Goal: Task Accomplishment & Management: Manage account settings

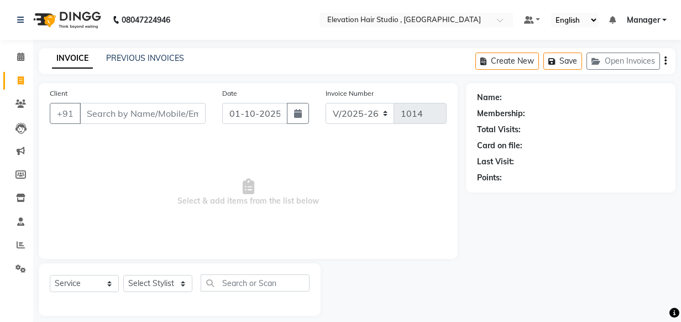
select select "6886"
select select "service"
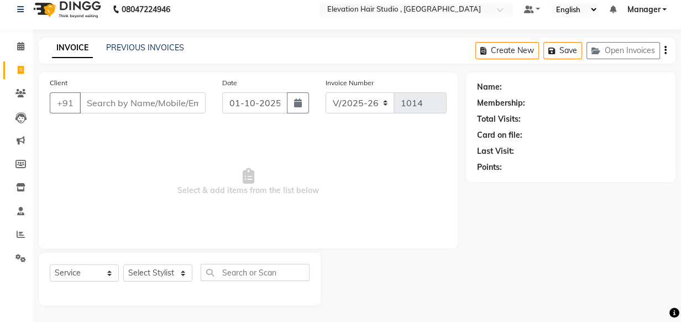
scroll to position [11, 0]
click at [16, 50] on span at bounding box center [20, 46] width 19 height 13
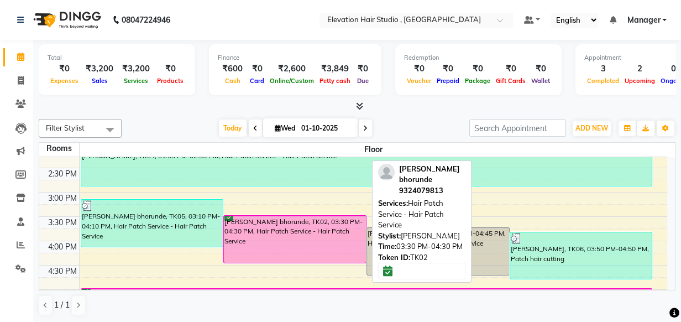
scroll to position [301, 0]
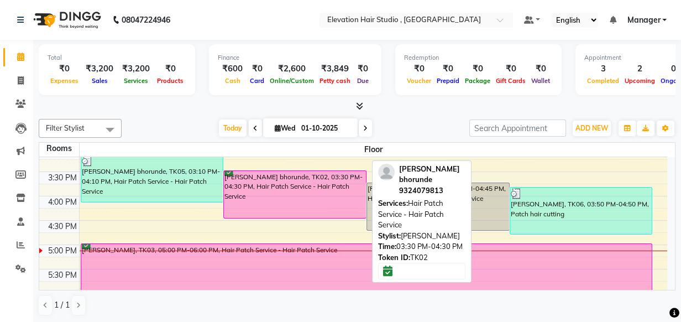
click at [267, 203] on div "Swapnil bhorunde, TK02, 03:30 PM-04:30 PM, Hair Patch Service - Hair Patch Serv…" at bounding box center [295, 194] width 142 height 47
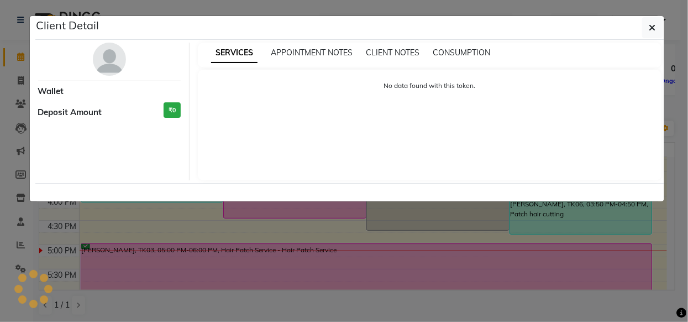
select select "6"
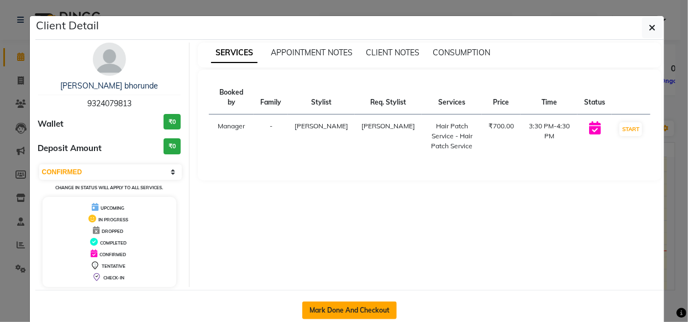
click at [322, 310] on button "Mark Done And Checkout" at bounding box center [349, 310] width 95 height 18
select select "service"
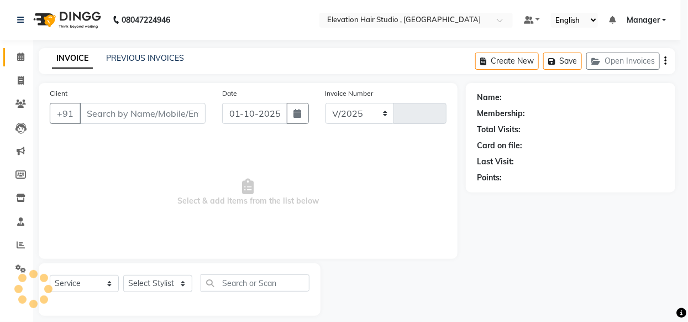
select select "6886"
type input "1015"
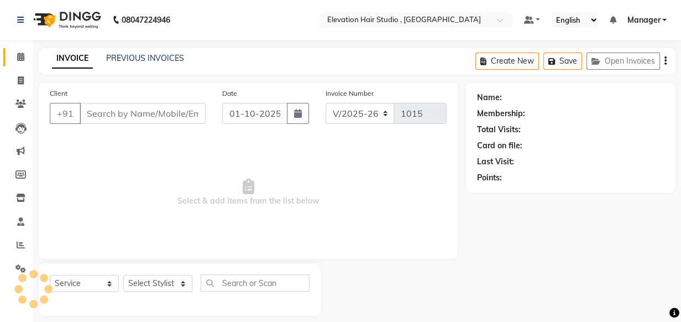
type input "9324079813"
select select "54147"
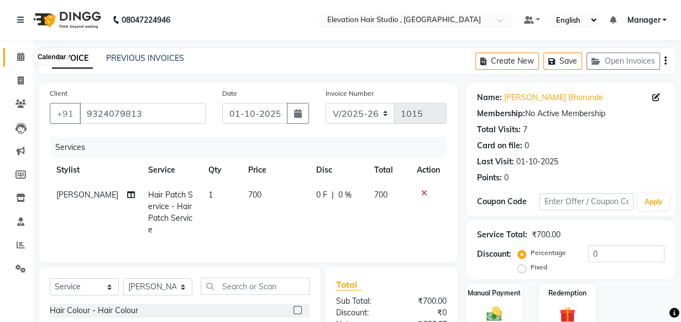
click at [24, 53] on span at bounding box center [20, 57] width 19 height 13
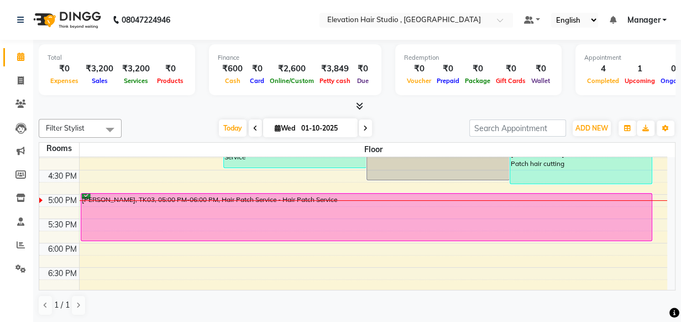
scroll to position [301, 0]
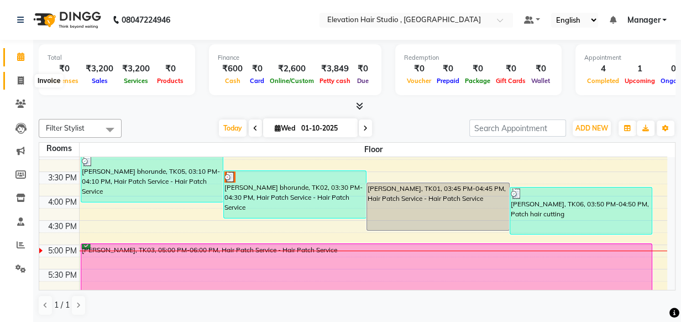
click at [19, 83] on icon at bounding box center [21, 80] width 6 height 8
select select "6886"
select select "service"
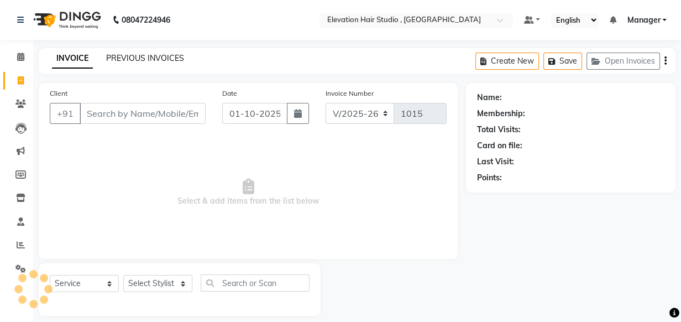
click at [150, 59] on link "PREVIOUS INVOICES" at bounding box center [145, 58] width 78 height 10
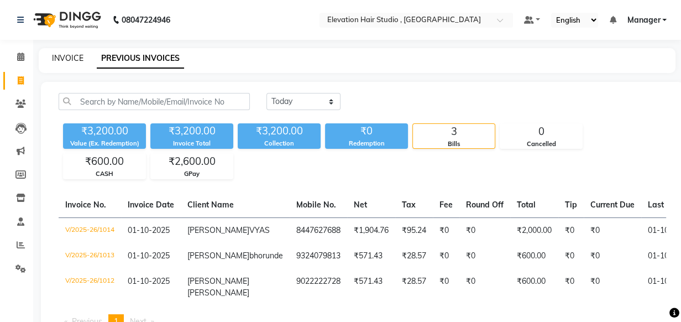
click at [67, 58] on link "INVOICE" at bounding box center [68, 58] width 32 height 10
select select "service"
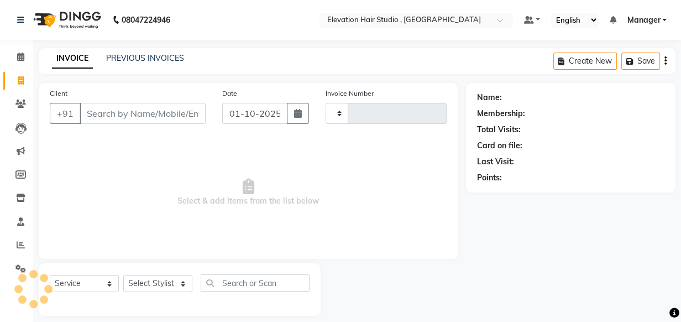
type input "1015"
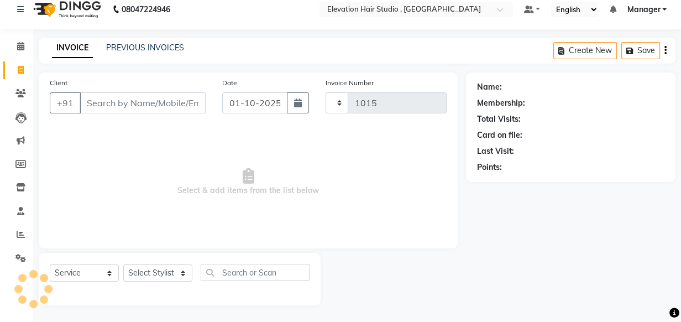
select select "6886"
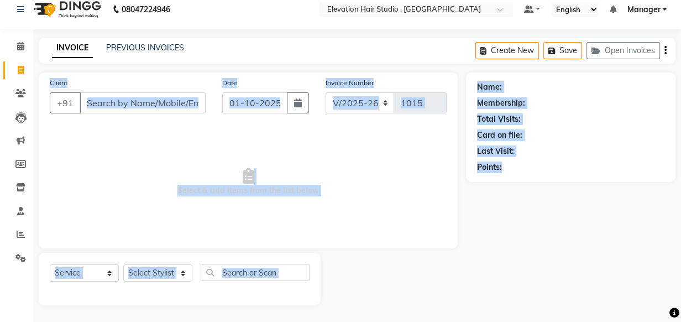
drag, startPoint x: 241, startPoint y: 52, endPoint x: 690, endPoint y: 253, distance: 492.3
click at [681, 253] on html "08047224946 Select Location × Elevation Hair Studio , Thane West Default Panel …" at bounding box center [340, 150] width 681 height 322
click at [507, 233] on div "Name: Membership: Total Visits: Card on file: Last Visit: Points:" at bounding box center [575, 188] width 218 height 233
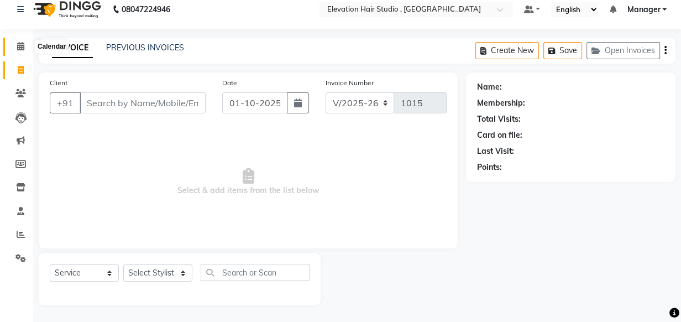
click at [25, 47] on span at bounding box center [20, 46] width 19 height 13
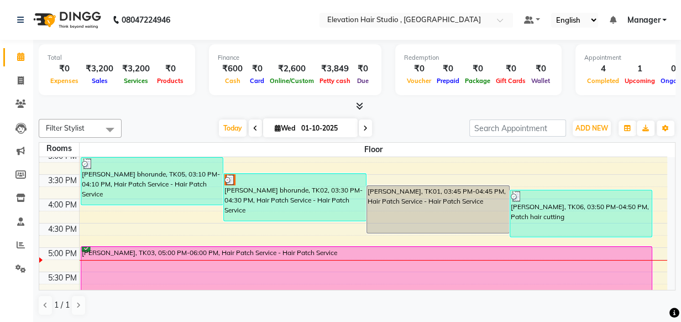
scroll to position [298, 0]
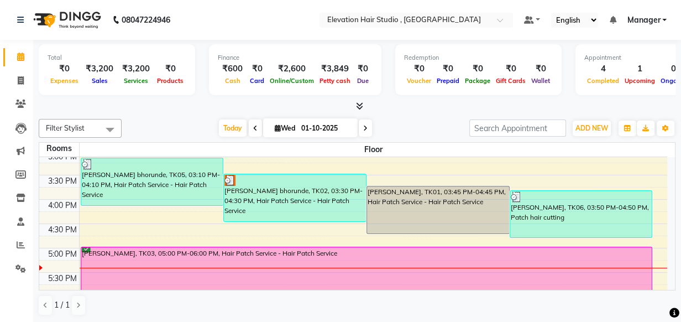
click at [159, 113] on div "Total ₹0 Expenses ₹3,200 Sales ₹3,200 Services ₹0 Products Finance ₹600 Cash ₹0…" at bounding box center [357, 181] width 648 height 283
drag, startPoint x: 514, startPoint y: 206, endPoint x: 666, endPoint y: 205, distance: 152.1
click at [666, 205] on div "9:00 AM 9:30 AM 10:00 AM 10:30 AM 11:00 AM 11:30 AM 12:00 PM 12:30 PM 1:00 PM 1…" at bounding box center [353, 150] width 628 height 583
click at [443, 113] on div "Total ₹0 Expenses ₹3,200 Sales ₹3,200 Services ₹0 Products Finance ₹600 Cash ₹0…" at bounding box center [357, 181] width 648 height 283
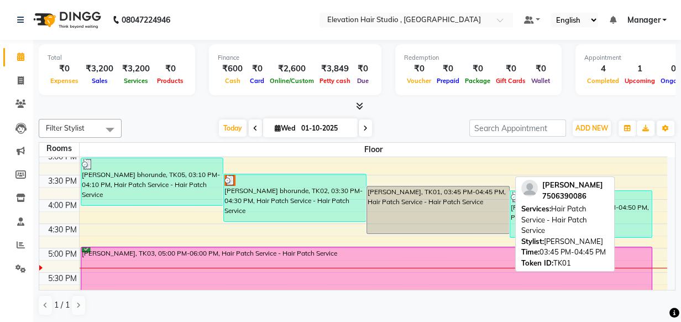
click at [445, 195] on div "[PERSON_NAME], TK01, 03:45 PM-04:45 PM, Hair Patch Service - Hair Patch Service" at bounding box center [438, 209] width 142 height 47
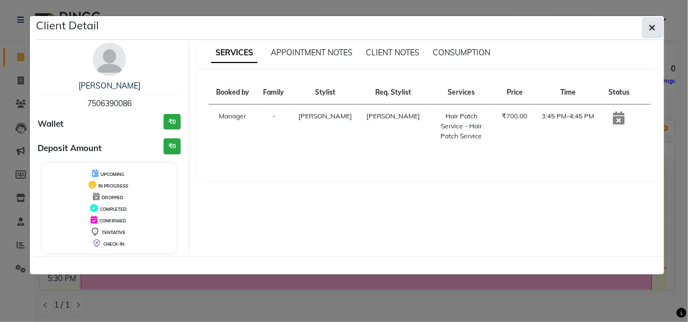
click at [660, 25] on button "button" at bounding box center [653, 27] width 21 height 21
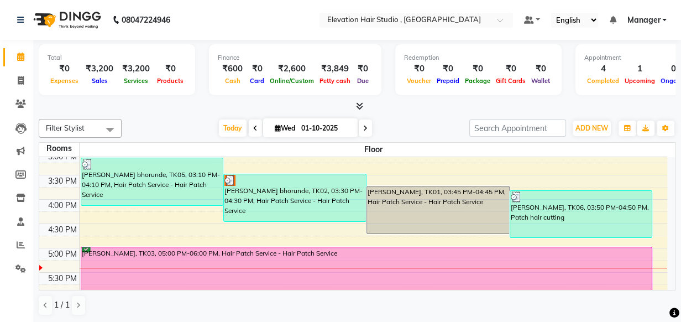
click at [418, 127] on div "Today Wed 01-10-2025" at bounding box center [295, 128] width 337 height 17
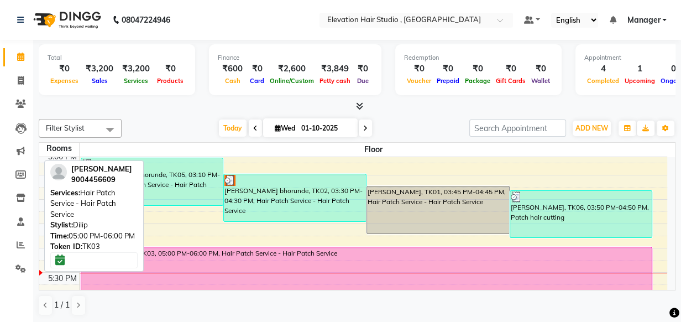
click at [281, 262] on div "[PERSON_NAME], TK03, 05:00 PM-06:00 PM, Hair Patch Service - Hair Patch Service" at bounding box center [366, 270] width 571 height 47
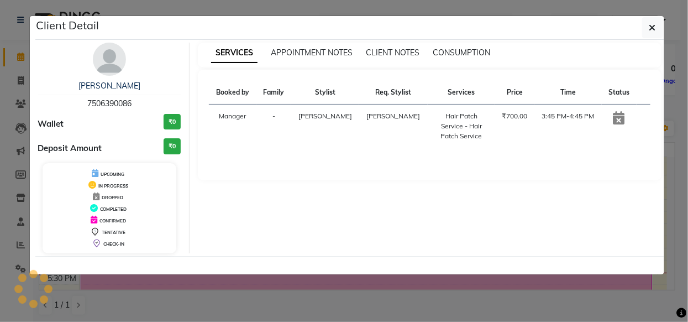
select select "6"
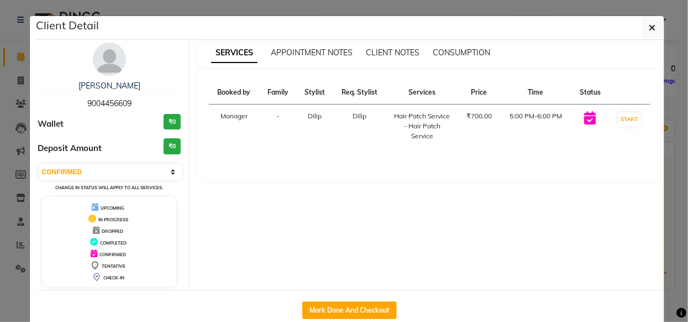
copy span "9004456609"
drag, startPoint x: 60, startPoint y: 105, endPoint x: 141, endPoint y: 77, distance: 85.5
click at [138, 88] on div "SOHAIL 9004456609" at bounding box center [109, 94] width 143 height 29
click at [192, 0] on ngb-modal-window "Client Detail SOHAIL 9004456609 Wallet ₹0 Deposit Amount ₹0 Select IN SERVICE C…" at bounding box center [344, 161] width 688 height 322
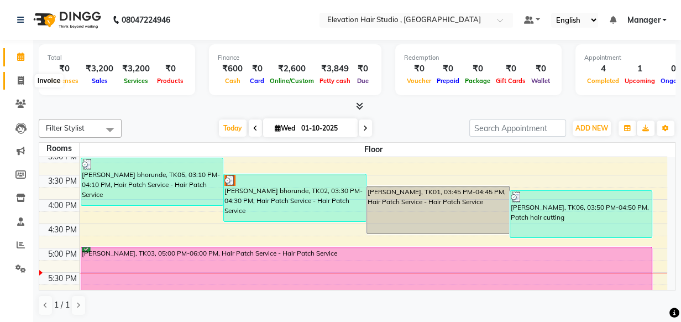
click at [26, 80] on span at bounding box center [20, 81] width 19 height 13
select select "service"
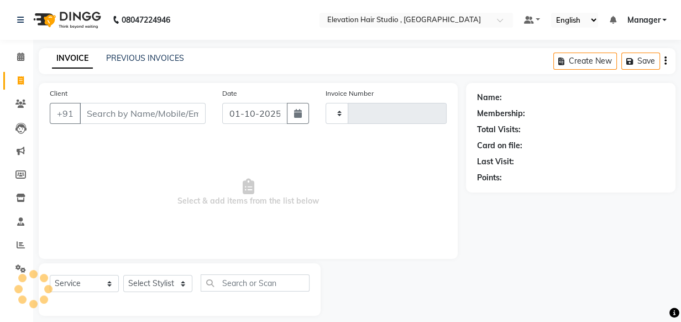
type input "1015"
select select "6886"
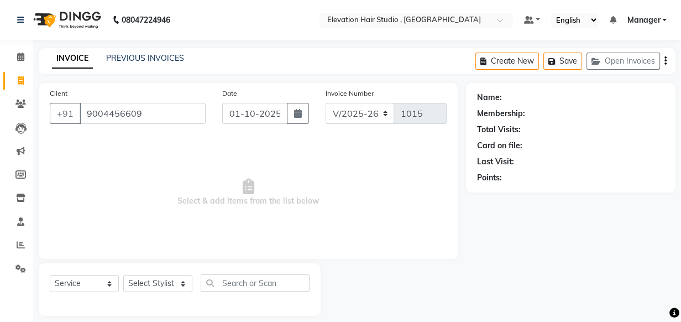
type input "9004456609"
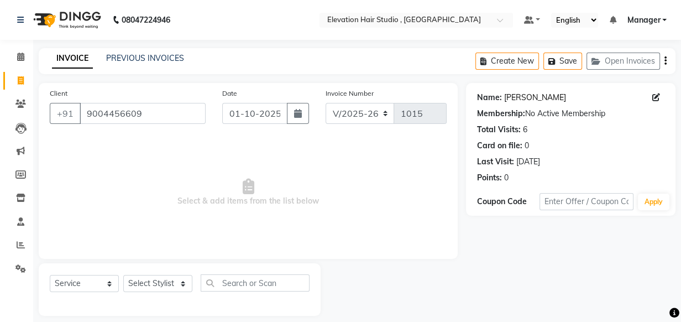
click at [519, 92] on link "Sohail" at bounding box center [535, 98] width 62 height 12
drag, startPoint x: 171, startPoint y: 111, endPoint x: 4, endPoint y: 52, distance: 177.7
click at [4, 66] on app-home "08047224946 Select Location × Elevation Hair Studio , Thane West Default Panel …" at bounding box center [340, 166] width 681 height 332
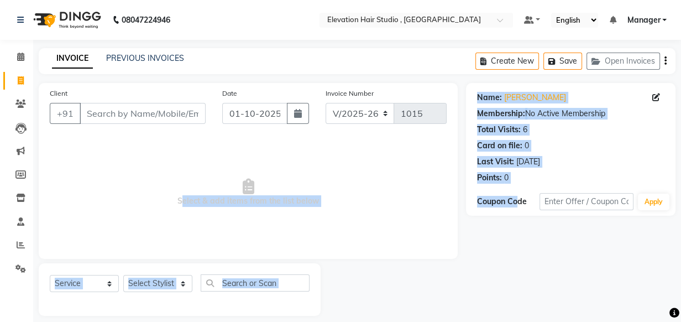
drag, startPoint x: 77, startPoint y: 216, endPoint x: 519, endPoint y: 194, distance: 442.4
click at [519, 194] on div "Client +91 Date 01-10-2025 Invoice Number V/2025 V/2025-26 1015 Select & add it…" at bounding box center [357, 199] width 654 height 233
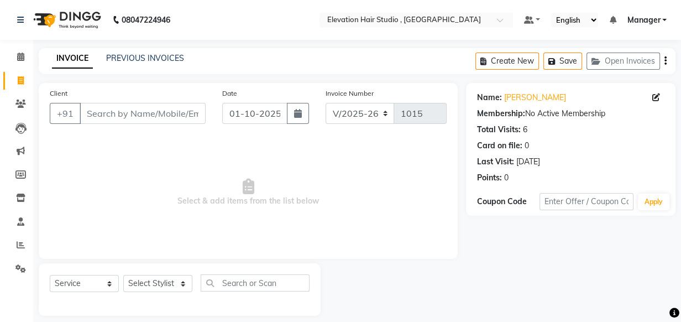
click at [386, 133] on div "Client +91 Date 01-10-2025 Invoice Number V/2025 V/2025-26 1015 Select & add it…" at bounding box center [248, 171] width 419 height 176
drag, startPoint x: 82, startPoint y: 109, endPoint x: 362, endPoint y: 258, distance: 316.1
click at [362, 258] on div "Client +91 Date 01-10-2025 Invoice Number V/2025 V/2025-26 1015 Select & add it…" at bounding box center [248, 171] width 419 height 176
click at [322, 177] on span "Select & add items from the list below" at bounding box center [248, 192] width 397 height 111
click at [123, 275] on select "Select Stylist Anish shaikh Dilip Manager mehboob sahil sameer Sanjay Sarfaraz …" at bounding box center [157, 283] width 69 height 17
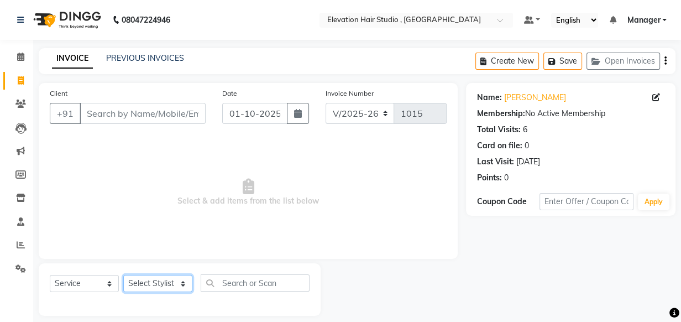
click at [123, 275] on select "Select Stylist Anish shaikh Dilip Manager mehboob sahil sameer Sanjay Sarfaraz …" at bounding box center [157, 283] width 69 height 17
click at [236, 271] on div "Select Service Product Membership Package Voucher Prepaid Gift Card Select Styl…" at bounding box center [180, 289] width 282 height 53
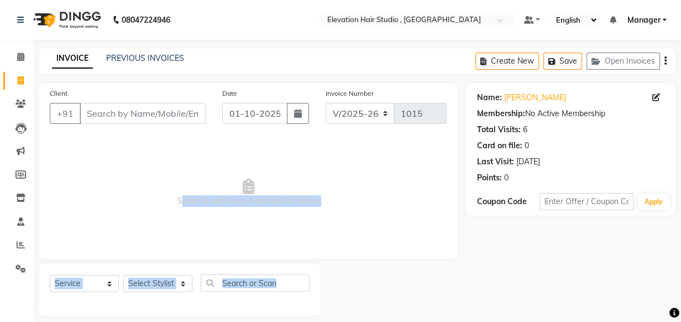
drag, startPoint x: 168, startPoint y: 197, endPoint x: 372, endPoint y: 259, distance: 212.9
click at [372, 259] on div "Client +91 Date 01-10-2025 Invoice Number V/2025 V/2025-26 1015 Select & add it…" at bounding box center [248, 199] width 436 height 233
copy div "Select & add items from the list below Select Service Product Membership Packag…"
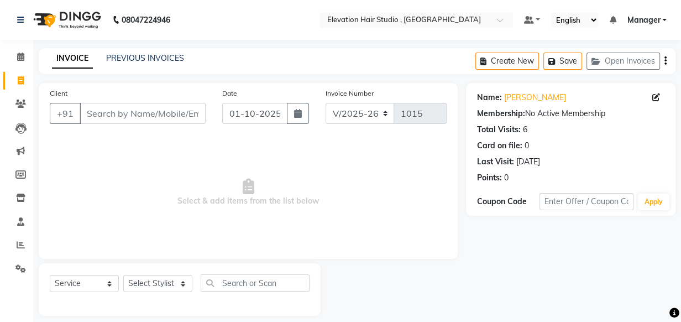
click at [264, 129] on div "Date 01-10-2025" at bounding box center [265, 109] width 103 height 45
click at [160, 100] on div "Client +91" at bounding box center [127, 109] width 173 height 45
click at [158, 105] on input "Client" at bounding box center [143, 113] width 126 height 21
paste input "Select & add items f"
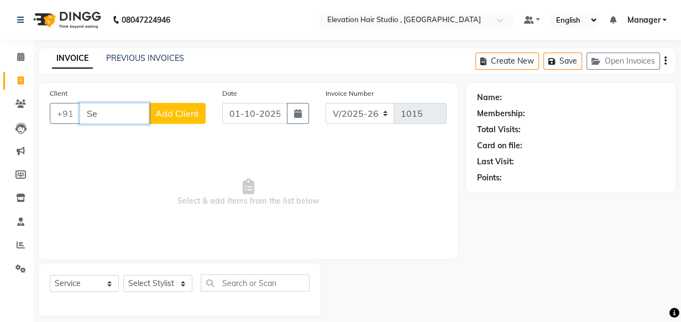
type input "S"
type input "SHAIKH TAMNNA BASHIR"
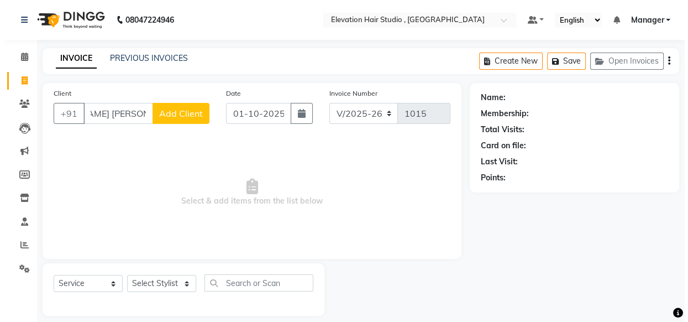
scroll to position [0, 0]
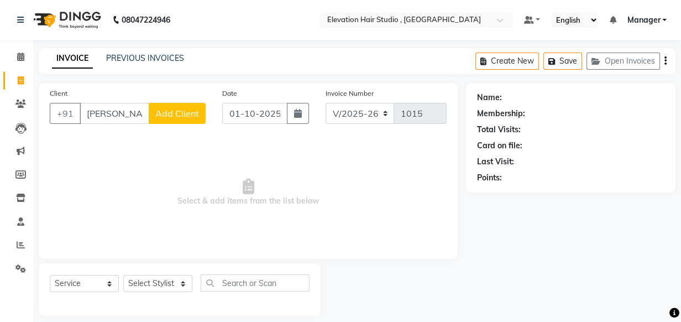
click at [170, 112] on span "Add Client" at bounding box center [177, 113] width 44 height 11
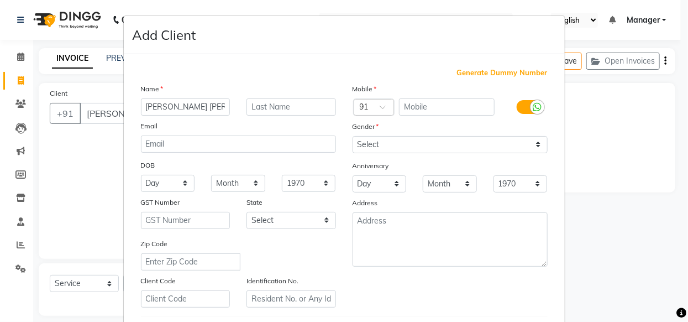
click at [652, 171] on ngb-modal-window "Add Client Generate Dummy Number Name SHAIKH TAMNNA BASHIR Email DOB Day 01 02 …" at bounding box center [344, 161] width 688 height 322
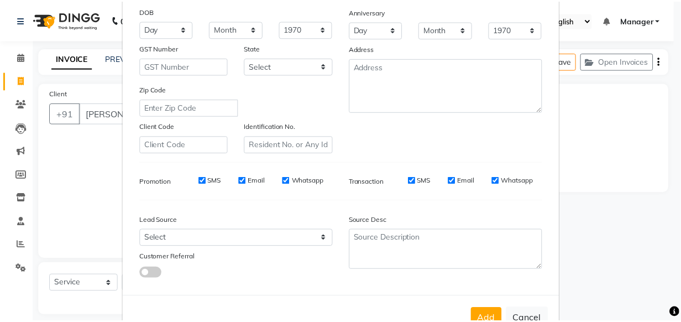
scroll to position [192, 0]
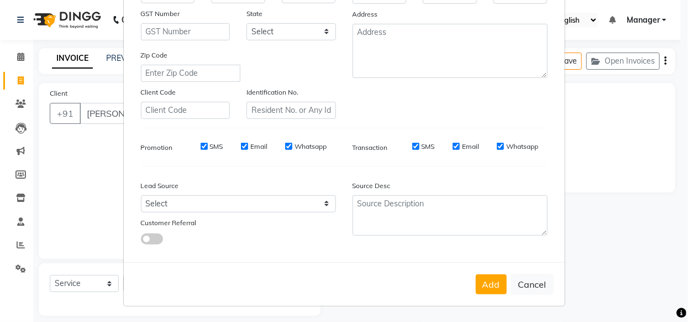
click at [511, 281] on button "Cancel" at bounding box center [532, 284] width 43 height 21
select select
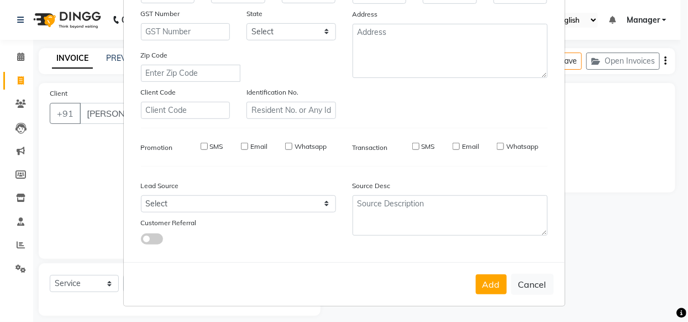
select select
checkbox input "false"
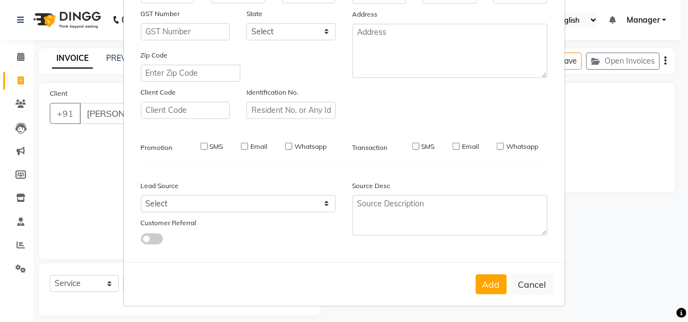
checkbox input "false"
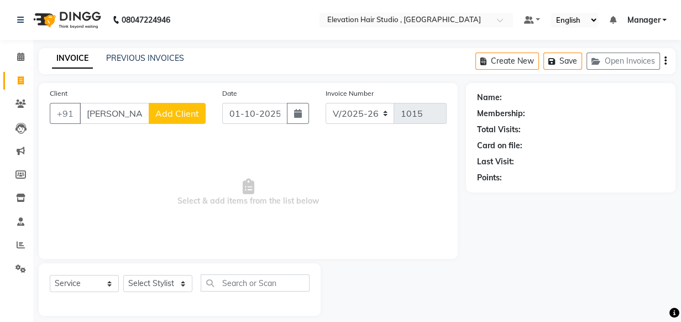
scroll to position [0, 53]
drag, startPoint x: 129, startPoint y: 106, endPoint x: 142, endPoint y: 121, distance: 19.2
click at [142, 121] on div "Client +91 SHAIKH TAMNNA BASHIR Add Client" at bounding box center [127, 109] width 173 height 45
drag, startPoint x: 142, startPoint y: 116, endPoint x: 4, endPoint y: 63, distance: 147.6
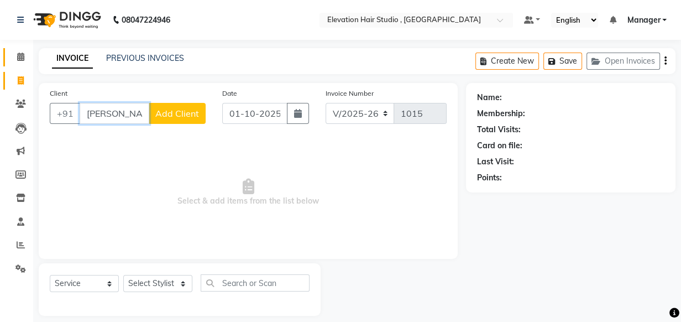
click at [4, 63] on app-home "08047224946 Select Location × Elevation Hair Studio , Thane West Default Panel …" at bounding box center [340, 166] width 681 height 332
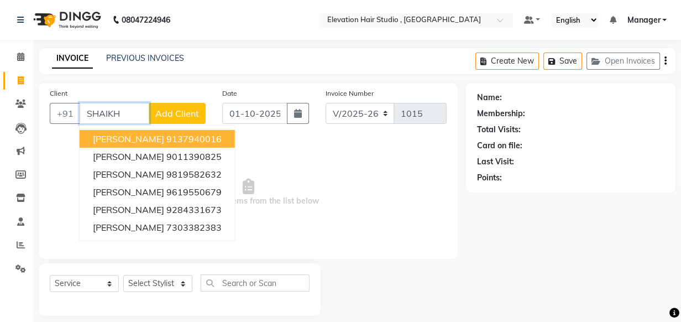
click at [173, 141] on ngb-highlight "9137940016" at bounding box center [193, 138] width 55 height 11
type input "9137940016"
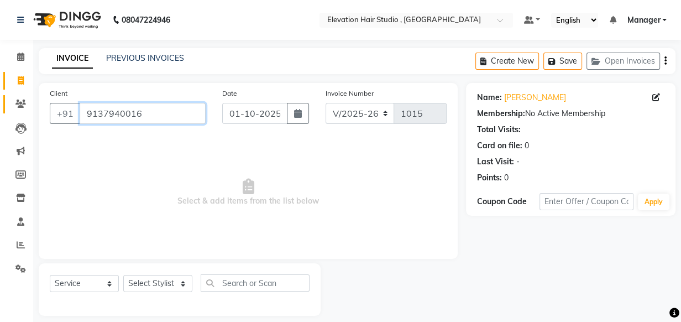
drag, startPoint x: 147, startPoint y: 114, endPoint x: 4, endPoint y: 109, distance: 143.3
click at [4, 109] on app-home "08047224946 Select Location × Elevation Hair Studio , Thane West Default Panel …" at bounding box center [340, 166] width 681 height 332
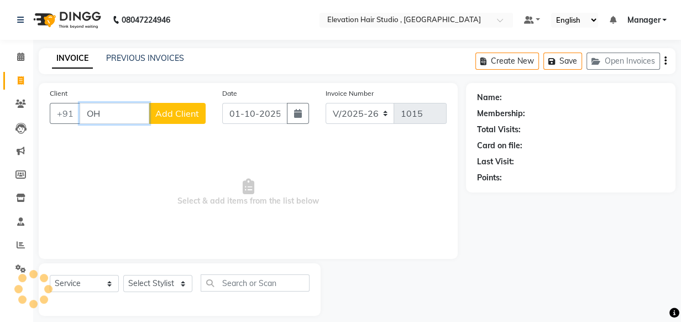
type input "O"
type input "I"
type input "KHAN"
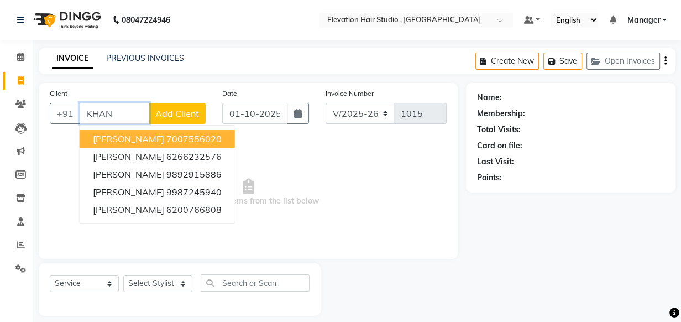
drag, startPoint x: 119, startPoint y: 117, endPoint x: 45, endPoint y: 100, distance: 76.7
click at [45, 100] on div "Client +91 KHAN AMIN KHAN 7007556020 ARIF KHAN 6266232576 Subhash lakhani 98929…" at bounding box center [127, 109] width 173 height 45
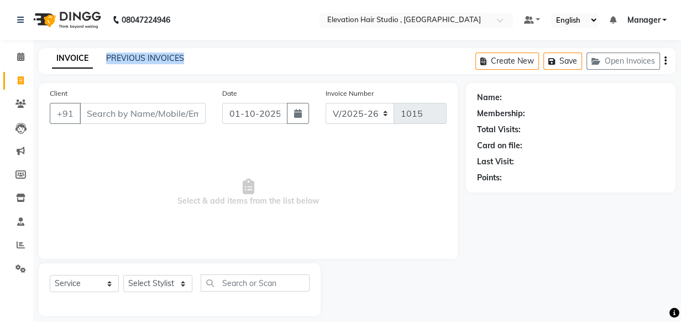
copy link "PREVIOUS INVOICES"
drag, startPoint x: 105, startPoint y: 55, endPoint x: 208, endPoint y: 62, distance: 104.2
click at [208, 62] on div "INVOICE PREVIOUS INVOICES Create New Save Open Invoices" at bounding box center [357, 61] width 637 height 26
click at [187, 126] on div "Client +91" at bounding box center [127, 109] width 173 height 45
click at [188, 123] on div "Client +91" at bounding box center [127, 109] width 173 height 45
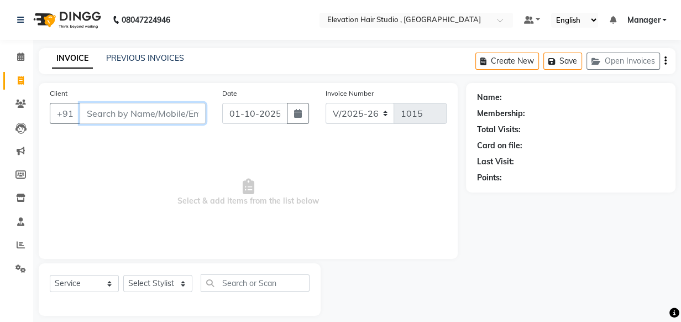
click at [189, 123] on input "Client" at bounding box center [143, 113] width 126 height 21
click at [206, 132] on div "Client +91" at bounding box center [127, 109] width 173 height 45
click at [208, 133] on div "Client +91 Date 01-10-2025 Invoice Number V/2025 V/2025-26 1015 Select & add it…" at bounding box center [248, 171] width 419 height 176
click at [160, 55] on link "PREVIOUS INVOICES" at bounding box center [145, 58] width 78 height 10
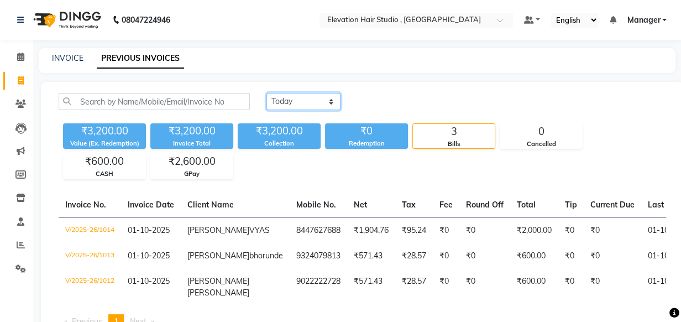
click at [293, 99] on select "Today Yesterday Custom Range" at bounding box center [304, 101] width 74 height 17
select select "range"
click at [267, 93] on select "Today Yesterday Custom Range" at bounding box center [304, 101] width 74 height 17
drag, startPoint x: 298, startPoint y: 108, endPoint x: 309, endPoint y: 138, distance: 31.8
click at [304, 139] on div "Collection" at bounding box center [279, 143] width 83 height 9
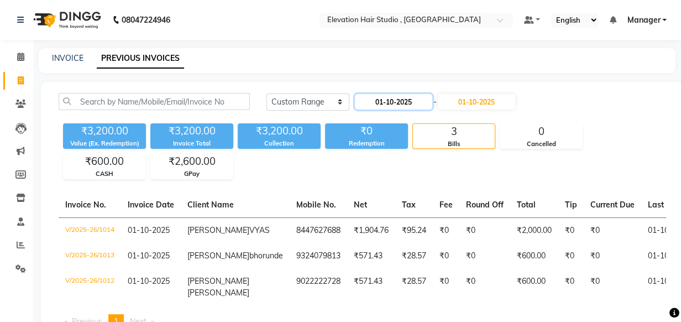
click at [420, 100] on input "01-10-2025" at bounding box center [393, 101] width 77 height 15
select select "10"
select select "2025"
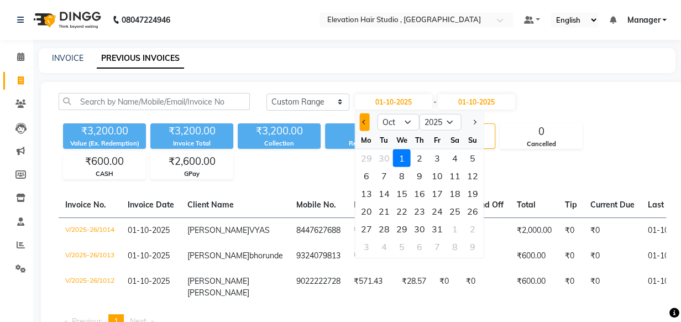
click at [364, 120] on span "Previous month" at bounding box center [365, 122] width 4 height 4
select select "9"
click at [382, 171] on div "9" at bounding box center [384, 176] width 18 height 18
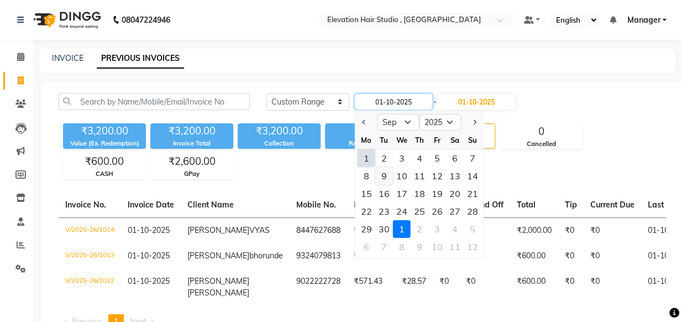
type input "09-09-2025"
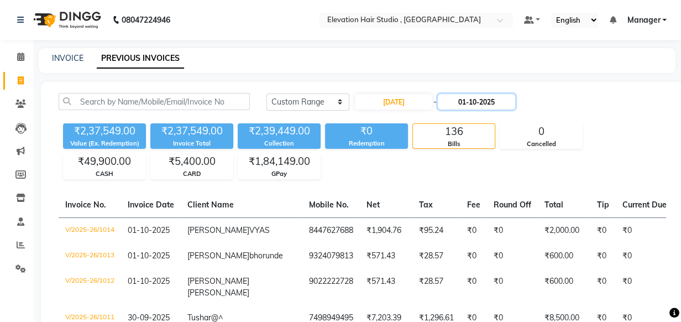
click at [459, 105] on input "01-10-2025" at bounding box center [476, 101] width 77 height 15
select select "10"
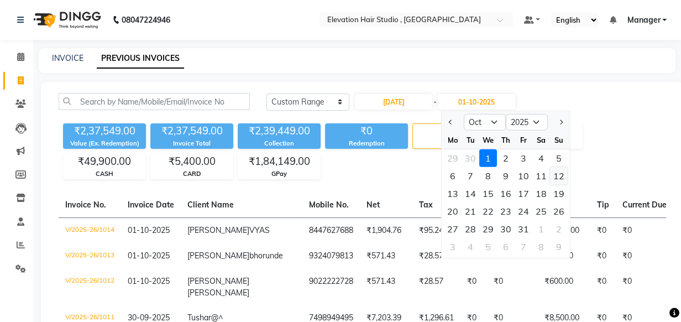
click at [563, 169] on div "12" at bounding box center [559, 176] width 18 height 18
type input "12-10-2025"
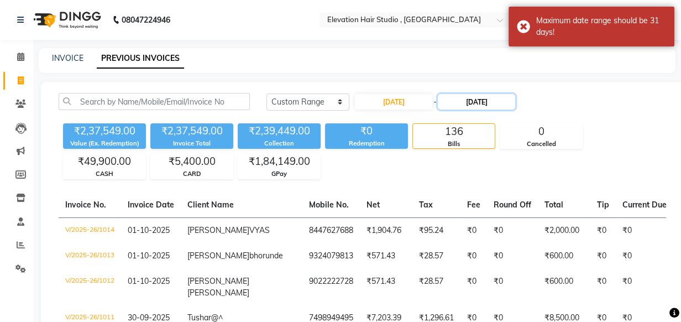
click at [470, 108] on input "12-10-2025" at bounding box center [476, 101] width 77 height 15
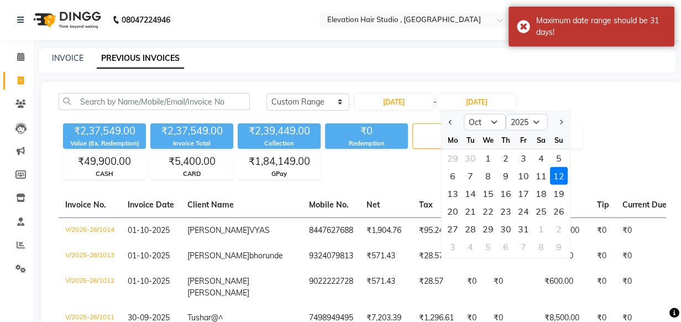
click at [456, 122] on div at bounding box center [453, 122] width 22 height 18
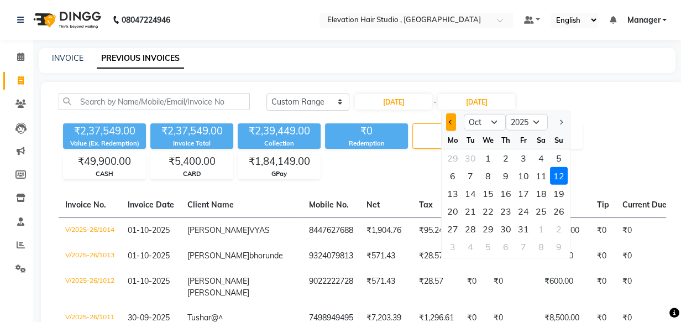
click at [452, 126] on button "Previous month" at bounding box center [450, 122] width 9 height 18
select select "9"
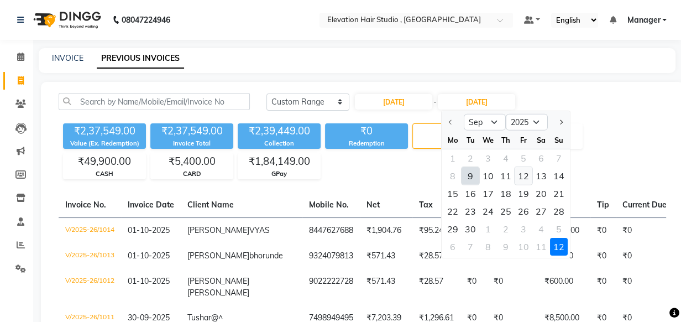
click at [524, 177] on div "12" at bounding box center [524, 176] width 18 height 18
type input "12-09-2025"
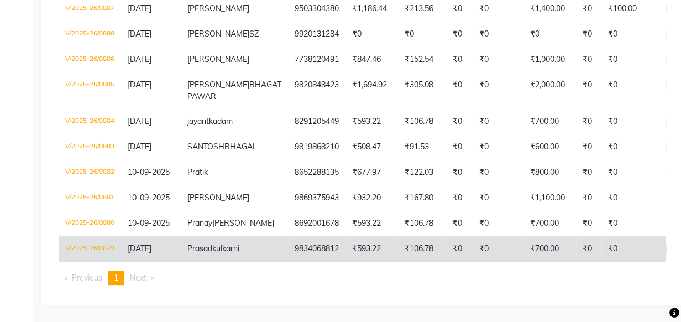
scroll to position [453, 0]
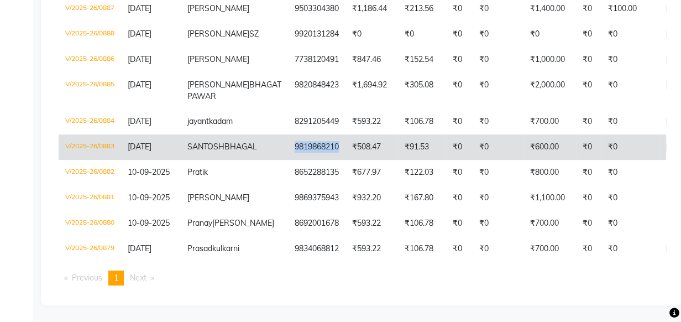
copy td "9819868210"
drag, startPoint x: 248, startPoint y: 155, endPoint x: 299, endPoint y: 156, distance: 50.3
click at [299, 156] on td "9819868210" at bounding box center [317, 146] width 58 height 25
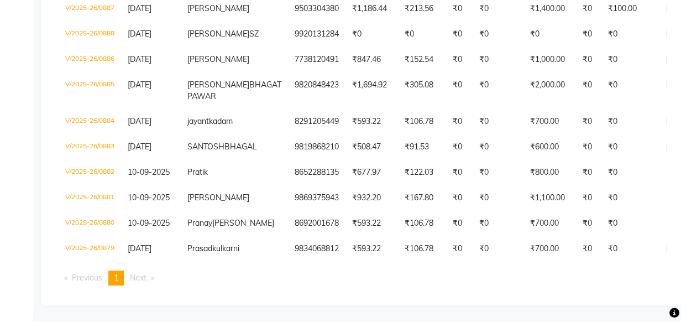
drag, startPoint x: 8, startPoint y: 119, endPoint x: 11, endPoint y: 126, distance: 7.2
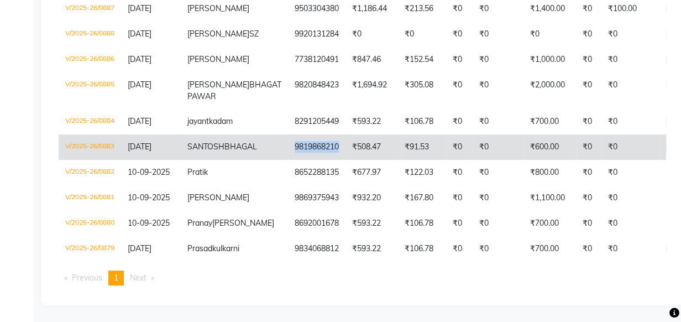
copy td "9819868210"
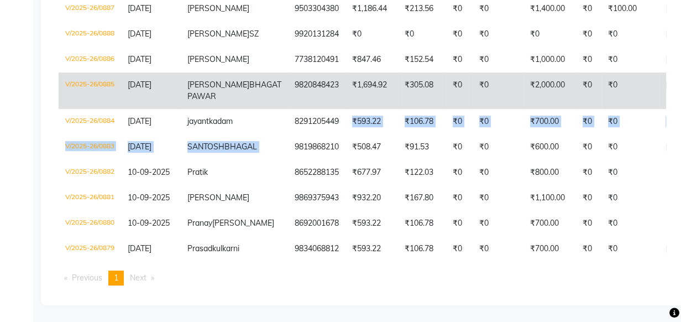
drag, startPoint x: 247, startPoint y: 149, endPoint x: 301, endPoint y: 82, distance: 86.5
click at [301, 82] on tbody "V/2025-26/0894 12-09-2025 shrikant durve 8097005923 ₹677.96 ₹122.04 ₹0 ₹0 ₹800.…" at bounding box center [551, 36] width 984 height 452
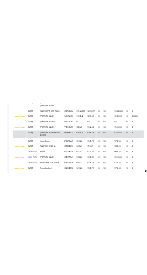
scroll to position [353, 0]
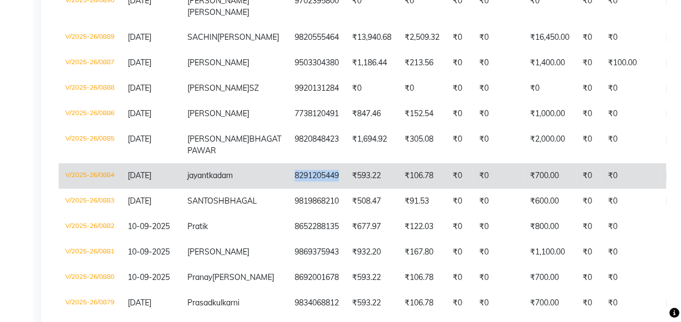
copy td "8291205449"
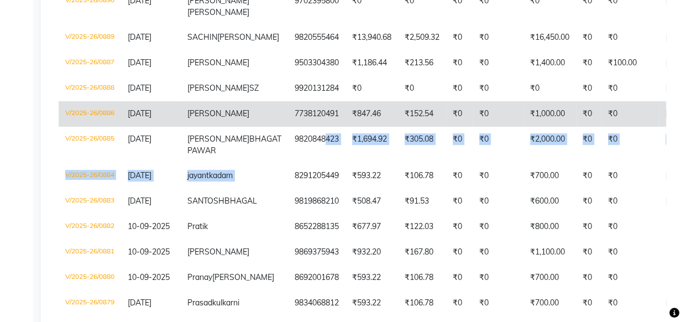
drag, startPoint x: 243, startPoint y: 215, endPoint x: 262, endPoint y: 148, distance: 70.0
click at [262, 148] on tbody "V/2025-26/0894 12-09-2025 shrikant durve 8097005923 ₹677.96 ₹122.04 ₹0 ₹0 ₹800.…" at bounding box center [551, 90] width 984 height 452
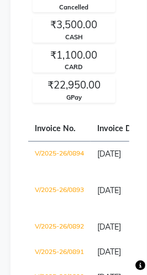
drag, startPoint x: 264, startPoint y: 97, endPoint x: 205, endPoint y: 122, distance: 64.0
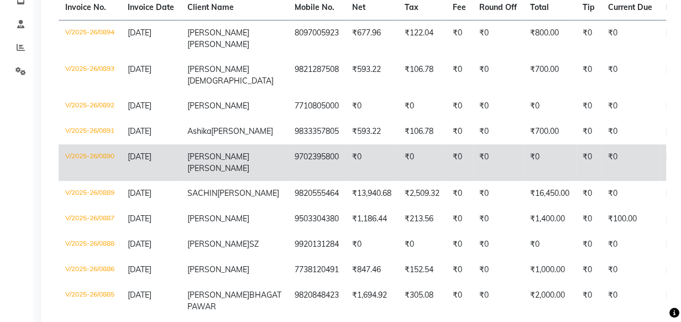
scroll to position [248, 0]
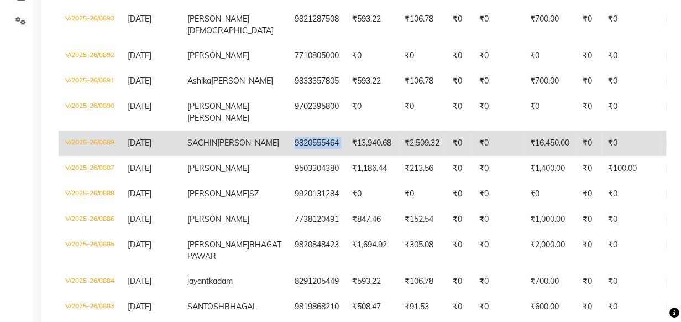
copy td "9820555464"
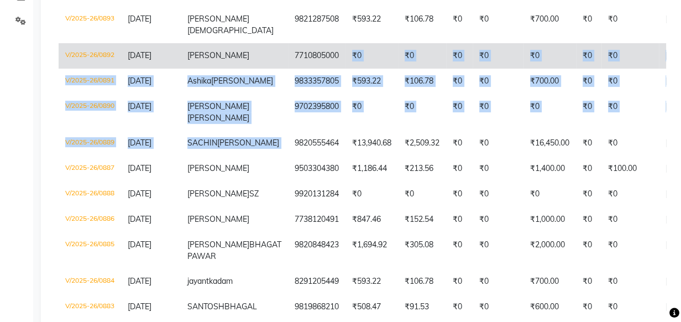
drag, startPoint x: 248, startPoint y: 156, endPoint x: 289, endPoint y: 56, distance: 108.3
click at [290, 58] on tbody "V/2025-26/0894 12-09-2025 shrikant durve 8097005923 ₹677.96 ₹122.04 ₹0 ₹0 ₹800.…" at bounding box center [551, 196] width 984 height 452
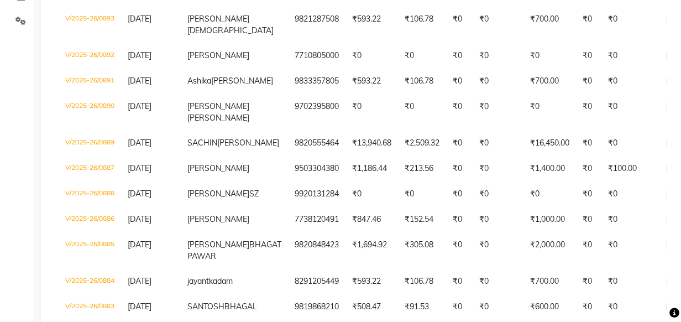
click at [4, 67] on div "Calendar Invoice Clients Leads Marketing Members Inventory Staff Reports Settin…" at bounding box center [74, 124] width 149 height 681
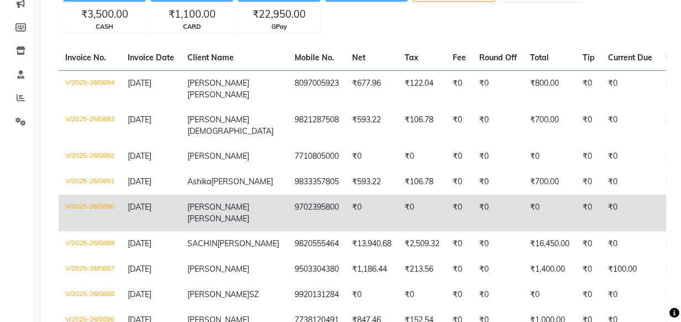
scroll to position [97, 0]
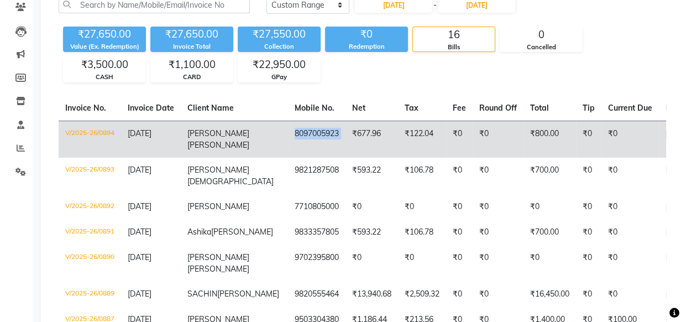
copy td "8097005923"
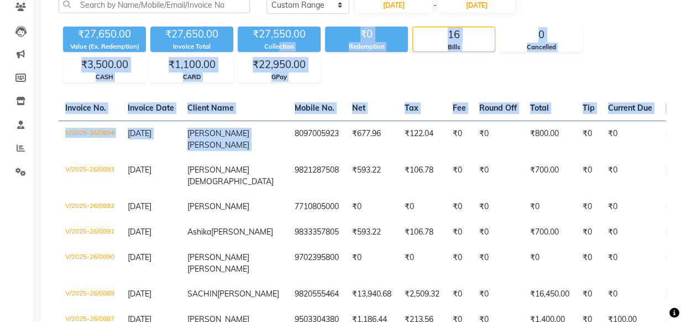
drag, startPoint x: 243, startPoint y: 137, endPoint x: 278, endPoint y: 52, distance: 91.5
click at [278, 52] on div "Today Yesterday Custom Range 09-09-2025 - 12-09-2025 ₹27,650.00 Value (Ex. Rede…" at bounding box center [362, 300] width 643 height 631
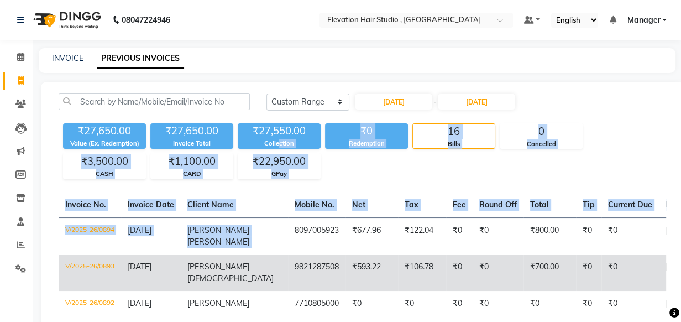
scroll to position [0, 0]
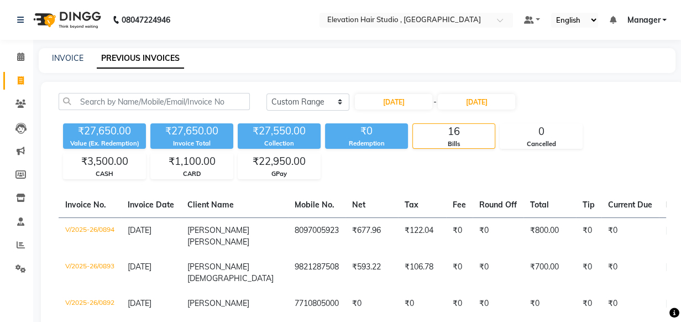
click at [455, 51] on div "INVOICE PREVIOUS INVOICES" at bounding box center [357, 60] width 637 height 25
click at [401, 100] on input "09-09-2025" at bounding box center [393, 101] width 77 height 15
select select "9"
select select "2025"
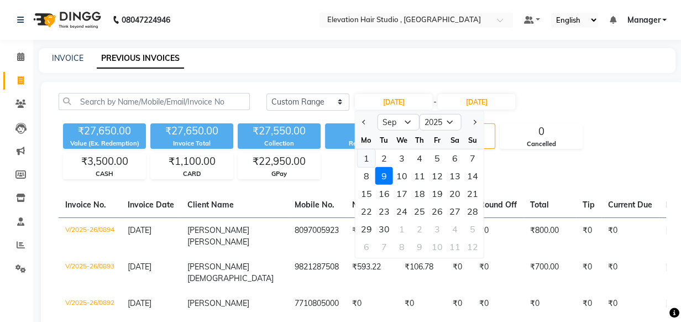
click at [367, 155] on div "1" at bounding box center [367, 158] width 18 height 18
type input "01-09-2025"
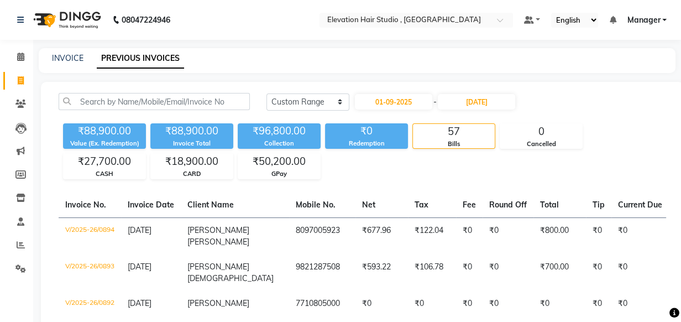
click at [458, 96] on input "12-09-2025" at bounding box center [476, 101] width 77 height 15
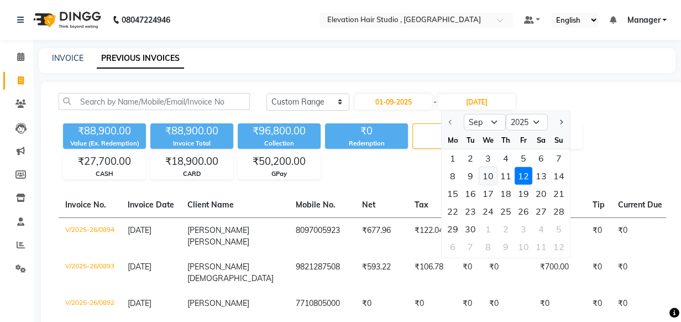
click at [487, 176] on div "10" at bounding box center [488, 176] width 18 height 18
type input "10-09-2025"
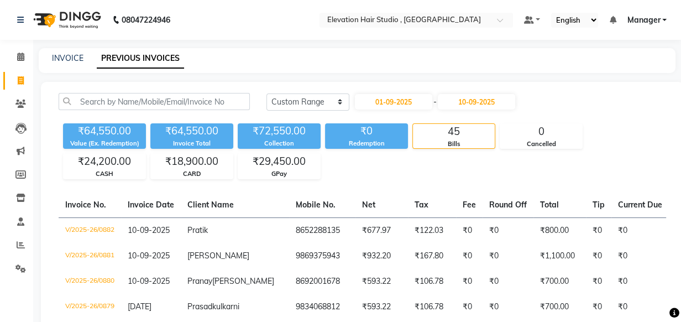
drag, startPoint x: 486, startPoint y: 2, endPoint x: 575, endPoint y: 62, distance: 107.2
click at [575, 62] on div "INVOICE PREVIOUS INVOICES" at bounding box center [351, 59] width 624 height 12
click at [566, 96] on div "Today Yesterday Custom Range 01-09-2025 - 10-09-2025" at bounding box center [467, 102] width 400 height 18
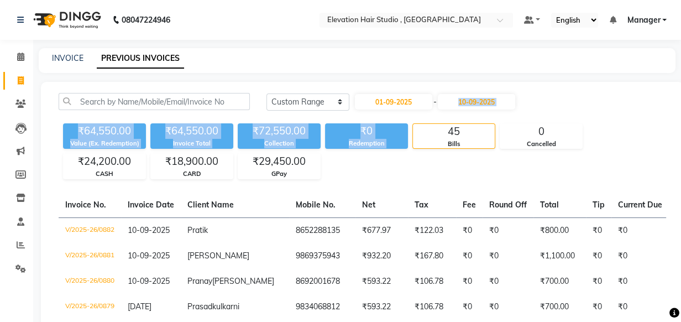
drag, startPoint x: 443, startPoint y: 127, endPoint x: 654, endPoint y: 83, distance: 215.2
click at [681, 81] on html "08047224946 Select Location × Elevation Hair Studio , Thane West Default Panel …" at bounding box center [340, 161] width 681 height 322
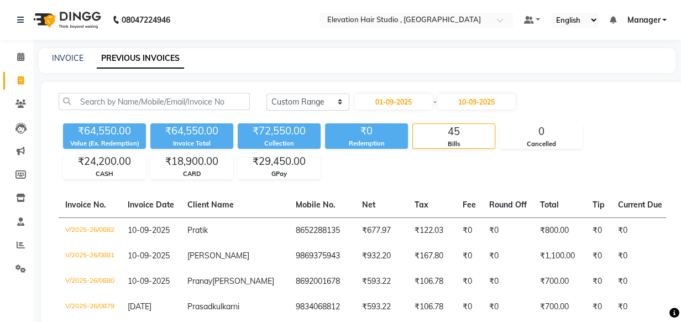
click at [75, 58] on link "INVOICE" at bounding box center [68, 58] width 32 height 10
select select "service"
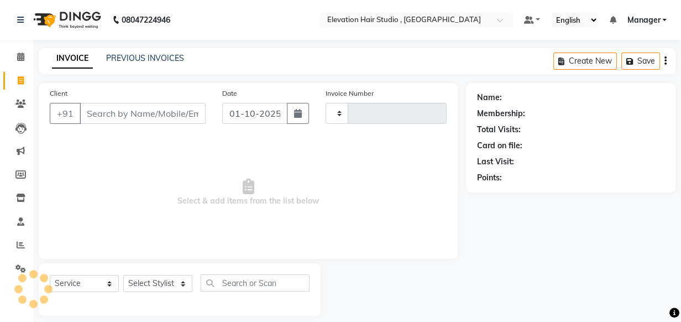
scroll to position [11, 0]
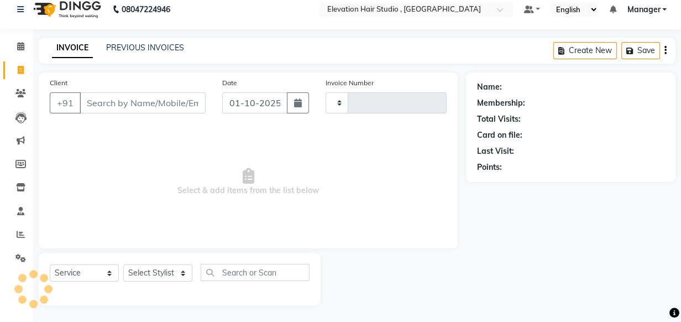
type input "1015"
select select "6886"
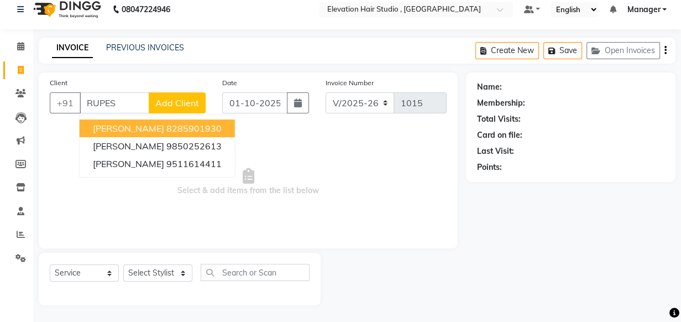
type input "RUPES"
click at [253, 135] on span "Select & add items from the list below" at bounding box center [248, 182] width 397 height 111
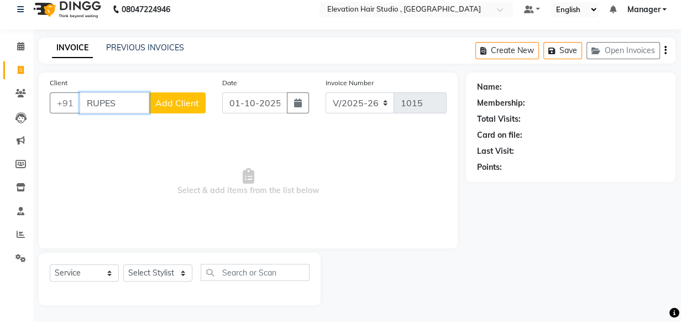
drag, startPoint x: 129, startPoint y: 96, endPoint x: 32, endPoint y: 121, distance: 100.4
click at [33, 132] on div "Client +91 RUPES Add Client Date 01-10-2025 Invoice Number V/2025 V/2025-26 101…" at bounding box center [248, 188] width 436 height 233
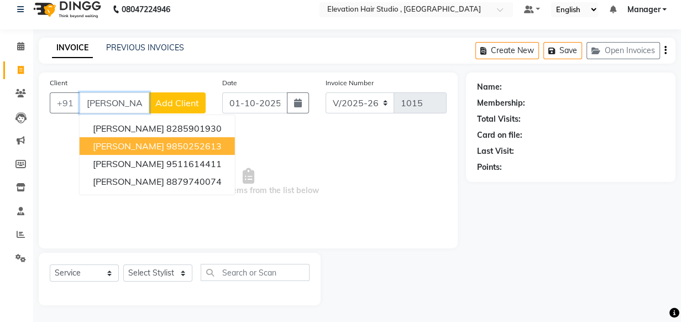
click at [199, 145] on button "Rupesh 9850252613" at bounding box center [157, 146] width 155 height 18
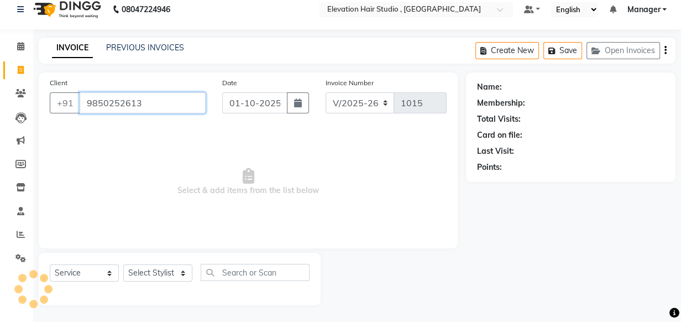
type input "9850252613"
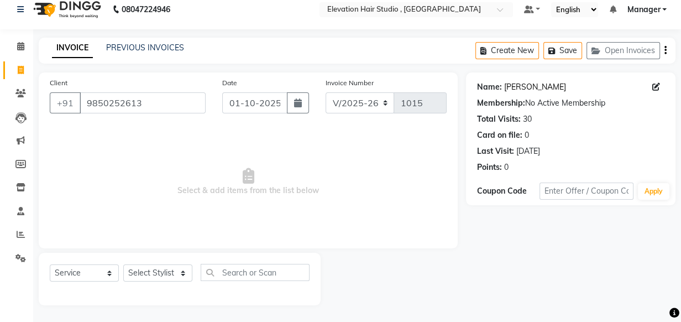
click at [514, 90] on link "[PERSON_NAME]" at bounding box center [535, 87] width 62 height 12
click at [519, 89] on link "[PERSON_NAME]" at bounding box center [535, 87] width 62 height 12
click at [293, 105] on button "button" at bounding box center [298, 102] width 22 height 21
select select "10"
select select "2025"
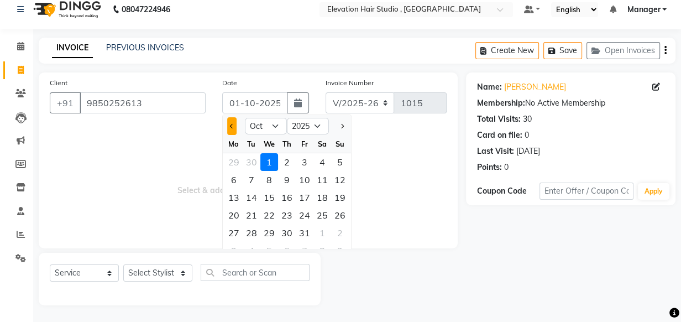
click at [233, 123] on button "Previous month" at bounding box center [231, 126] width 9 height 18
select select "9"
click at [248, 209] on div "23" at bounding box center [252, 215] width 18 height 18
type input "23-09-2025"
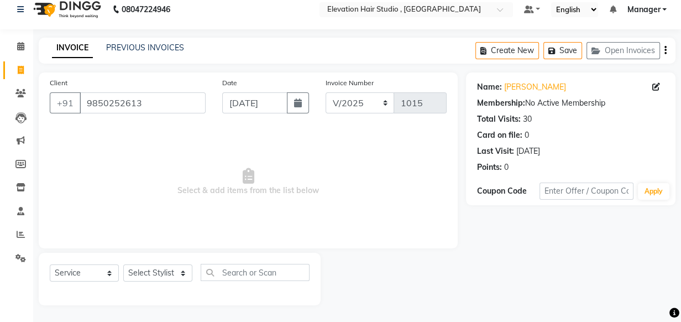
drag, startPoint x: 150, startPoint y: 252, endPoint x: 135, endPoint y: 193, distance: 60.6
click at [155, 273] on div "Select Service Product Membership Package Voucher Prepaid Gift Card Select Styl…" at bounding box center [180, 279] width 282 height 53
click at [86, 275] on select "Select Service Product Membership Package Voucher Prepaid Gift Card" at bounding box center [84, 272] width 69 height 17
select select "product"
click at [50, 264] on select "Select Service Product Membership Package Voucher Prepaid Gift Card" at bounding box center [84, 272] width 69 height 17
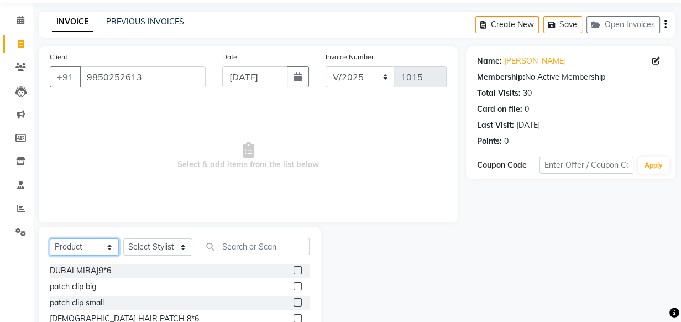
scroll to position [61, 0]
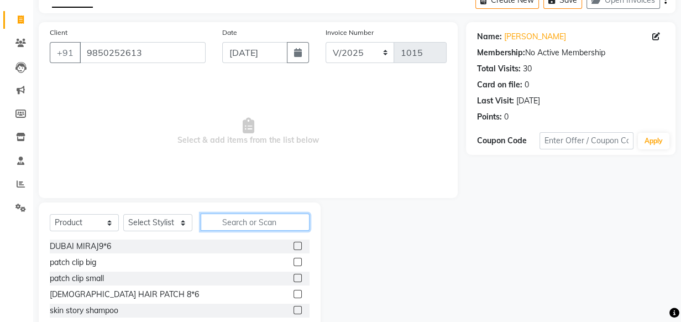
click at [237, 227] on input "text" at bounding box center [255, 221] width 109 height 17
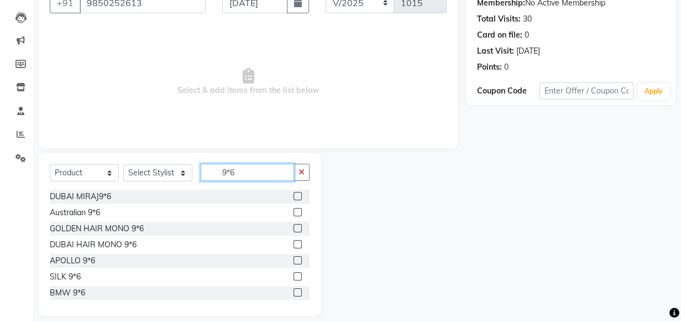
scroll to position [122, 0]
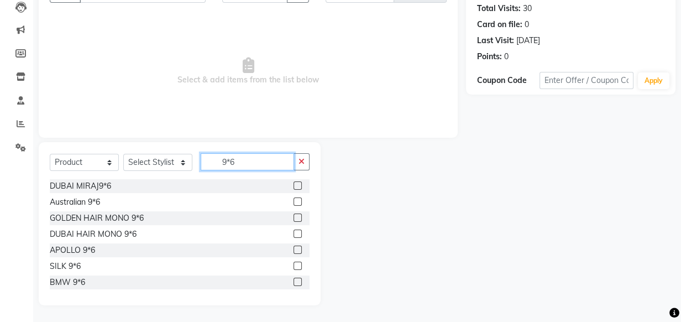
type input "9*6"
click at [294, 280] on label at bounding box center [298, 282] width 8 height 8
click at [294, 280] on input "checkbox" at bounding box center [297, 282] width 7 height 7
checkbox input "false"
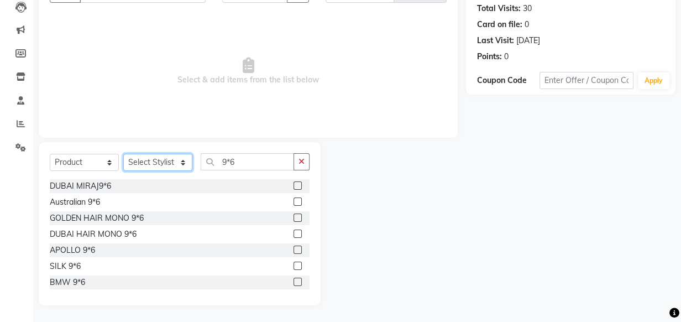
click at [150, 168] on select "Select Stylist Anish shaikh Dilip Manager mehboob sahil sameer Sanjay Sarfaraz …" at bounding box center [157, 162] width 69 height 17
select select "62586"
click at [123, 154] on select "Select Stylist Anish shaikh Dilip Manager mehboob sahil sameer Sanjay Sarfaraz …" at bounding box center [157, 162] width 69 height 17
click at [294, 281] on label at bounding box center [298, 282] width 8 height 8
click at [294, 281] on input "checkbox" at bounding box center [297, 282] width 7 height 7
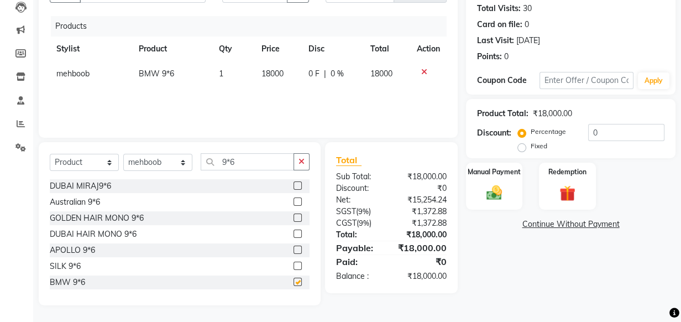
checkbox input "false"
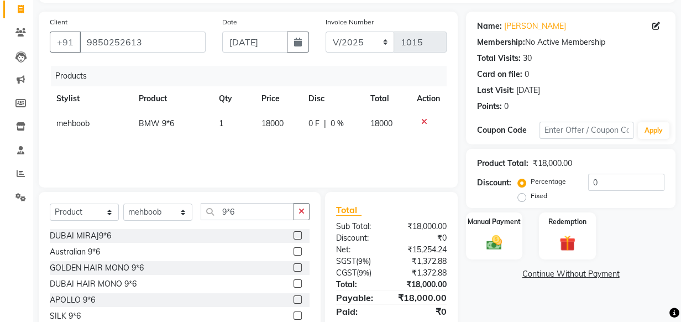
click at [270, 119] on span "18000" at bounding box center [273, 123] width 22 height 10
select select "62586"
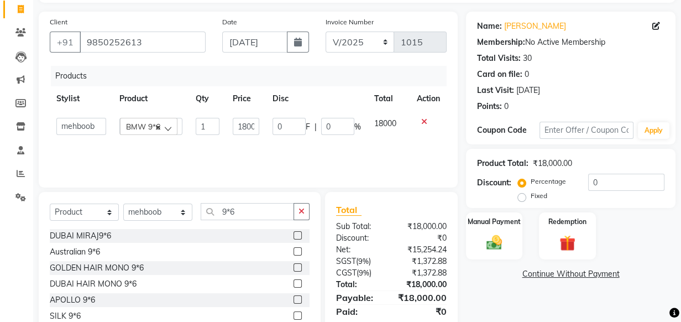
click at [270, 124] on td "0 F | 0 %" at bounding box center [317, 126] width 102 height 30
click at [239, 130] on input "18000" at bounding box center [246, 126] width 27 height 17
click at [243, 128] on input "18000" at bounding box center [246, 126] width 27 height 17
type input "16000"
click at [281, 147] on div "Products Stylist Product Qty Price Disc Total Action Anish shaikh Dilip Manager…" at bounding box center [248, 121] width 397 height 111
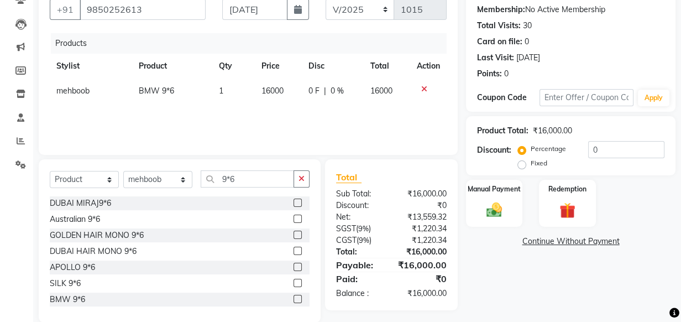
scroll to position [122, 0]
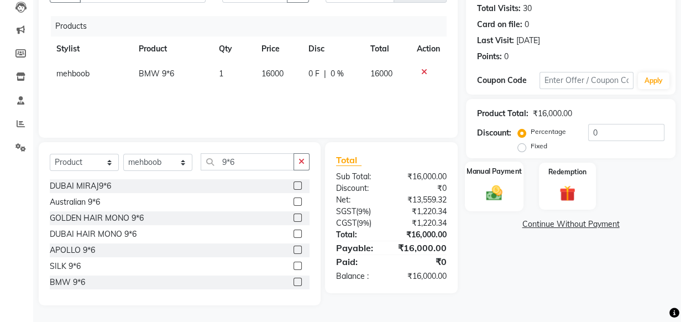
click at [508, 194] on div "Manual Payment" at bounding box center [494, 185] width 59 height 49
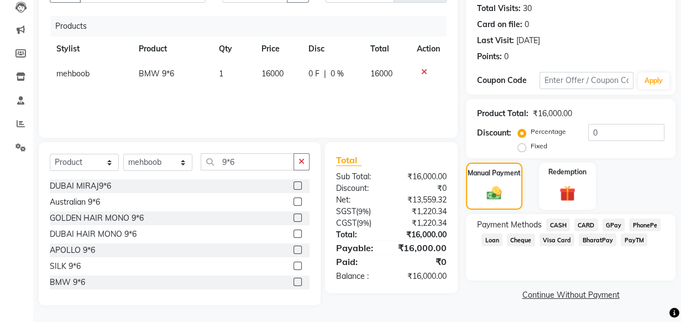
click at [562, 221] on span "CASH" at bounding box center [558, 224] width 24 height 13
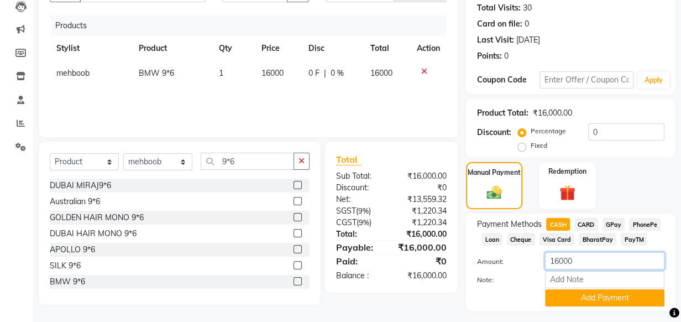
click at [562, 259] on input "16000" at bounding box center [604, 260] width 119 height 17
type input "1000"
click at [557, 291] on button "Add Payment" at bounding box center [604, 297] width 119 height 17
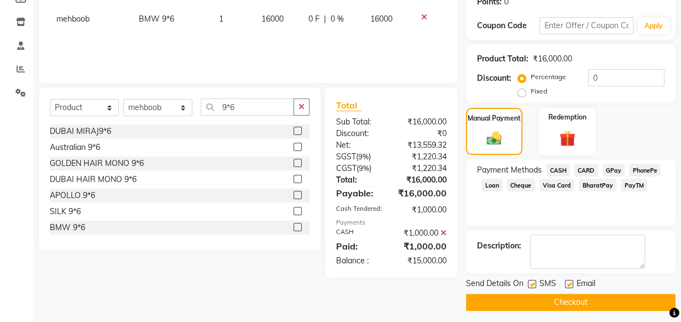
scroll to position [181, 0]
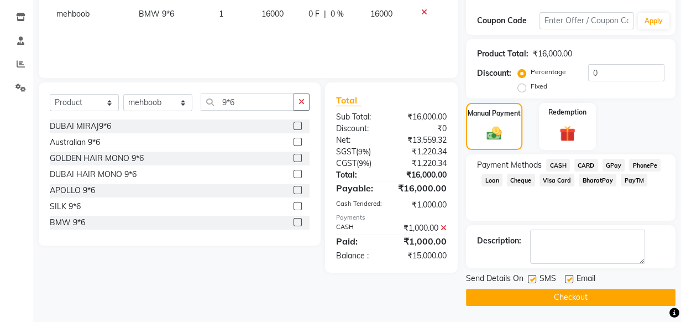
click at [529, 281] on label at bounding box center [532, 279] width 8 height 8
click at [529, 281] on input "checkbox" at bounding box center [531, 279] width 7 height 7
checkbox input "false"
click at [571, 276] on label at bounding box center [569, 279] width 8 height 8
click at [571, 276] on input "checkbox" at bounding box center [568, 279] width 7 height 7
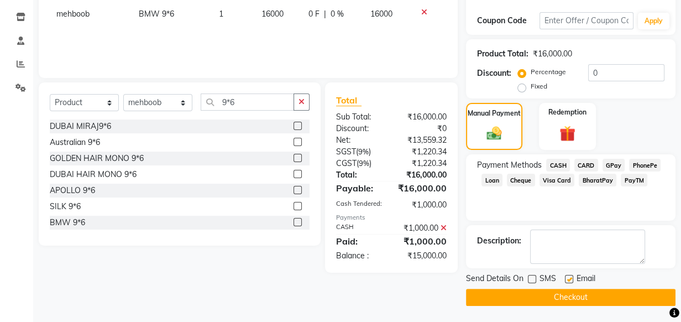
checkbox input "false"
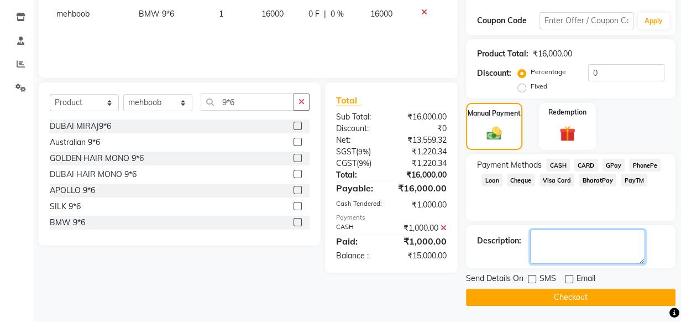
click at [573, 250] on textarea at bounding box center [587, 246] width 115 height 34
type textarea "A"
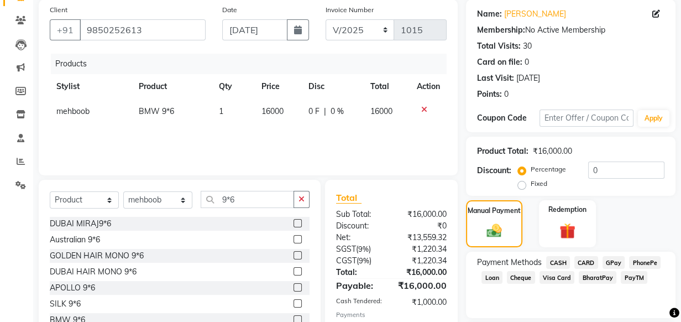
scroll to position [80, 0]
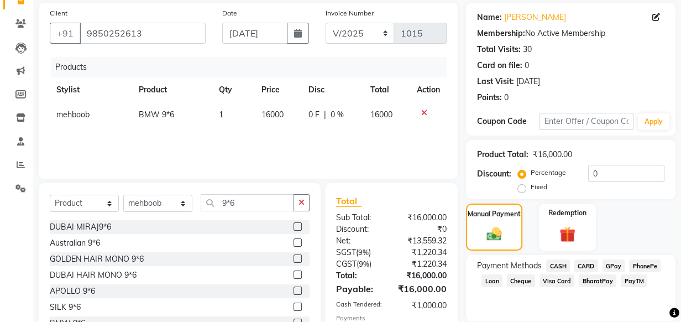
type textarea "Attachmnt pending"
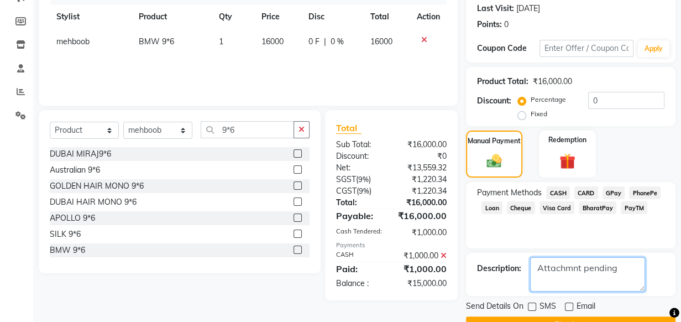
scroll to position [130, 0]
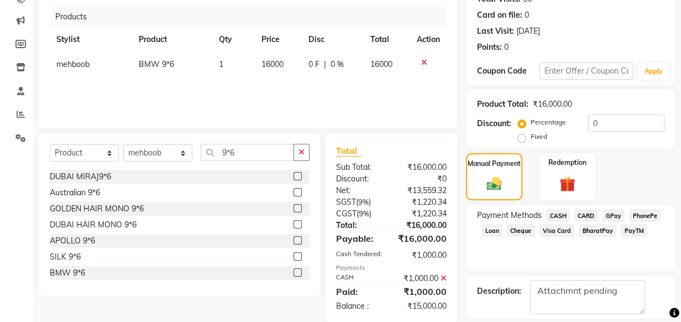
click at [549, 214] on span "CASH" at bounding box center [558, 215] width 24 height 13
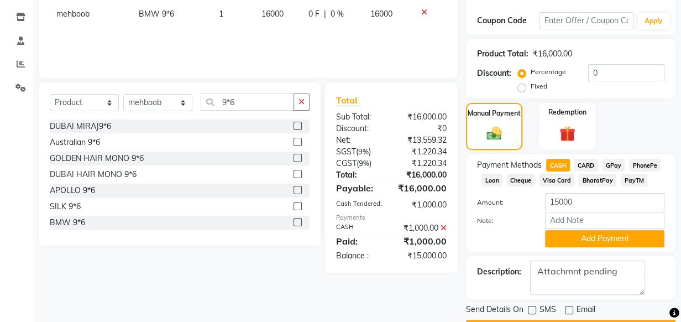
scroll to position [212, 0]
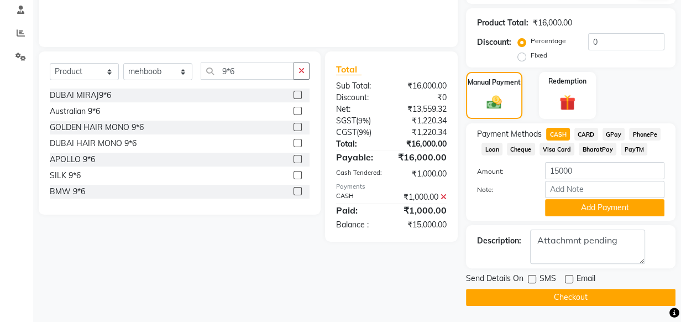
click at [512, 204] on div at bounding box center [503, 207] width 68 height 17
click at [530, 299] on button "Checkout" at bounding box center [571, 297] width 210 height 17
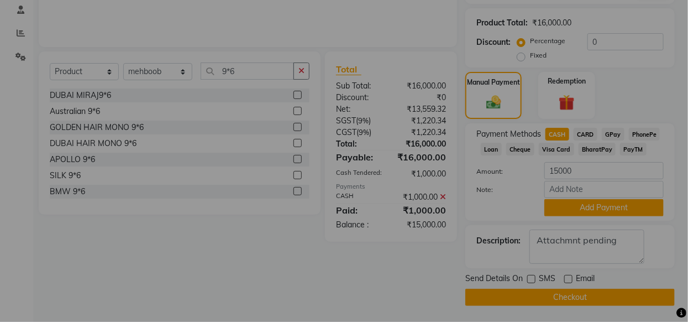
checkbox input "false"
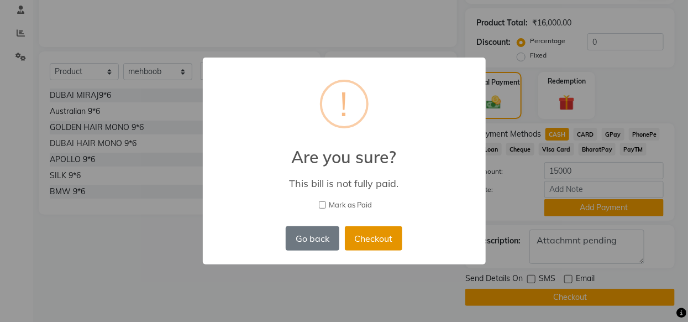
click at [367, 238] on button "Checkout" at bounding box center [374, 238] width 58 height 24
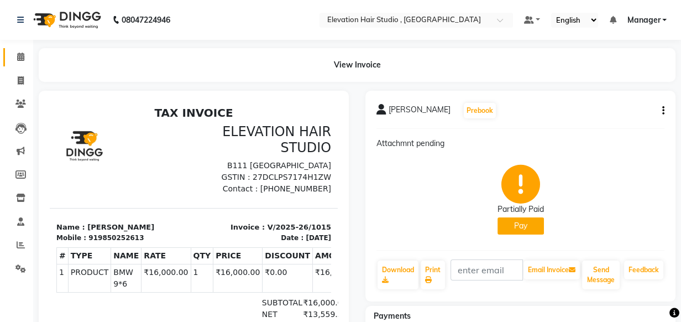
click at [22, 53] on icon at bounding box center [20, 57] width 7 height 8
click at [13, 56] on span at bounding box center [20, 57] width 19 height 13
click at [24, 56] on span at bounding box center [20, 57] width 19 height 13
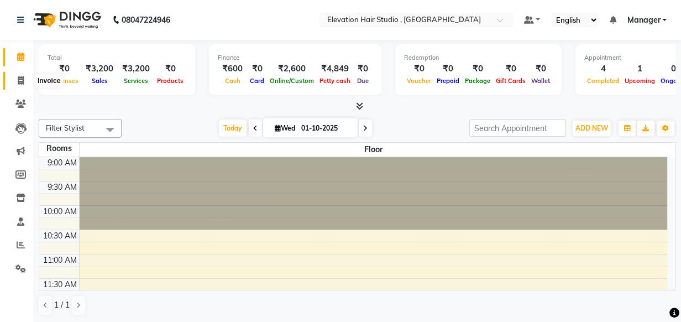
click at [20, 75] on span at bounding box center [20, 81] width 19 height 13
select select "service"
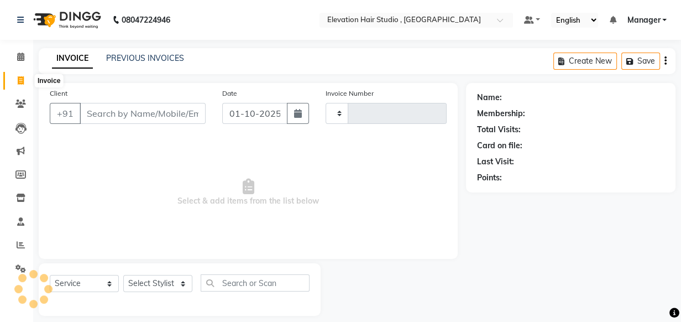
type input "1016"
select select "6886"
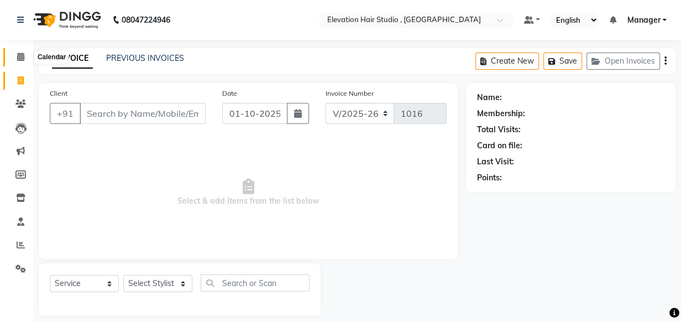
click at [20, 56] on icon at bounding box center [20, 57] width 7 height 8
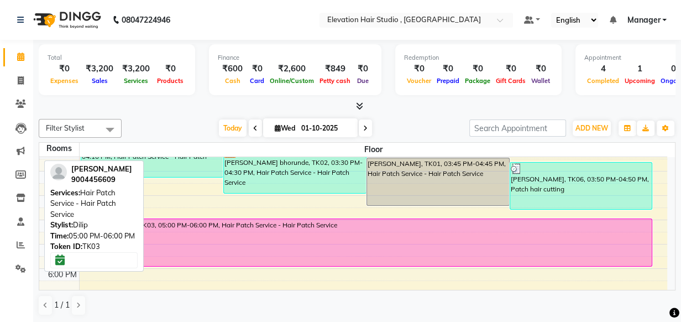
scroll to position [377, 0]
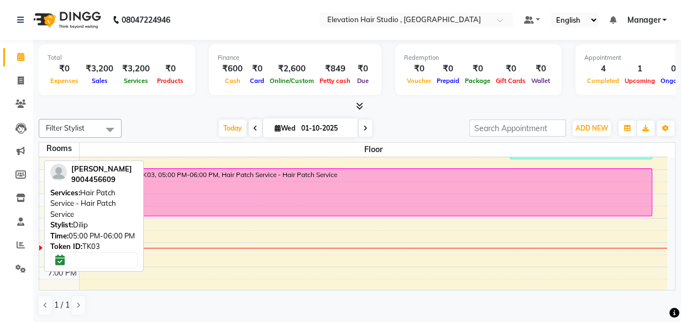
click at [290, 198] on div "[PERSON_NAME], TK03, 05:00 PM-06:00 PM, Hair Patch Service - Hair Patch Service" at bounding box center [366, 192] width 571 height 47
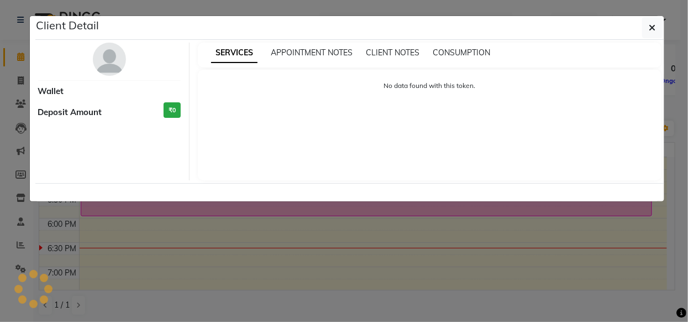
select select "6"
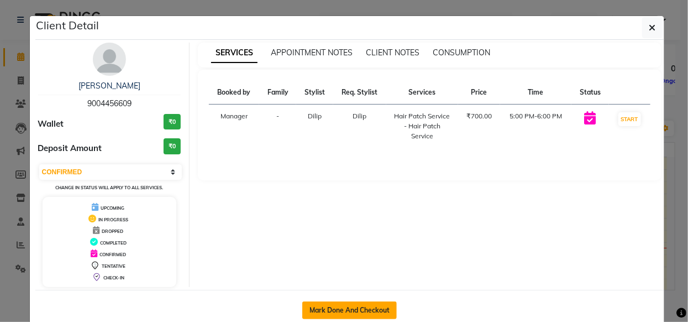
click at [339, 313] on button "Mark Done And Checkout" at bounding box center [349, 310] width 95 height 18
select select "service"
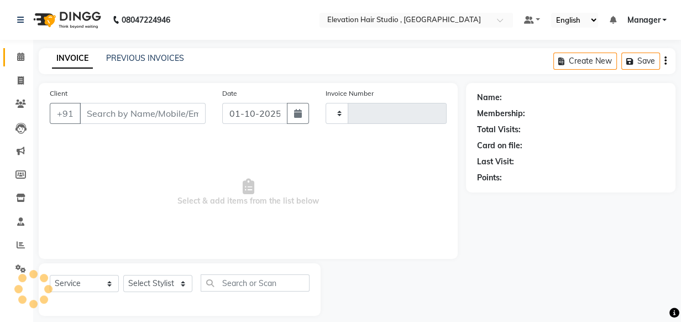
type input "1016"
select select "6886"
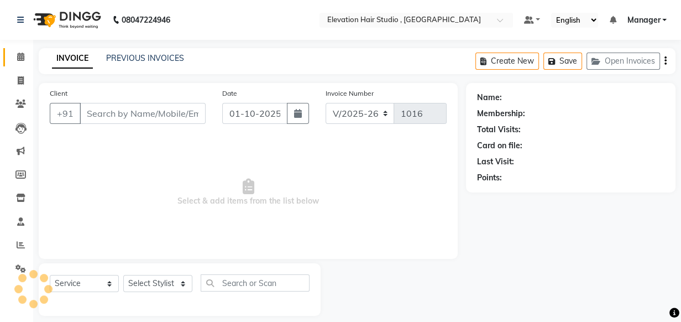
type input "9004456609"
select select "68492"
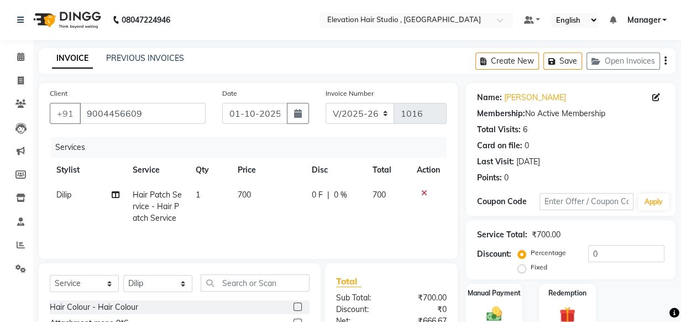
click at [249, 196] on span "700" at bounding box center [244, 195] width 13 height 10
select select "68492"
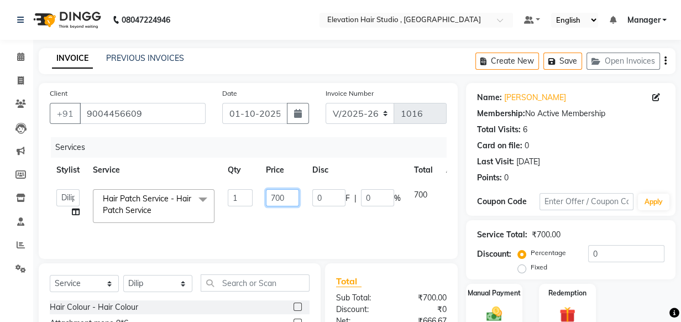
click at [273, 195] on input "700" at bounding box center [282, 197] width 33 height 17
type input "600"
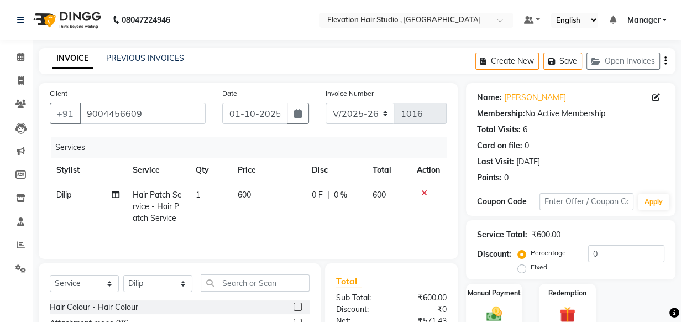
click at [289, 223] on td "600" at bounding box center [268, 206] width 74 height 48
select select "68492"
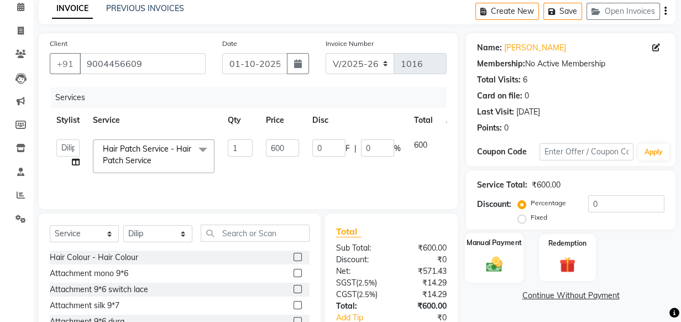
click at [505, 265] on img at bounding box center [494, 263] width 27 height 19
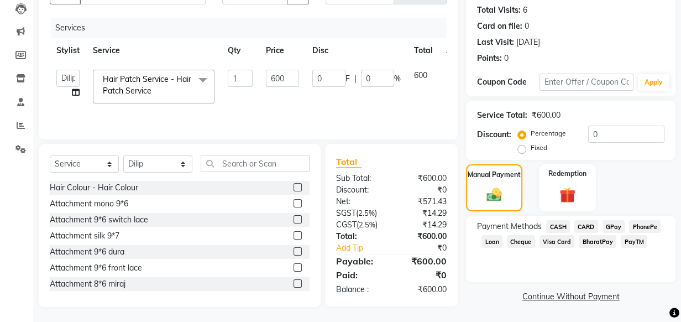
scroll to position [122, 0]
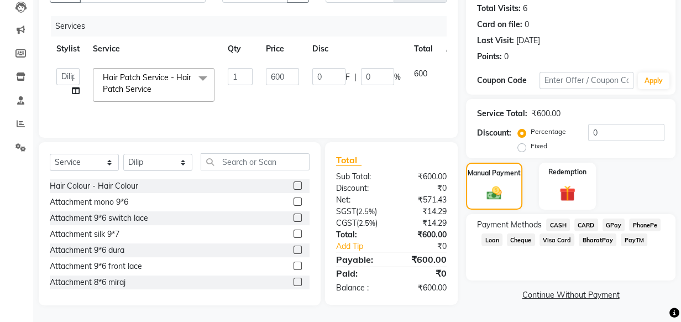
click at [613, 223] on span "GPay" at bounding box center [614, 224] width 23 height 13
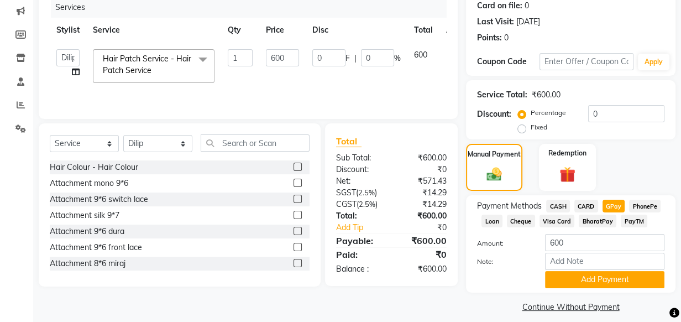
scroll to position [150, 0]
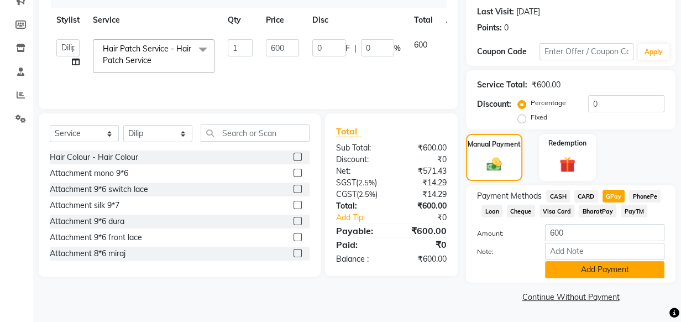
click at [578, 269] on button "Add Payment" at bounding box center [604, 269] width 119 height 17
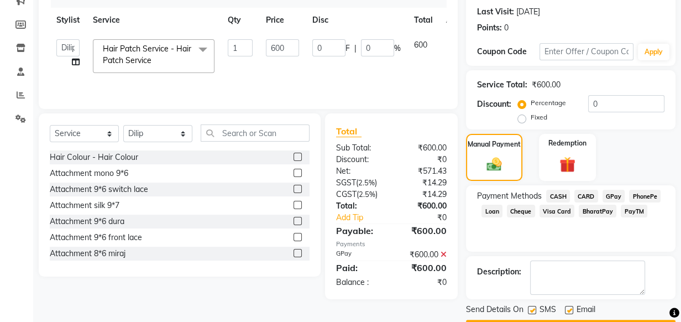
drag, startPoint x: 567, startPoint y: 310, endPoint x: 555, endPoint y: 312, distance: 12.4
click at [566, 311] on label at bounding box center [569, 310] width 8 height 8
click at [566, 311] on input "checkbox" at bounding box center [568, 310] width 7 height 7
checkbox input "false"
click at [531, 311] on label at bounding box center [532, 310] width 8 height 8
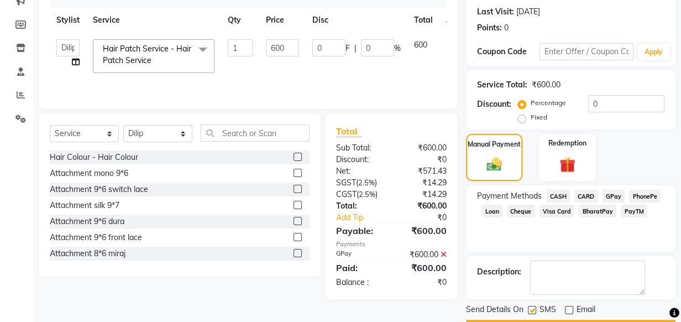
click at [531, 311] on input "checkbox" at bounding box center [531, 310] width 7 height 7
checkbox input "false"
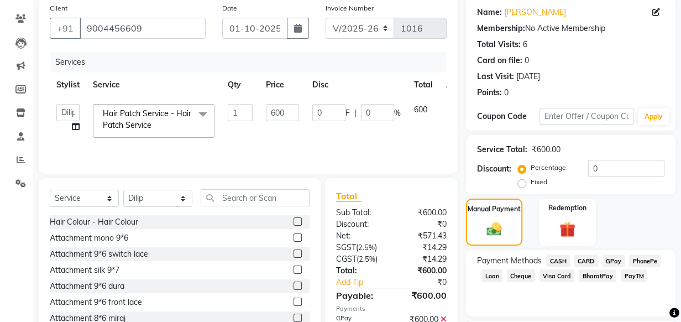
scroll to position [181, 0]
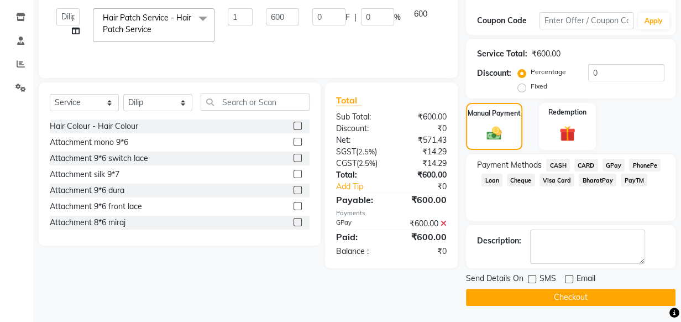
click at [608, 295] on button "Checkout" at bounding box center [571, 297] width 210 height 17
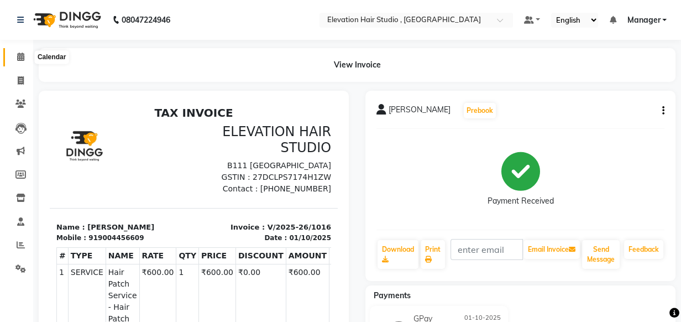
click at [18, 60] on icon at bounding box center [20, 57] width 7 height 8
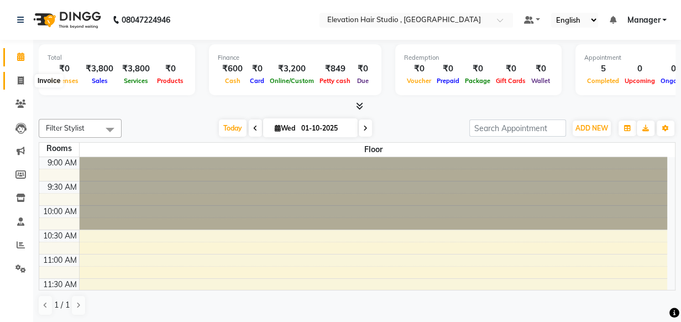
click at [19, 76] on icon at bounding box center [21, 80] width 6 height 8
select select "service"
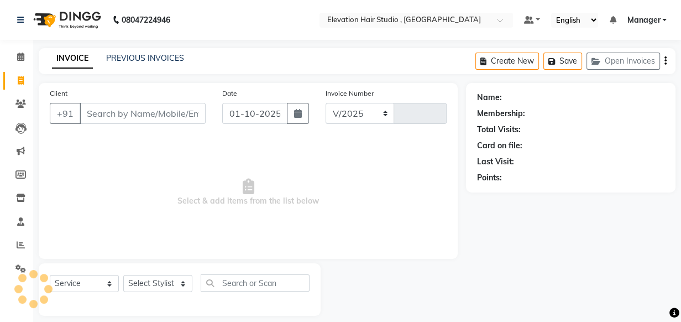
select select "6886"
type input "1017"
click at [161, 59] on link "PREVIOUS INVOICES" at bounding box center [145, 58] width 78 height 10
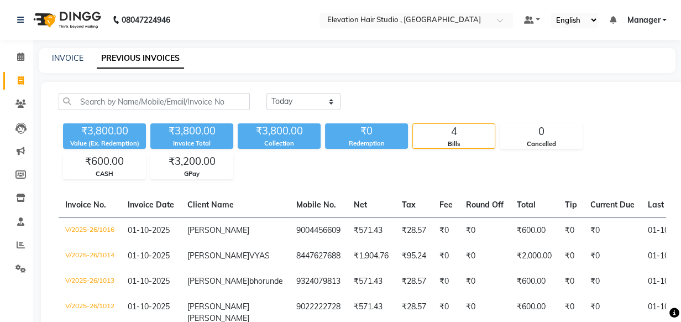
click at [294, 171] on div "₹3,800.00 Value (Ex. Redemption) ₹3,800.00 Invoice Total ₹3,800.00 Collection ₹…" at bounding box center [363, 149] width 608 height 60
click at [307, 170] on div "₹3,800.00 Value (Ex. Redemption) ₹3,800.00 Invoice Total ₹3,800.00 Collection ₹…" at bounding box center [363, 149] width 608 height 60
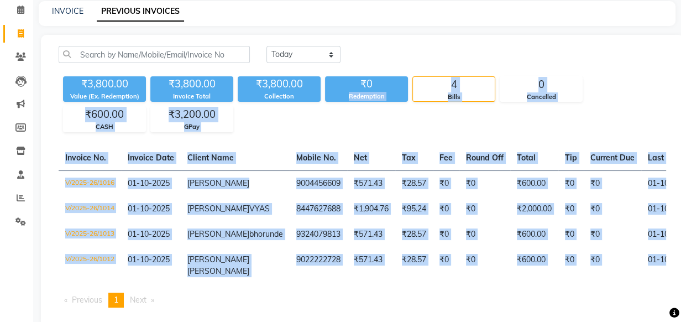
scroll to position [98, 0]
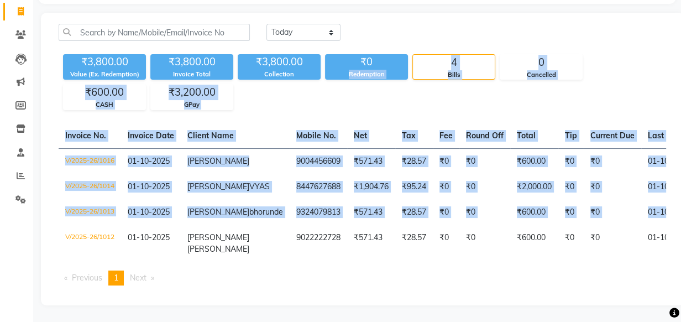
drag, startPoint x: 401, startPoint y: 134, endPoint x: 690, endPoint y: 193, distance: 295.1
click at [681, 193] on html "08047224946 Select Location × Elevation Hair Studio , Thane West Default Panel …" at bounding box center [340, 92] width 681 height 322
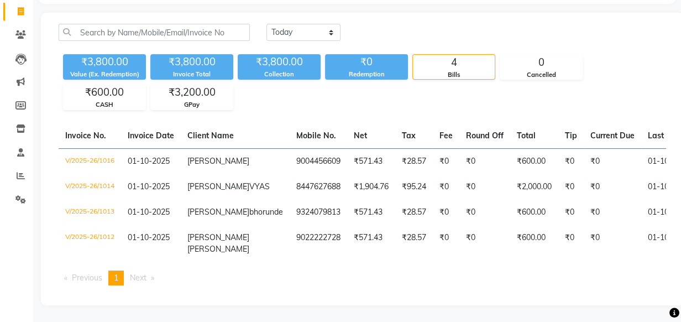
click at [497, 272] on ul "Previous page 1 / 1 You're on page 1 Next page" at bounding box center [363, 277] width 608 height 15
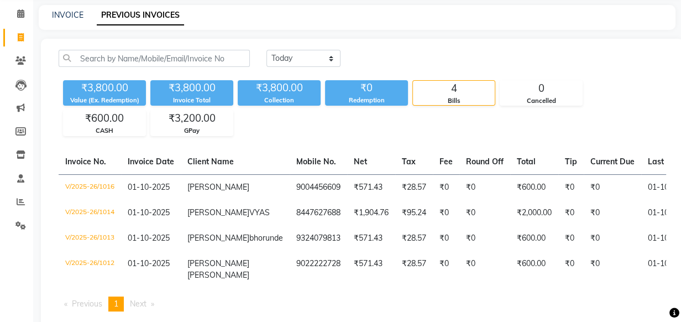
scroll to position [0, 0]
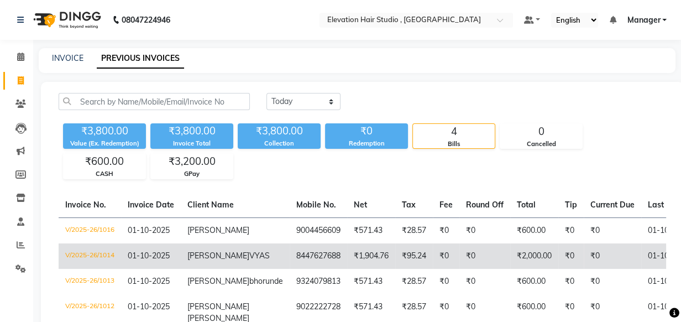
click at [510, 256] on td "₹2,000.00" at bounding box center [534, 255] width 48 height 25
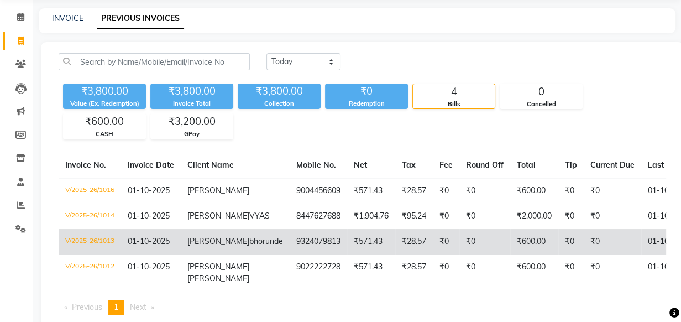
scroll to position [50, 0]
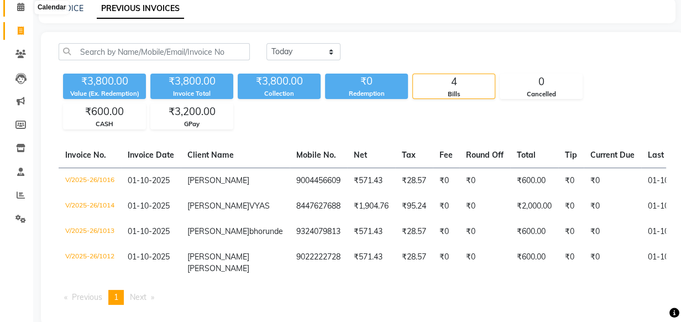
click at [18, 8] on icon at bounding box center [20, 7] width 7 height 8
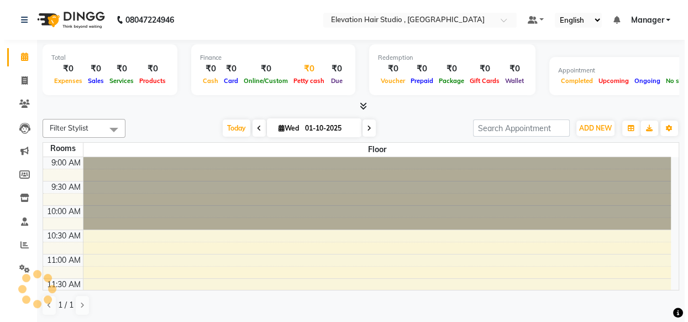
scroll to position [425, 0]
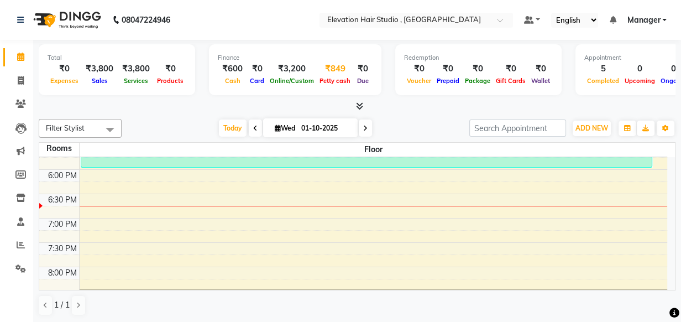
click at [300, 76] on div "Online/Custom" at bounding box center [292, 81] width 50 height 12
click at [338, 76] on div "Petty cash" at bounding box center [335, 81] width 36 height 12
click at [331, 78] on span "Petty cash" at bounding box center [335, 81] width 36 height 8
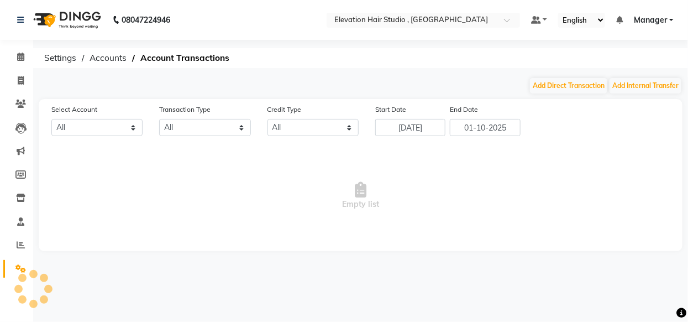
select select "5950"
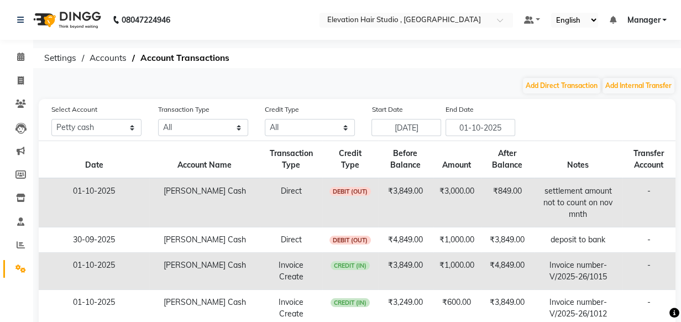
click at [613, 44] on div "08047224946 Select Location × Elevation Hair Studio , Thane West Default Panel …" at bounding box center [340, 299] width 681 height 598
click at [623, 203] on td "-" at bounding box center [649, 202] width 53 height 49
click at [469, 202] on td "₹3,000.00" at bounding box center [457, 202] width 48 height 49
drag, startPoint x: 445, startPoint y: 192, endPoint x: 488, endPoint y: 198, distance: 43.5
click at [488, 198] on tr "01-10-2025 Petty Cash Direct DEBIT (OUT) ₹3,849.00 ₹3,000.00 ₹849.00 settlement…" at bounding box center [357, 202] width 637 height 49
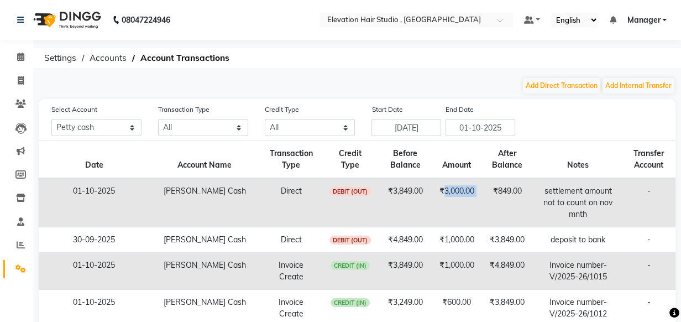
copy td "3,000.00"
click at [572, 116] on div "Select Account All Petty cash Default account Transaction Type All Direct Inter…" at bounding box center [363, 119] width 641 height 33
click at [394, 75] on div "08047224946 Select Location × Elevation Hair Studio , Thane West Default Panel …" at bounding box center [340, 299] width 681 height 598
click at [109, 62] on span "Accounts" at bounding box center [108, 58] width 48 height 20
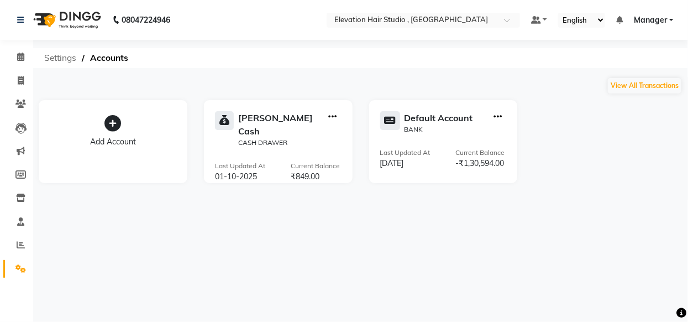
click at [62, 62] on span "Settings" at bounding box center [60, 58] width 43 height 20
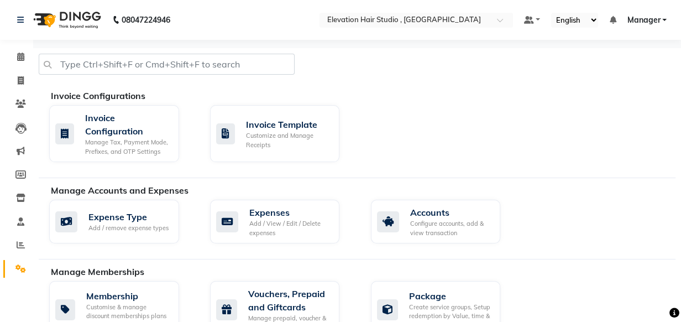
click at [310, 194] on div "Manage Accounts and Expenses" at bounding box center [367, 190] width 633 height 13
drag, startPoint x: 310, startPoint y: 194, endPoint x: 314, endPoint y: 228, distance: 34.5
click at [314, 228] on div "Add / View / Edit / Delete expenses" at bounding box center [290, 228] width 82 height 18
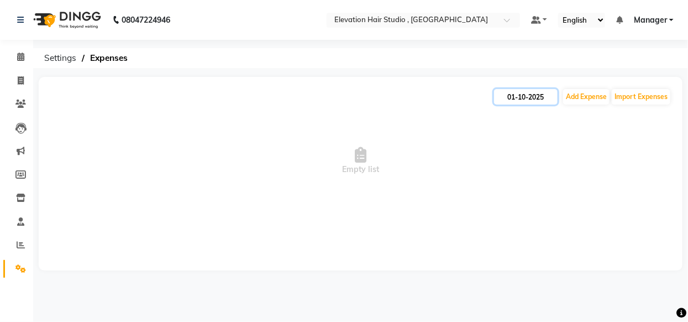
click at [523, 92] on input "01-10-2025" at bounding box center [526, 96] width 64 height 15
select select "10"
select select "2025"
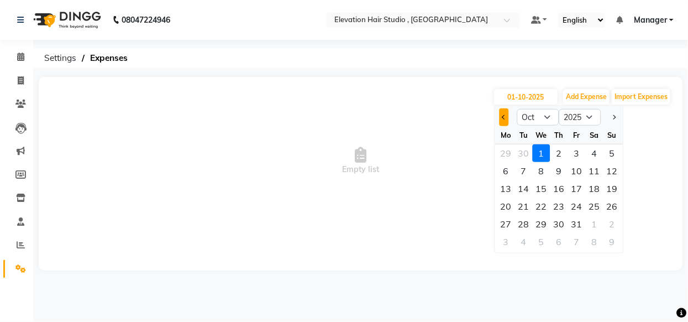
click at [504, 122] on button "Previous month" at bounding box center [504, 117] width 9 height 18
select select "9"
click at [528, 150] on div "2" at bounding box center [524, 153] width 18 height 18
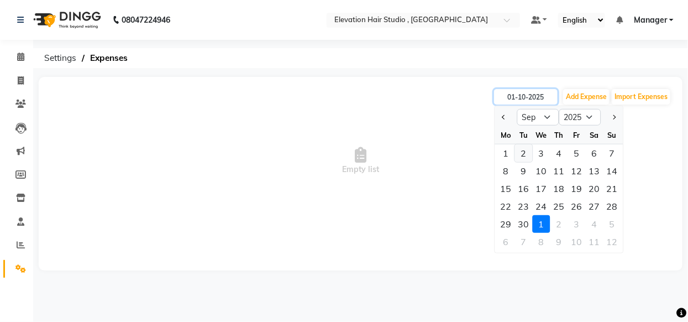
type input "02-09-2025"
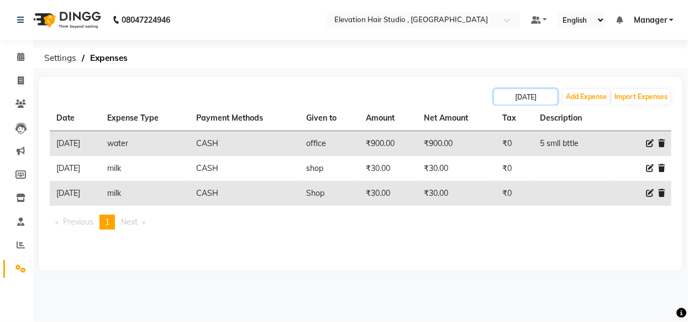
drag, startPoint x: 514, startPoint y: 100, endPoint x: 524, endPoint y: 118, distance: 20.8
click at [517, 108] on div "02-09-2025 Add Expense Import Expenses Date Expense Type Payment Methods Given …" at bounding box center [361, 174] width 644 height 194
click at [524, 94] on input "02-09-2025" at bounding box center [526, 96] width 64 height 15
select select "9"
select select "2025"
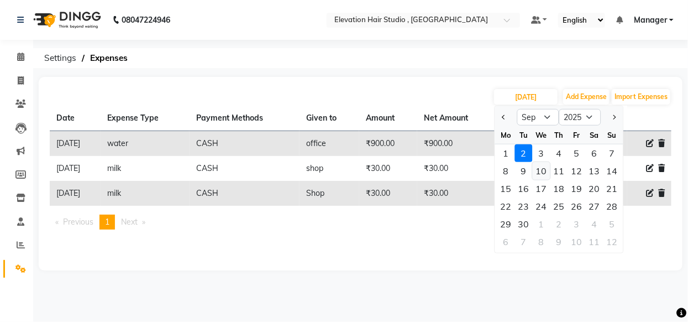
click at [549, 166] on div "10" at bounding box center [542, 171] width 18 height 18
type input "10-09-2025"
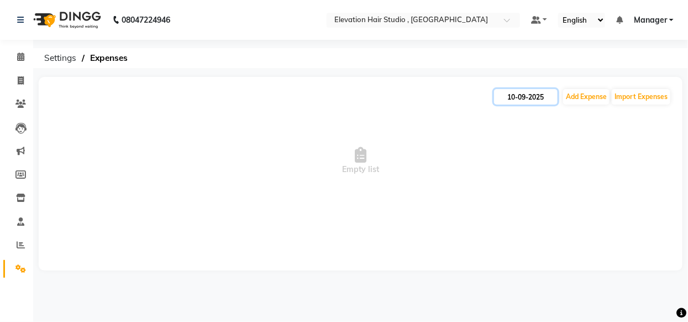
click at [546, 102] on input "10-09-2025" at bounding box center [526, 96] width 64 height 15
select select "9"
select select "2025"
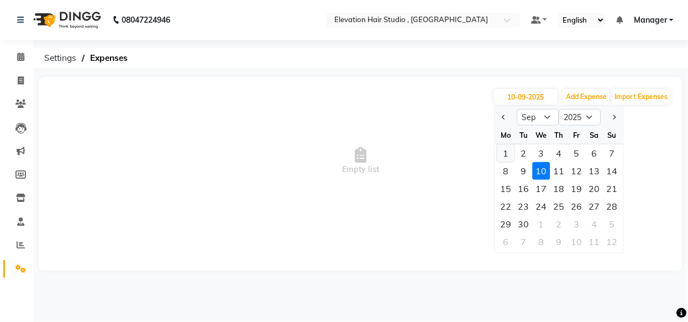
click at [508, 154] on div "1" at bounding box center [507, 153] width 18 height 18
type input "01-09-2025"
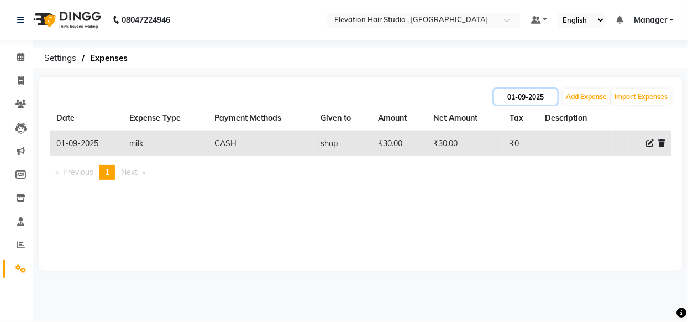
click at [537, 94] on input "01-09-2025" at bounding box center [526, 96] width 64 height 15
select select "9"
select select "2025"
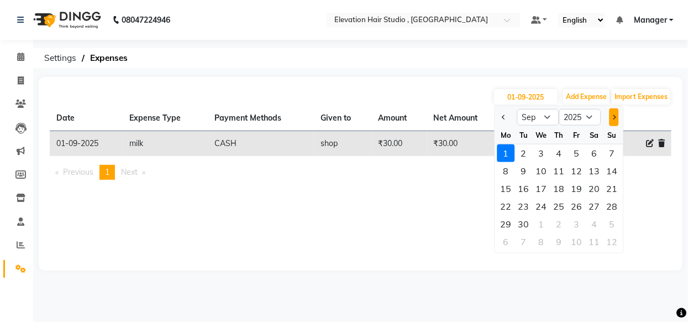
click at [611, 112] on button "Next month" at bounding box center [613, 117] width 9 height 18
select select "10"
click at [534, 153] on div "1" at bounding box center [542, 153] width 18 height 18
type input "01-10-2025"
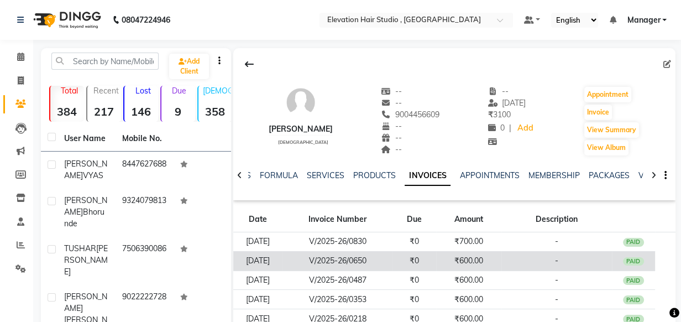
click at [473, 257] on td "₹600.00" at bounding box center [468, 260] width 65 height 19
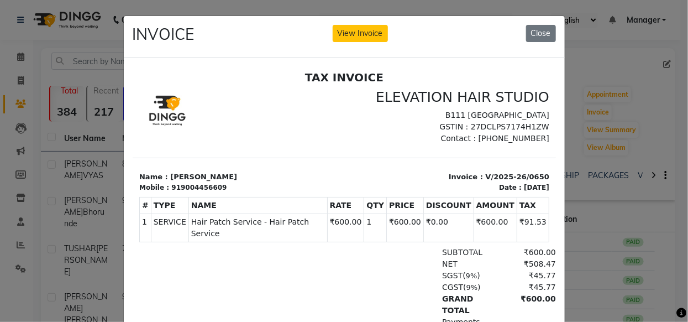
click at [597, 160] on ngb-modal-window "INVOICE View Invoice Close" at bounding box center [344, 161] width 688 height 322
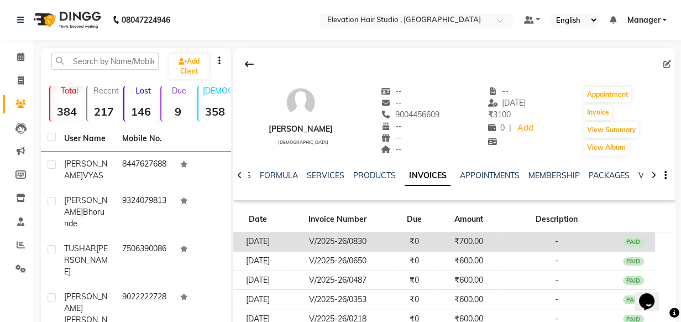
click at [525, 236] on td "-" at bounding box center [557, 241] width 111 height 19
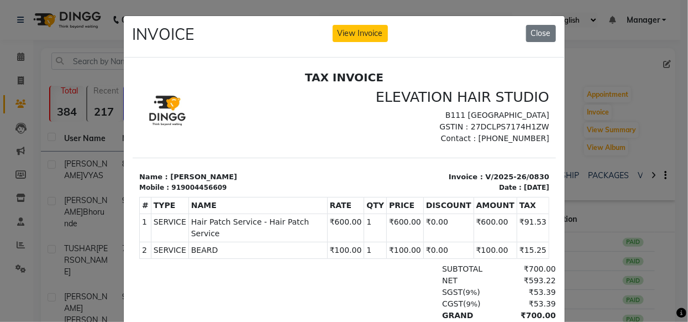
click at [592, 133] on ngb-modal-window "INVOICE View Invoice Close" at bounding box center [344, 161] width 688 height 322
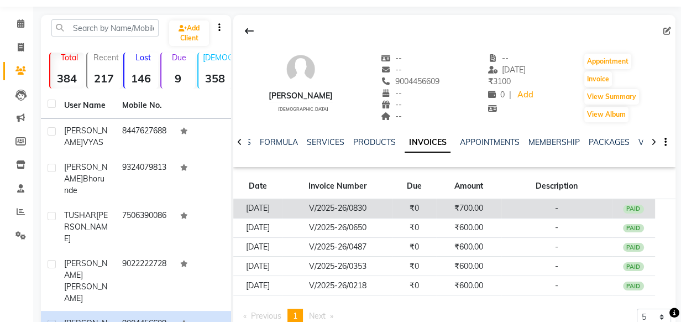
scroll to position [50, 0]
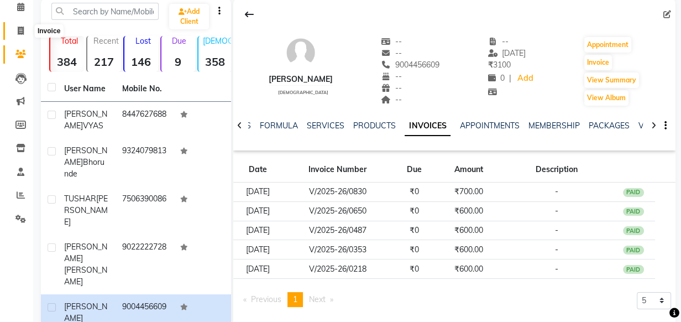
click at [27, 32] on span at bounding box center [20, 31] width 19 height 13
select select "6886"
select select "service"
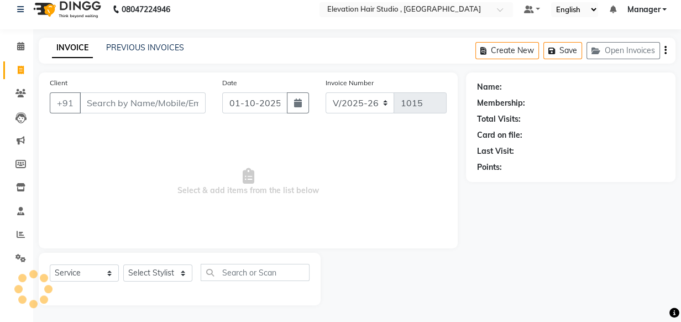
scroll to position [11, 0]
type input "9819868210"
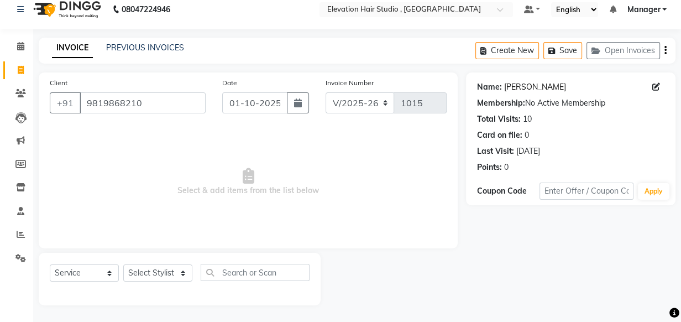
click at [540, 89] on link "Santosh Bhagal" at bounding box center [535, 87] width 62 height 12
drag, startPoint x: 177, startPoint y: 99, endPoint x: 4, endPoint y: 116, distance: 173.9
click at [4, 116] on app-home "08047224946 Select Location × Elevation Hair Studio , Thane West Default Panel …" at bounding box center [340, 155] width 681 height 332
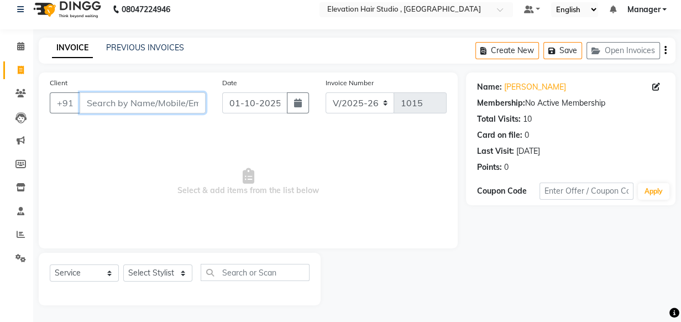
paste input "8291205449"
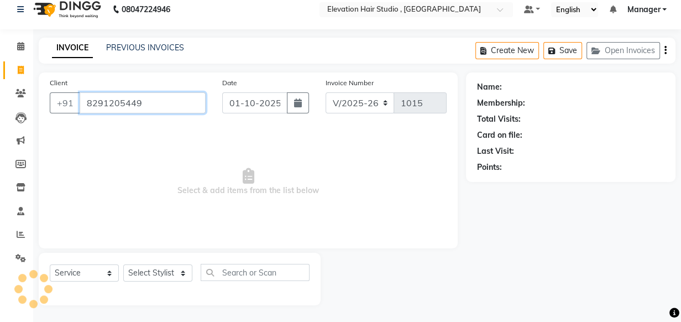
type input "8291205449"
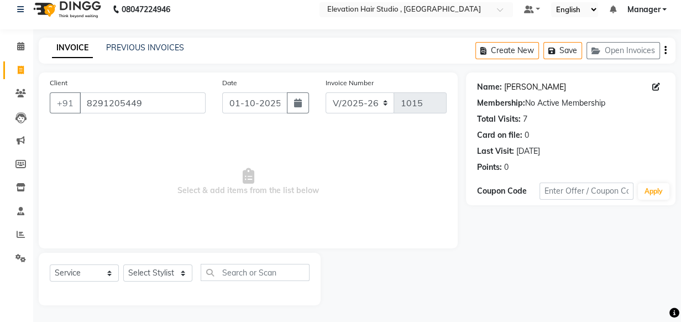
click at [513, 85] on link "Jayant Kadam" at bounding box center [535, 87] width 62 height 12
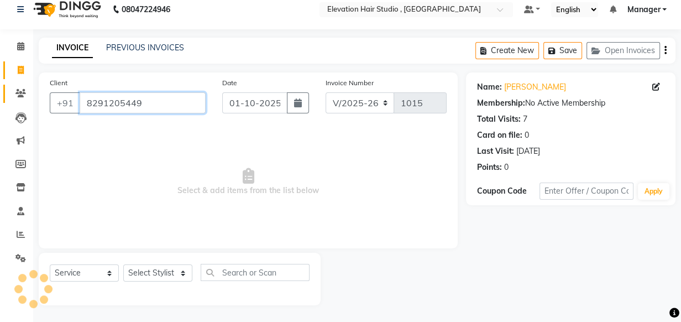
drag, startPoint x: 171, startPoint y: 102, endPoint x: 4, endPoint y: 91, distance: 167.4
click at [4, 91] on app-home "08047224946 Select Location × Elevation Hair Studio , Thane West Default Panel …" at bounding box center [340, 155] width 681 height 332
paste input "9820555464"
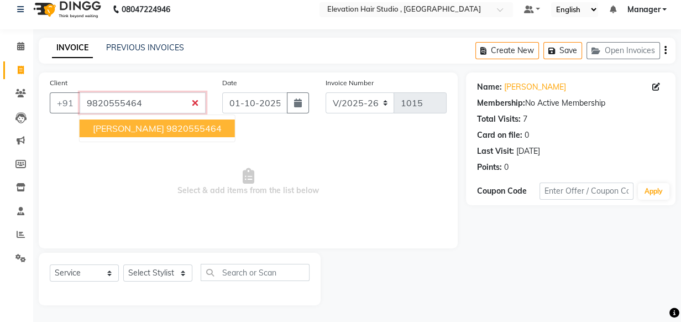
click at [144, 126] on span "SACHIN DESAI" at bounding box center [128, 128] width 71 height 11
type input "9820555464"
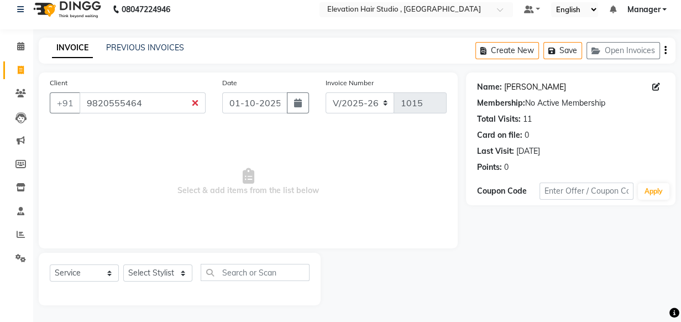
click at [536, 88] on link "Sachin Desai" at bounding box center [535, 87] width 62 height 12
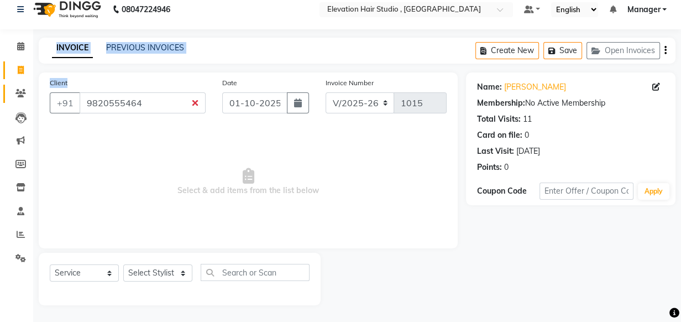
drag, startPoint x: 166, startPoint y: 91, endPoint x: 4, endPoint y: 97, distance: 162.1
click at [4, 101] on app-home "08047224946 Select Location × Elevation Hair Studio , Thane West Default Panel …" at bounding box center [340, 155] width 681 height 332
click at [253, 104] on input "01-10-2025" at bounding box center [254, 102] width 65 height 21
select select "10"
select select "2025"
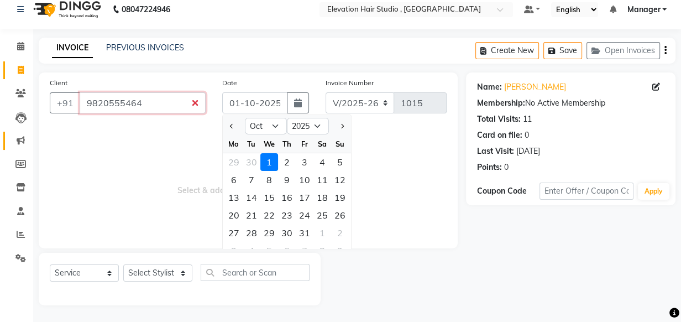
drag, startPoint x: 174, startPoint y: 110, endPoint x: 4, endPoint y: 135, distance: 171.6
click at [4, 135] on app-home "08047224946 Select Location × Elevation Hair Studio , Thane West Default Panel …" at bounding box center [340, 155] width 681 height 332
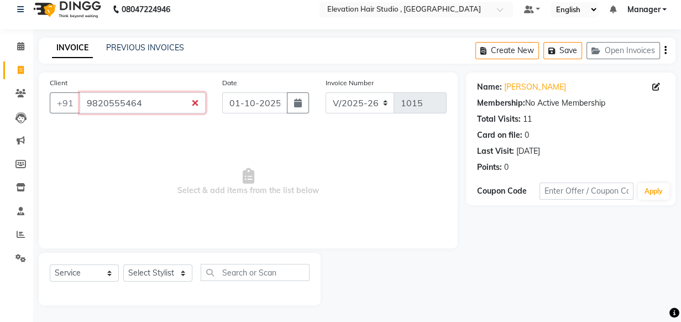
drag, startPoint x: 165, startPoint y: 102, endPoint x: 97, endPoint y: 114, distance: 69.1
click at [97, 114] on div "Client +91 9820555464" at bounding box center [127, 99] width 173 height 45
drag, startPoint x: 91, startPoint y: 111, endPoint x: 85, endPoint y: 112, distance: 6.8
click at [85, 112] on input "9820555464" at bounding box center [143, 102] width 126 height 21
click at [87, 107] on input "9820555464" at bounding box center [143, 102] width 126 height 21
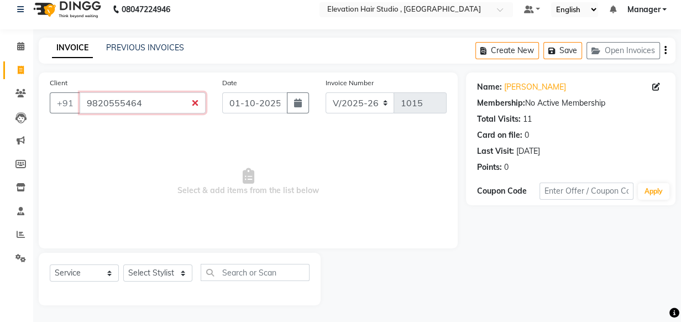
drag, startPoint x: 83, startPoint y: 101, endPoint x: 403, endPoint y: 80, distance: 320.8
click at [509, 109] on div "Client +91 9820555464 Date 01-10-2025 Invoice Number V/2025 V/2025-26 1015 Sele…" at bounding box center [357, 188] width 654 height 233
type input "\"
paste input "8097005923"
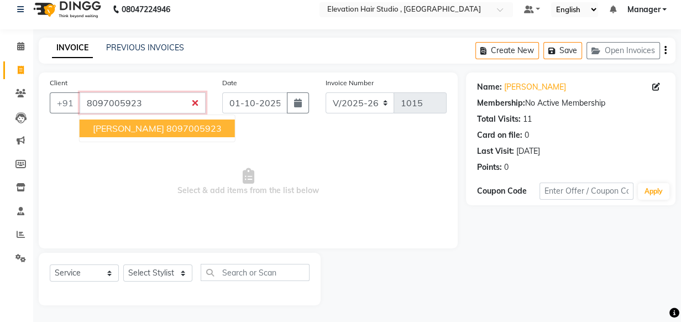
click at [177, 132] on ngb-highlight "8097005923" at bounding box center [193, 128] width 55 height 11
type input "8097005923"
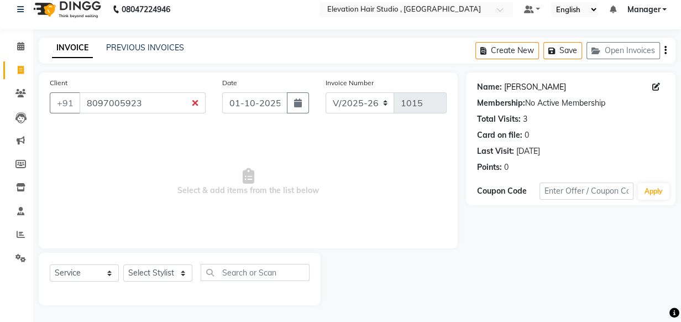
click at [508, 81] on link "Shrikant Durve" at bounding box center [535, 87] width 62 height 12
drag, startPoint x: 148, startPoint y: 111, endPoint x: 4, endPoint y: 127, distance: 144.7
click at [4, 129] on app-home "08047224946 Select Location × Elevation Hair Studio , Thane West Default Panel …" at bounding box center [340, 155] width 681 height 332
click at [18, 43] on icon at bounding box center [20, 46] width 7 height 8
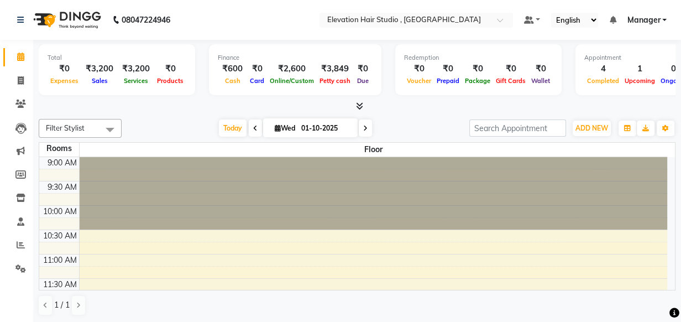
click at [395, 112] on div "Total ₹0 Expenses ₹3,200 Sales ₹3,200 Services ₹0 Products Finance ₹600 Cash ₹0…" at bounding box center [357, 181] width 648 height 283
drag, startPoint x: 395, startPoint y: 112, endPoint x: 338, endPoint y: 105, distance: 56.9
click at [338, 105] on div at bounding box center [357, 107] width 637 height 12
click at [15, 72] on link "Invoice" at bounding box center [16, 81] width 27 height 18
select select "service"
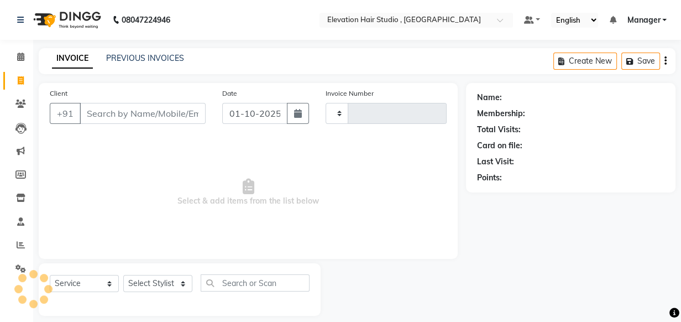
type input "1015"
select select "6886"
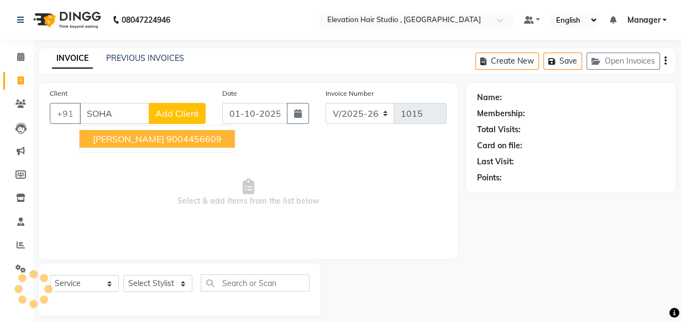
click at [166, 138] on ngb-highlight "9004456609" at bounding box center [193, 138] width 55 height 11
type input "9004456609"
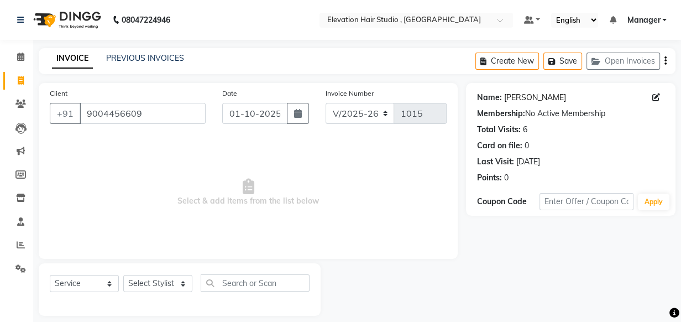
click at [512, 93] on link "Sohail" at bounding box center [535, 98] width 62 height 12
drag, startPoint x: 175, startPoint y: 112, endPoint x: 4, endPoint y: 106, distance: 170.9
click at [4, 106] on app-home "08047224946 Select Location × Elevation Hair Studio , Thane West Default Panel …" at bounding box center [340, 166] width 681 height 332
click at [24, 56] on span at bounding box center [20, 57] width 19 height 13
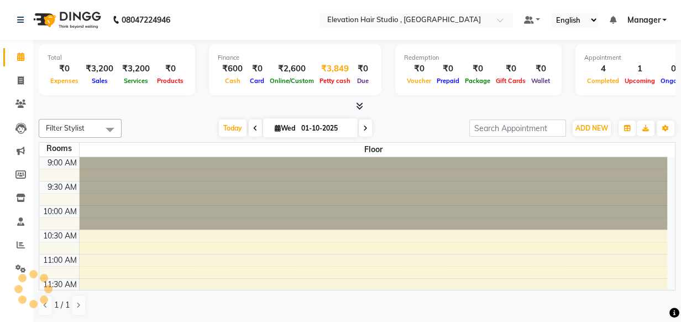
scroll to position [437, 0]
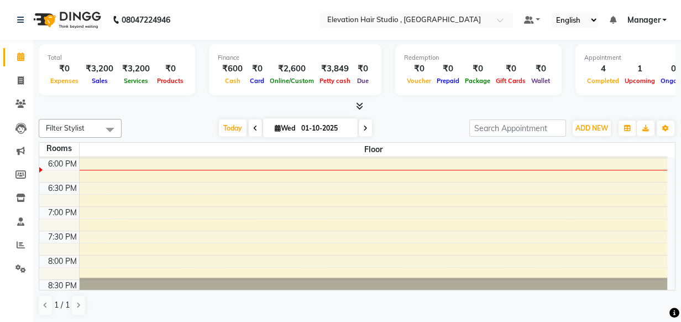
click at [374, 132] on div "Today Wed 01-10-2025" at bounding box center [295, 128] width 337 height 17
click at [357, 105] on icon at bounding box center [359, 106] width 7 height 8
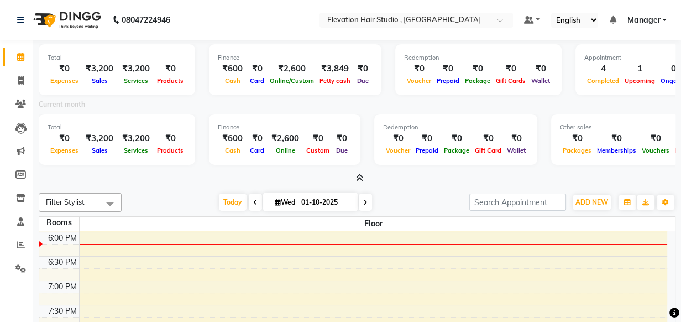
click at [358, 175] on icon at bounding box center [359, 178] width 7 height 8
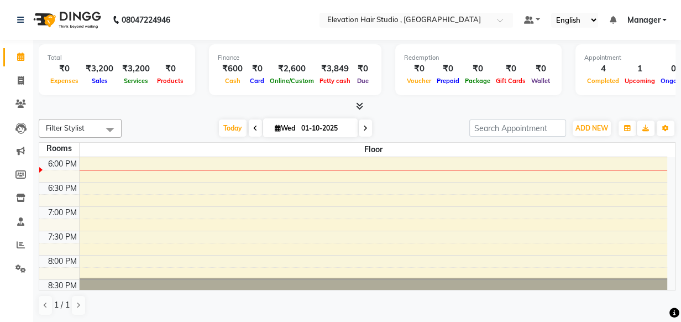
click at [362, 109] on icon at bounding box center [359, 106] width 7 height 8
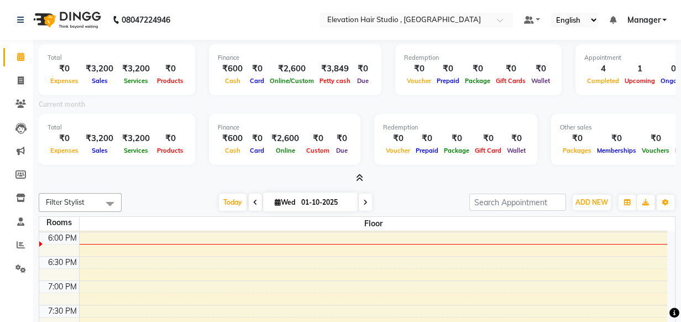
click at [359, 179] on icon at bounding box center [359, 178] width 7 height 8
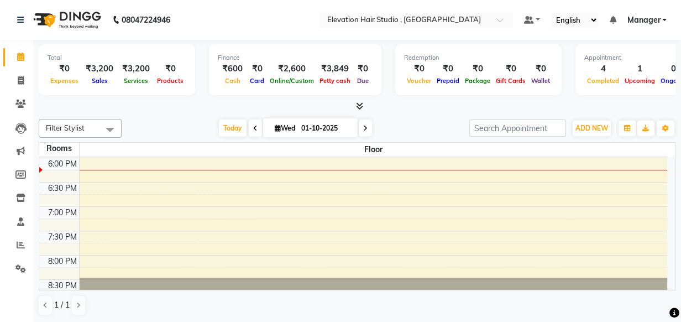
click at [221, 14] on nav "08047224946 Select Location × Elevation Hair Studio , Thane West Default Panel …" at bounding box center [340, 20] width 681 height 40
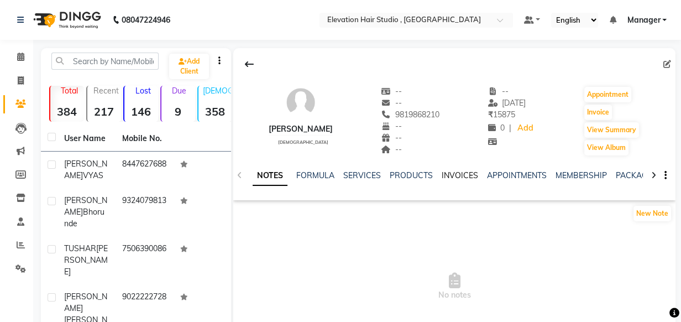
click at [447, 175] on link "INVOICES" at bounding box center [459, 175] width 36 height 10
click at [464, 174] on link "INVOICES" at bounding box center [459, 175] width 36 height 10
click at [447, 173] on link "INVOICES" at bounding box center [459, 175] width 36 height 10
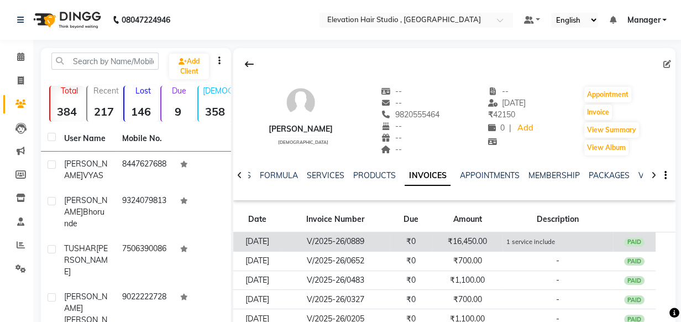
click at [496, 236] on td "₹16,450.00" at bounding box center [467, 241] width 70 height 19
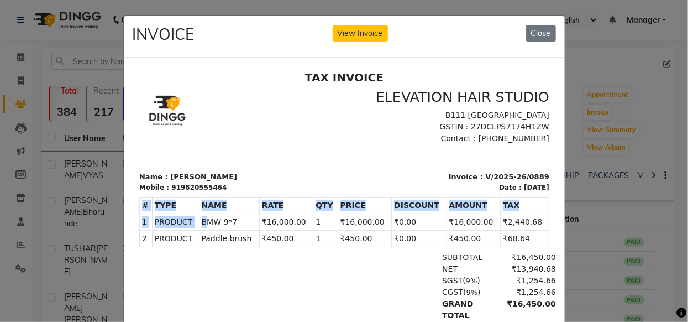
drag, startPoint x: 203, startPoint y: 216, endPoint x: 548, endPoint y: 248, distance: 345.9
click at [548, 248] on html "TAX INVOICE ELEVATION HAIR STUDIO B111 3rd floor highstreet mall Kapurbawadi GS…" at bounding box center [344, 244] width 424 height 357
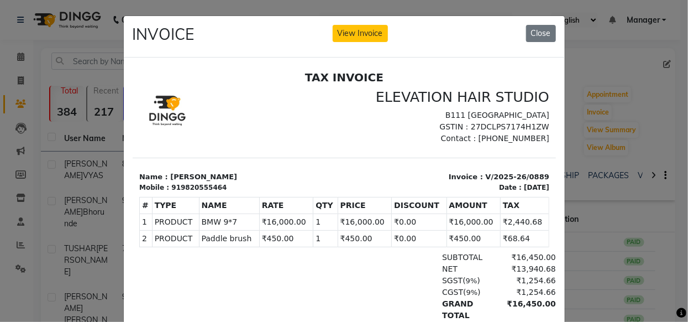
click at [259, 135] on div at bounding box center [238, 116] width 212 height 56
click at [526, 31] on button "Close" at bounding box center [541, 33] width 30 height 17
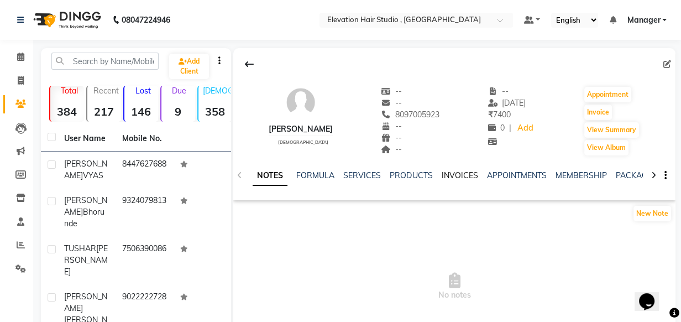
click at [449, 177] on link "INVOICES" at bounding box center [459, 175] width 36 height 10
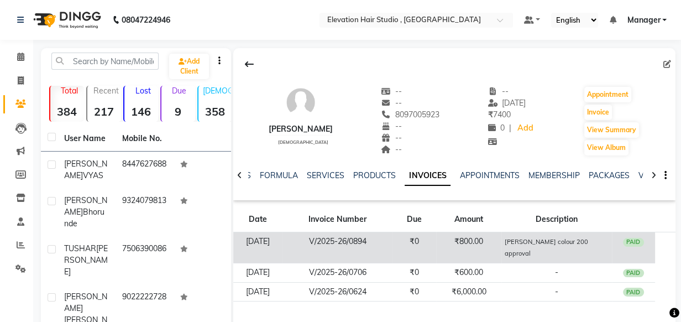
click at [480, 246] on td "₹800.00" at bounding box center [468, 247] width 65 height 31
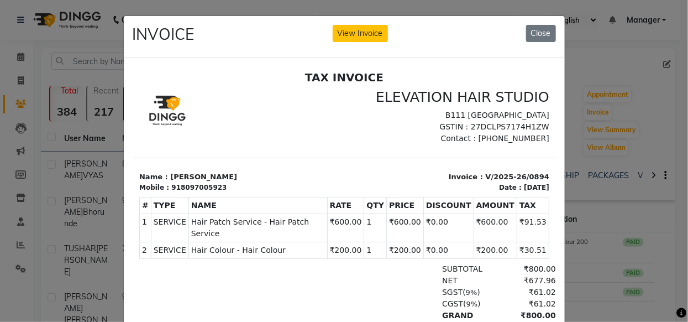
click at [596, 144] on ngb-modal-window "INVOICE View Invoice Close" at bounding box center [344, 161] width 688 height 322
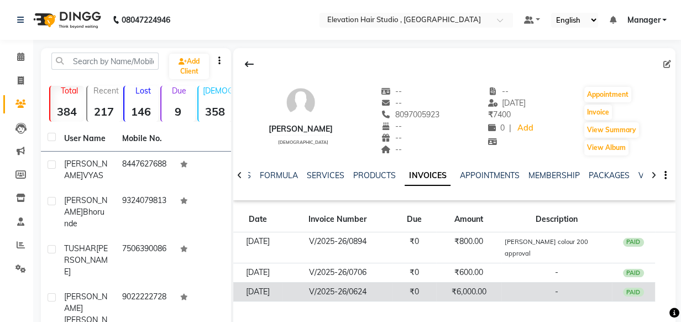
click at [528, 282] on td "-" at bounding box center [557, 291] width 111 height 19
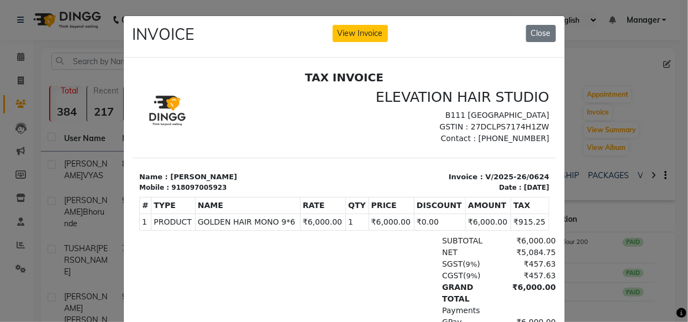
click at [584, 112] on ngb-modal-window "INVOICE View Invoice Close" at bounding box center [344, 161] width 688 height 322
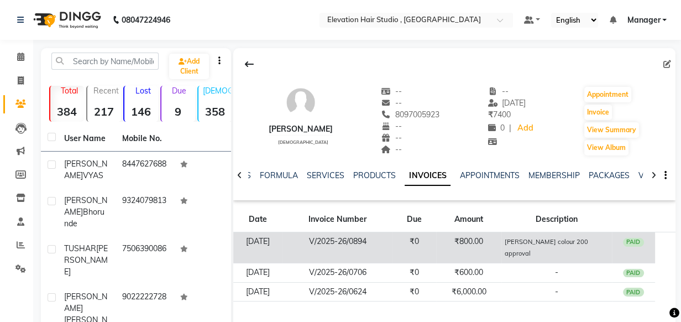
click at [425, 243] on td "₹0" at bounding box center [415, 247] width 44 height 31
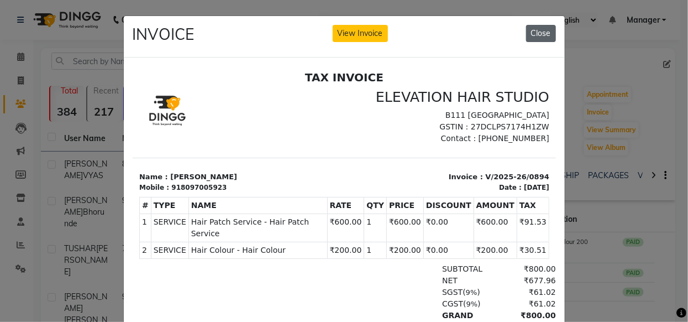
click at [544, 36] on button "Close" at bounding box center [541, 33] width 30 height 17
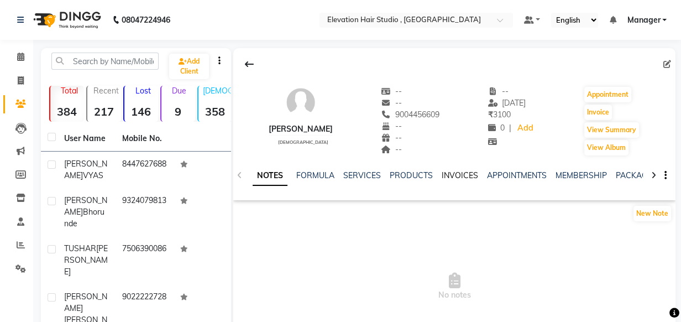
click at [456, 175] on link "INVOICES" at bounding box center [459, 175] width 36 height 10
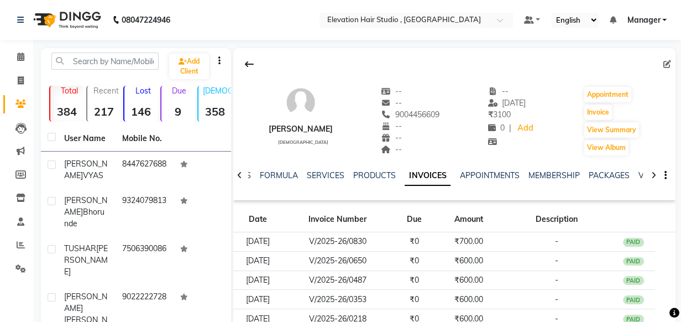
drag, startPoint x: 372, startPoint y: 109, endPoint x: 431, endPoint y: 119, distance: 60.5
click at [431, 119] on div "[PERSON_NAME] [DEMOGRAPHIC_DATA] -- -- 9004456609 -- -- -- -- [DATE] ₹ 3100 0 |…" at bounding box center [454, 116] width 442 height 82
click at [436, 80] on div "[PERSON_NAME] [DEMOGRAPHIC_DATA] -- -- 9004456609 -- -- -- -- [DATE] ₹ 3100 0 |…" at bounding box center [454, 116] width 442 height 82
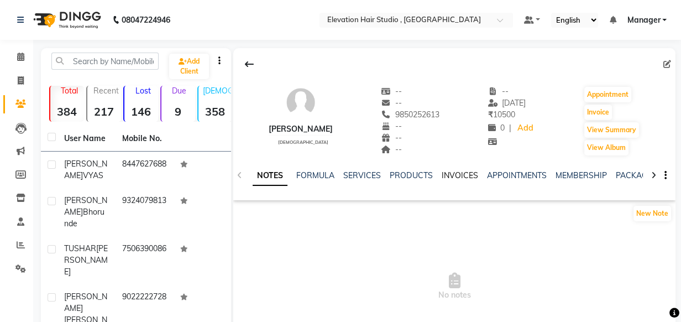
click at [452, 177] on link "INVOICES" at bounding box center [459, 175] width 36 height 10
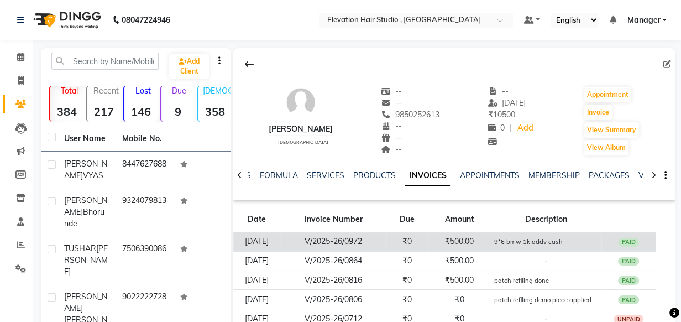
click at [520, 239] on small "9*6 bmw 1k addv cash" at bounding box center [528, 242] width 69 height 8
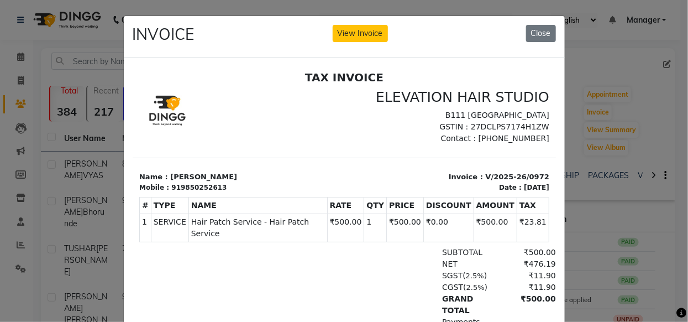
click at [639, 108] on ngb-modal-window "INVOICE View Invoice Close" at bounding box center [344, 161] width 688 height 322
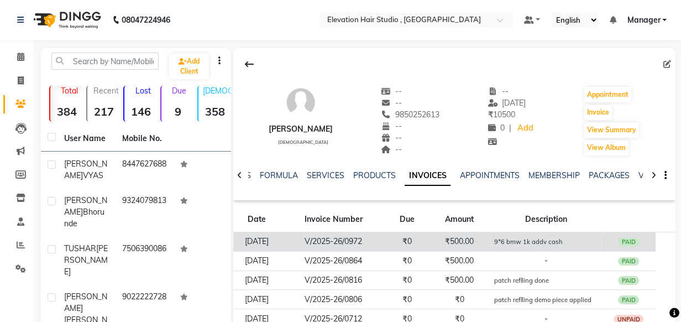
click at [600, 245] on td "9*6 bmw 1k addv cash" at bounding box center [546, 241] width 111 height 19
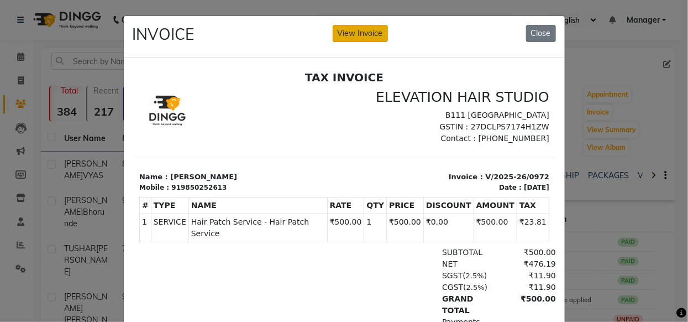
click at [356, 31] on button "View Invoice" at bounding box center [360, 33] width 55 height 17
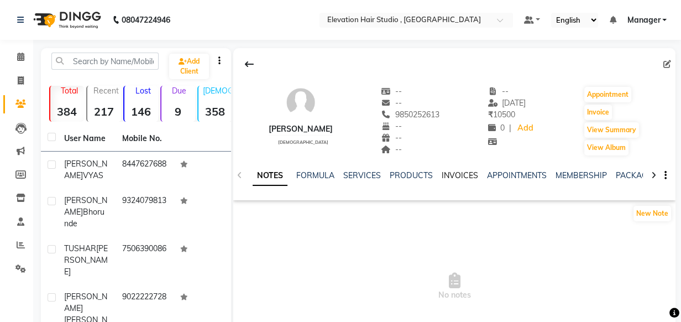
click at [455, 175] on link "INVOICES" at bounding box center [459, 175] width 36 height 10
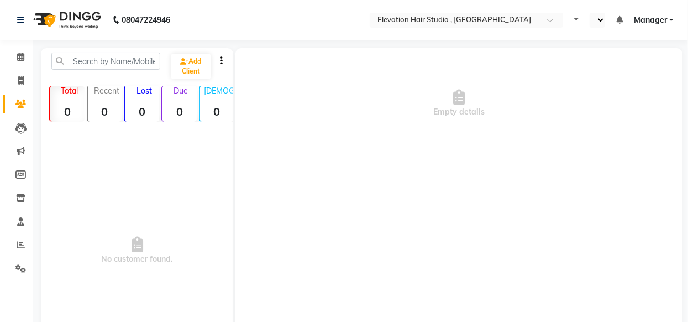
select select "en"
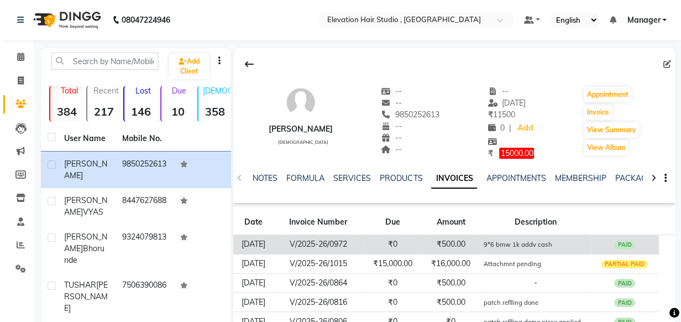
click at [536, 245] on small "9*6 bmw 1k addv cash" at bounding box center [518, 245] width 69 height 8
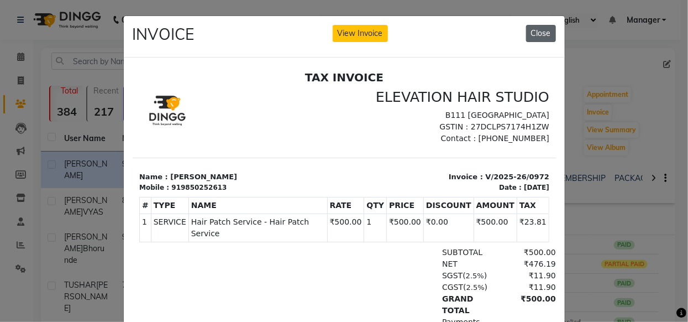
click at [542, 31] on button "Close" at bounding box center [541, 33] width 30 height 17
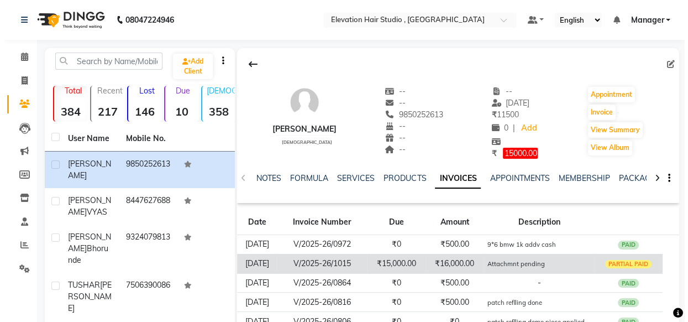
scroll to position [50, 0]
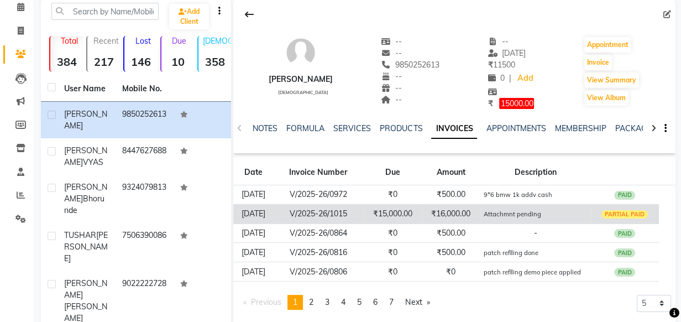
click at [497, 210] on small "Attachmnt pending" at bounding box center [513, 214] width 58 height 8
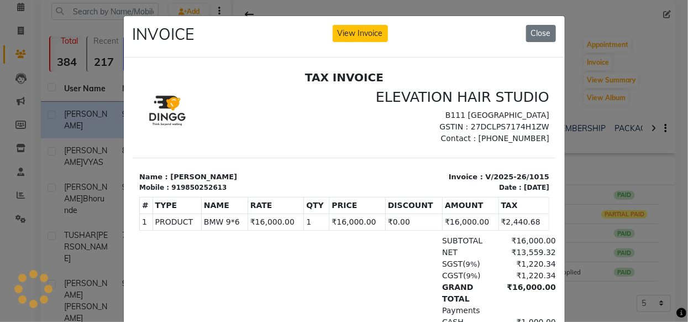
scroll to position [0, 0]
click at [359, 29] on button "View Invoice" at bounding box center [360, 33] width 55 height 17
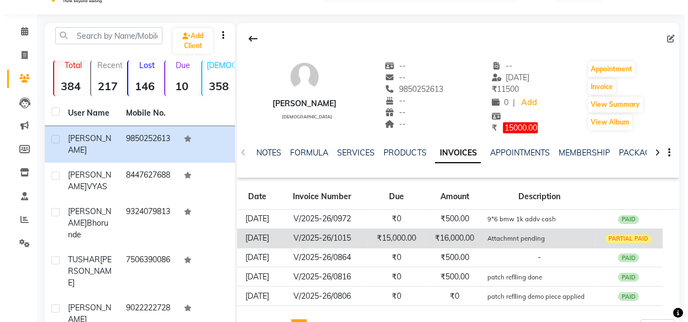
scroll to position [50, 0]
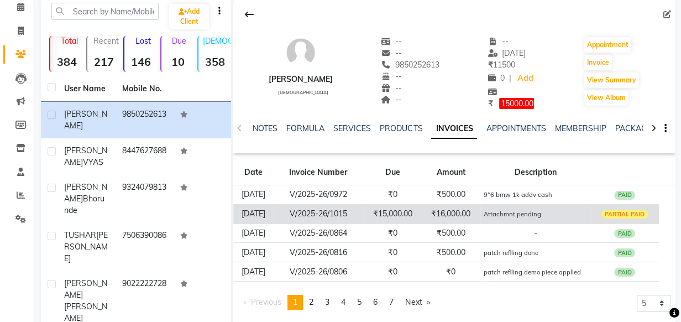
click at [558, 215] on td "Attachmnt pending" at bounding box center [536, 213] width 111 height 19
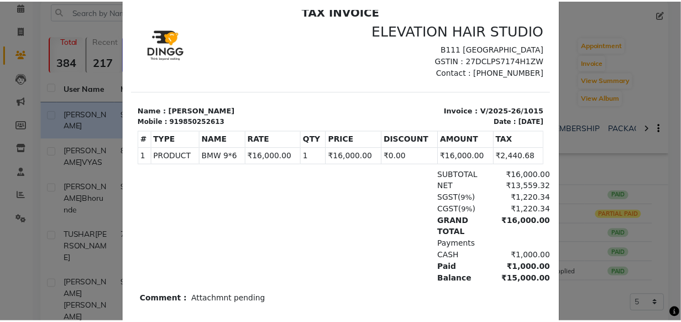
scroll to position [100, 0]
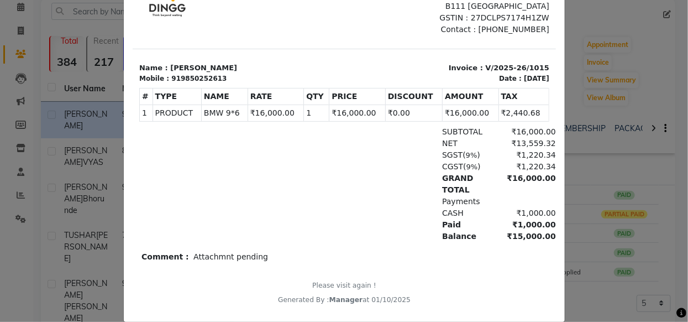
click at [623, 67] on ngb-modal-window "INVOICE View Invoice Close" at bounding box center [344, 161] width 688 height 322
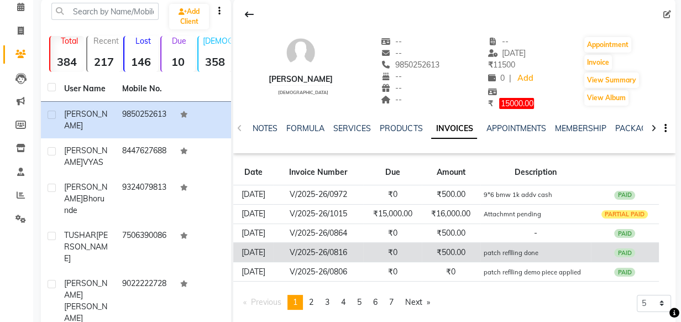
scroll to position [0, 0]
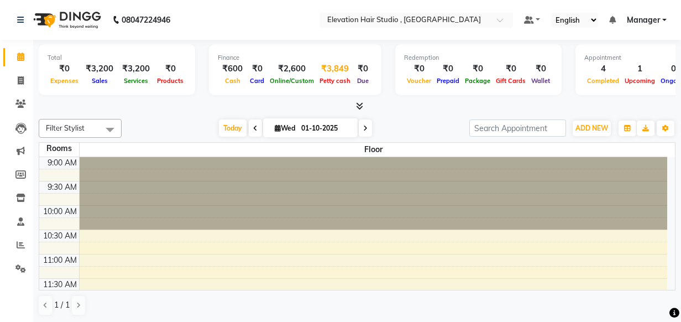
drag, startPoint x: 0, startPoint y: 0, endPoint x: 337, endPoint y: 74, distance: 344.8
click at [332, 75] on div "Petty cash" at bounding box center [335, 81] width 36 height 12
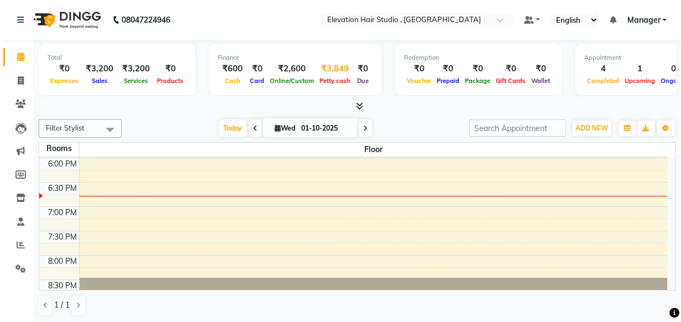
click at [337, 75] on div "Petty cash" at bounding box center [335, 81] width 36 height 12
click at [337, 70] on div "₹3,849" at bounding box center [335, 68] width 36 height 13
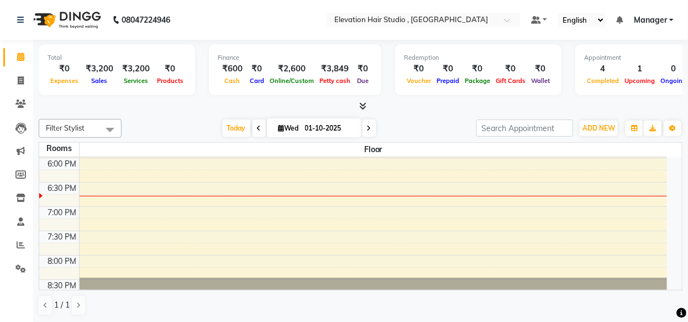
select select "5950"
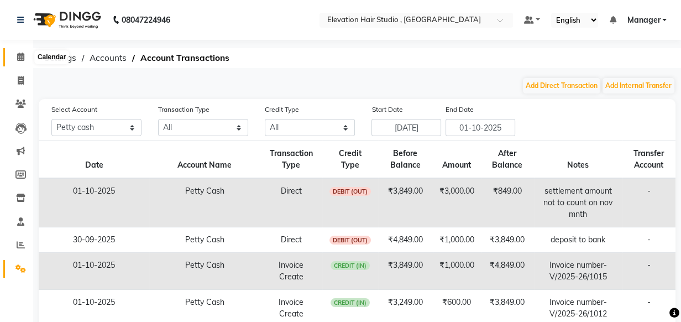
click at [24, 53] on icon at bounding box center [20, 57] width 7 height 8
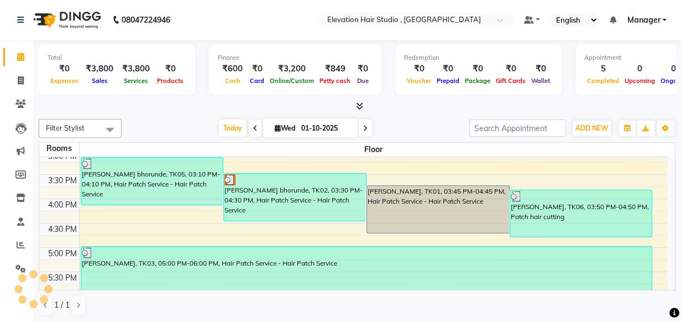
scroll to position [276, 0]
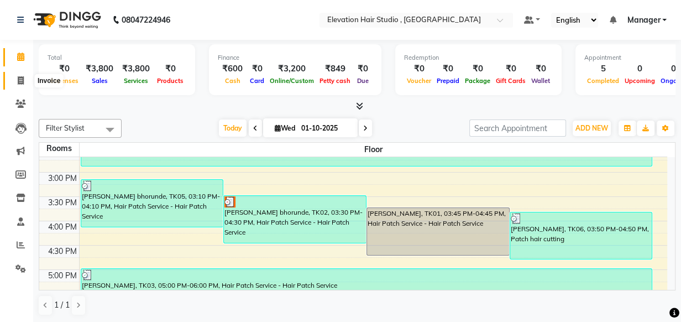
click at [23, 77] on icon at bounding box center [21, 80] width 6 height 8
select select "6886"
select select "service"
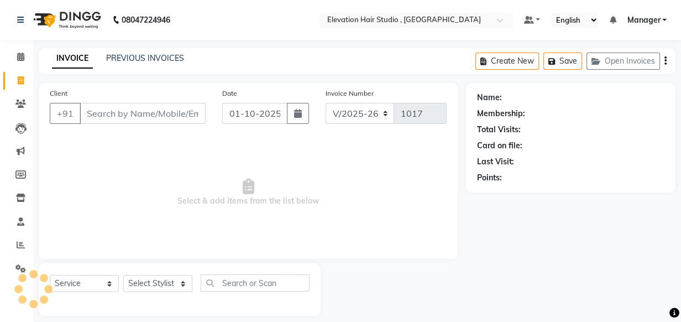
click at [126, 63] on div "PREVIOUS INVOICES" at bounding box center [145, 59] width 78 height 12
click at [126, 62] on link "PREVIOUS INVOICES" at bounding box center [145, 58] width 78 height 10
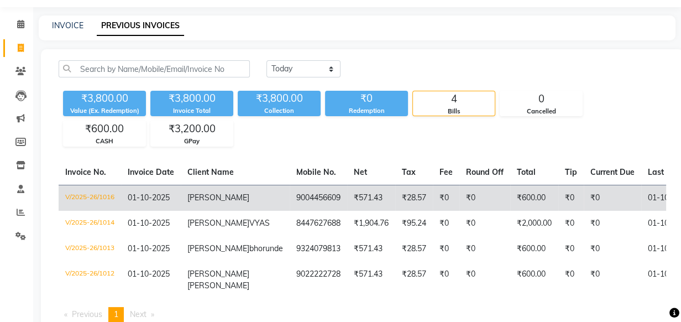
scroll to position [50, 0]
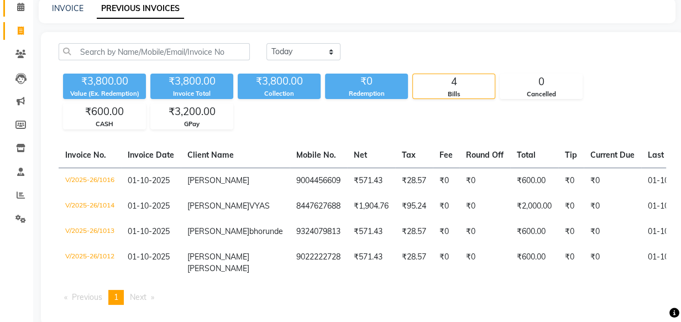
click at [22, 14] on link "Calendar" at bounding box center [16, 7] width 27 height 18
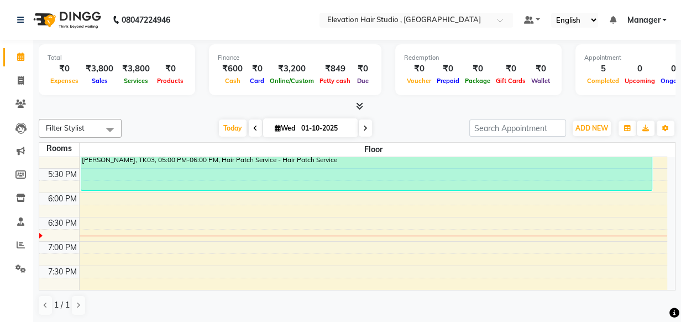
scroll to position [201, 0]
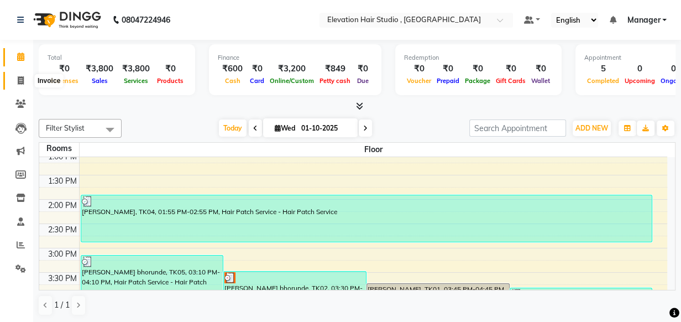
click at [20, 81] on icon at bounding box center [21, 80] width 6 height 8
select select "6886"
select select "service"
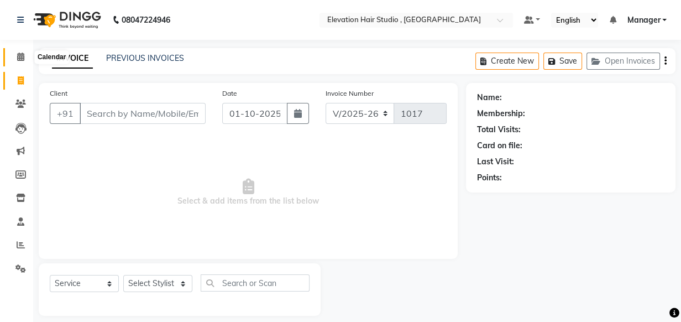
click at [21, 55] on icon at bounding box center [20, 57] width 7 height 8
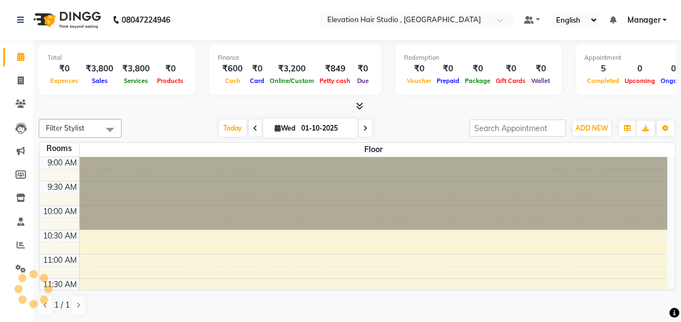
scroll to position [425, 0]
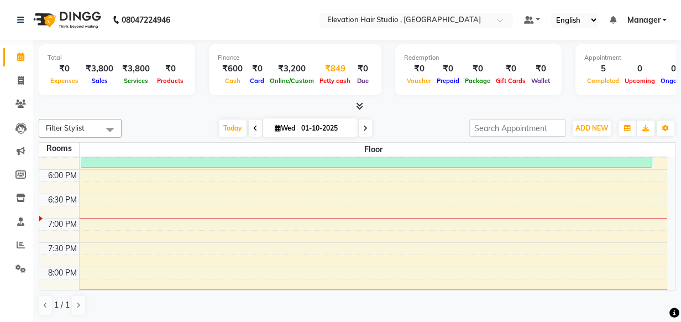
click at [327, 64] on div "₹849" at bounding box center [335, 68] width 36 height 13
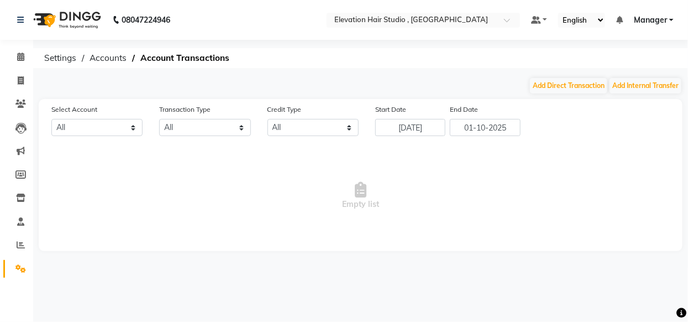
select select "5950"
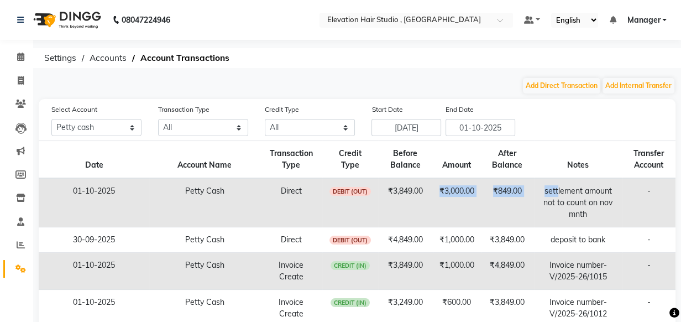
drag, startPoint x: 435, startPoint y: 192, endPoint x: 569, endPoint y: 157, distance: 138.3
click at [561, 183] on tr "01-10-2025 Petty Cash Direct DEBIT (OUT) ₹3,849.00 ₹3,000.00 ₹849.00 settlement…" at bounding box center [357, 202] width 637 height 49
click at [575, 112] on div "Select Account All Petty cash Default account Transaction Type All Direct Inter…" at bounding box center [363, 119] width 641 height 33
click at [561, 121] on div "Select Account All Petty cash Default account Transaction Type All Direct Inter…" at bounding box center [363, 119] width 641 height 33
click at [505, 82] on div "Add Direct Transaction Add Internal Transfer" at bounding box center [357, 86] width 637 height 18
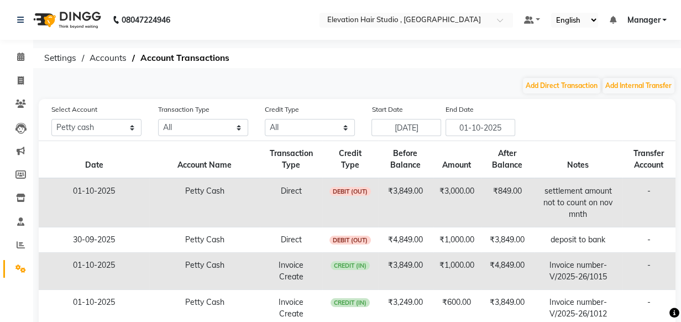
click at [487, 49] on ol "Settings Accounts Account Transactions" at bounding box center [355, 58] width 633 height 20
click at [13, 80] on span at bounding box center [20, 81] width 19 height 13
select select "6886"
select select "service"
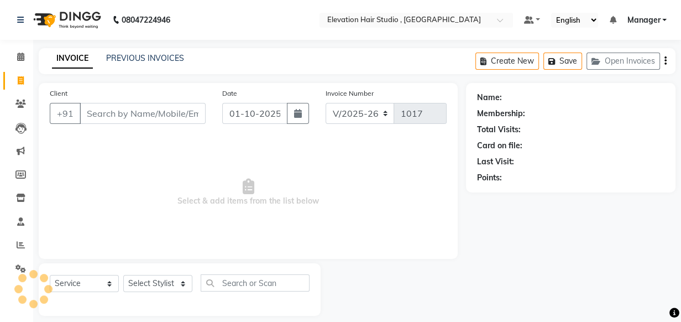
scroll to position [11, 0]
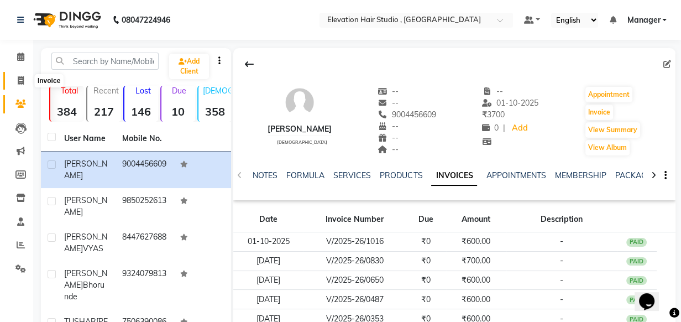
click at [20, 77] on icon at bounding box center [21, 80] width 6 height 8
select select "6886"
select select "service"
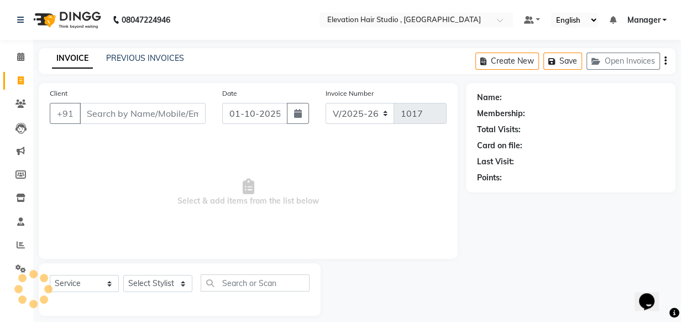
scroll to position [11, 0]
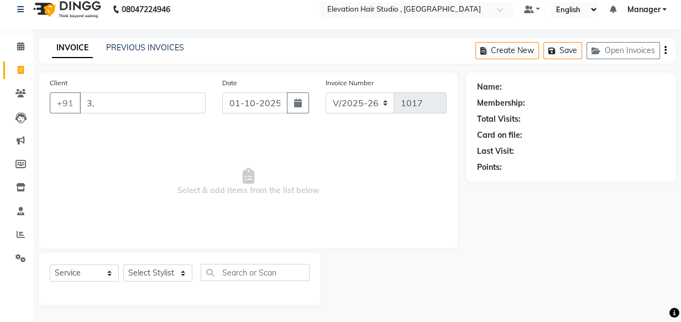
type input "3"
drag, startPoint x: 130, startPoint y: 134, endPoint x: 145, endPoint y: 132, distance: 15.7
click at [145, 132] on span "Select & add items from the list below" at bounding box center [248, 182] width 397 height 111
click at [20, 44] on icon at bounding box center [20, 46] width 7 height 8
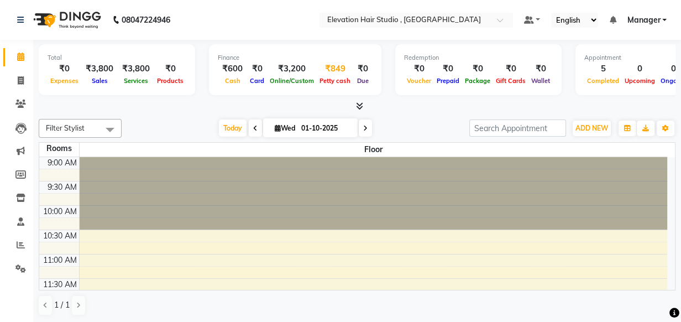
click at [328, 75] on div "Petty cash" at bounding box center [335, 81] width 36 height 12
click at [329, 75] on div "Petty cash" at bounding box center [335, 81] width 36 height 12
click at [304, 64] on div "₹3,200" at bounding box center [292, 68] width 50 height 13
click at [327, 70] on div "₹849" at bounding box center [335, 68] width 36 height 13
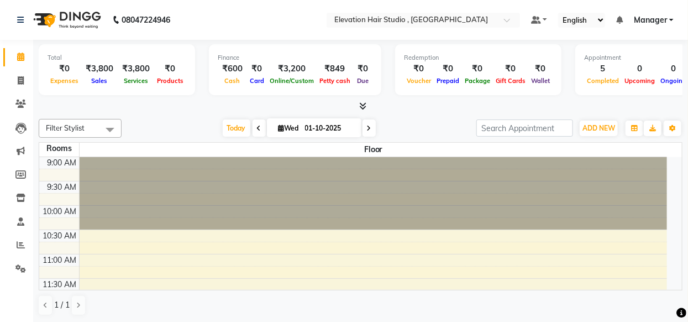
select select "5950"
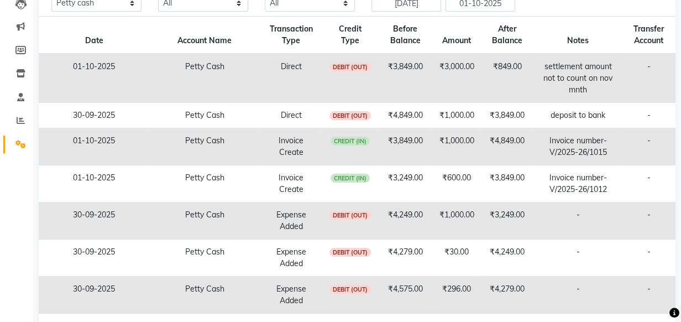
scroll to position [276, 0]
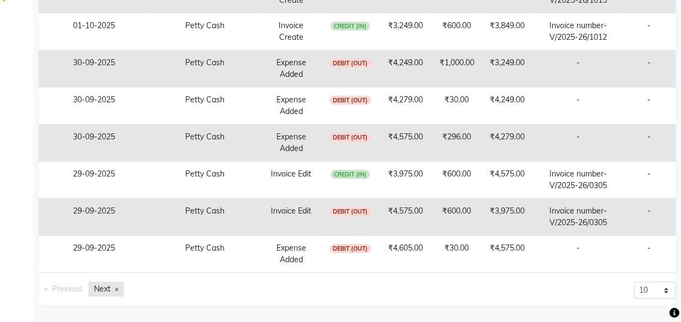
click at [103, 293] on link "Next page" at bounding box center [105, 288] width 35 height 15
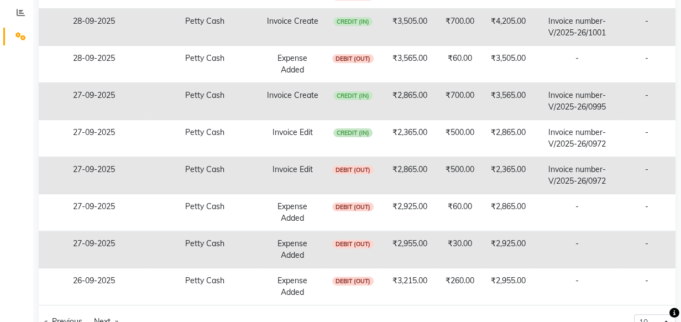
scroll to position [264, 0]
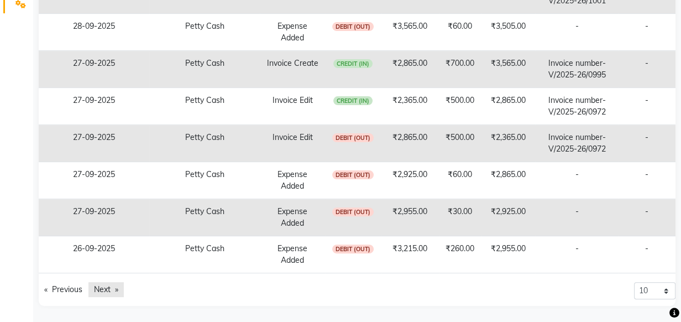
drag, startPoint x: 118, startPoint y: 291, endPoint x: 127, endPoint y: 287, distance: 9.7
click at [124, 287] on link "Next page" at bounding box center [105, 289] width 35 height 15
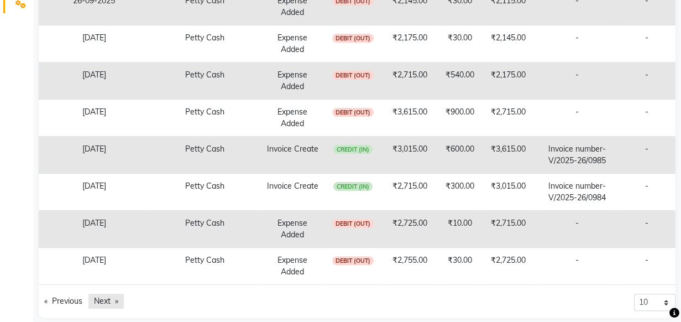
click at [113, 294] on link "Next page" at bounding box center [105, 301] width 35 height 15
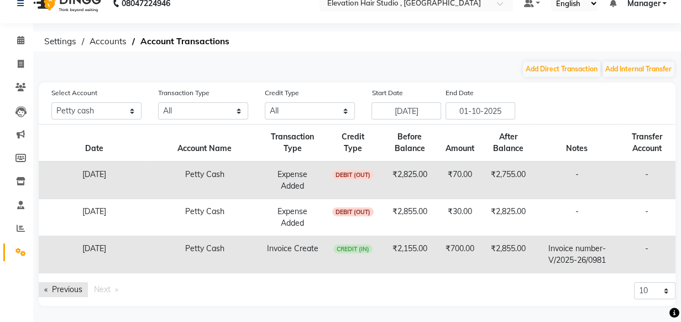
click at [76, 294] on link "Previous page" at bounding box center [63, 289] width 49 height 15
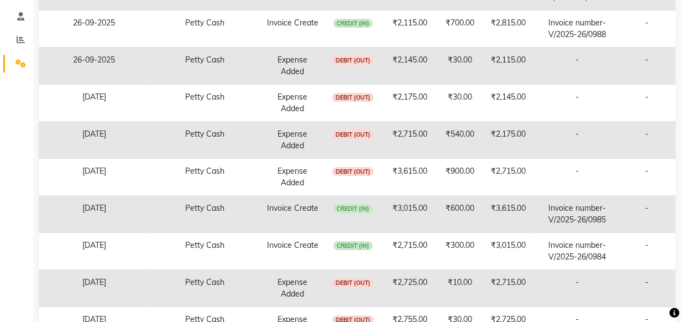
scroll to position [276, 0]
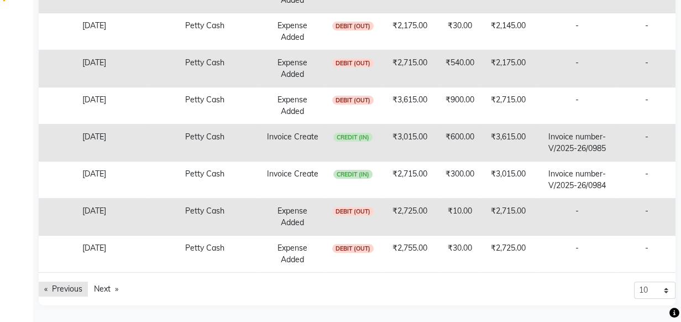
click at [76, 287] on link "Previous page" at bounding box center [63, 288] width 49 height 15
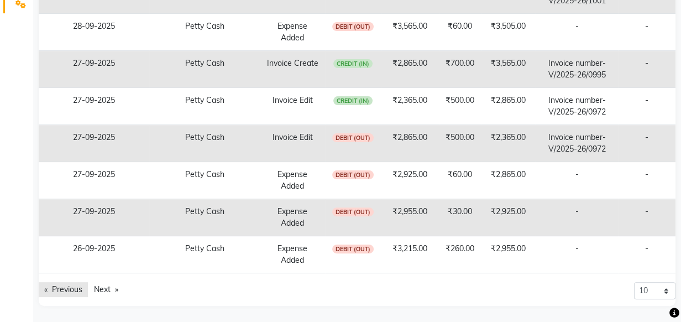
click at [72, 287] on link "Previous page" at bounding box center [63, 289] width 49 height 15
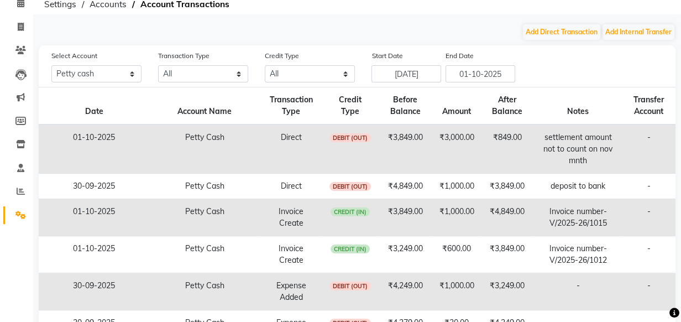
scroll to position [0, 0]
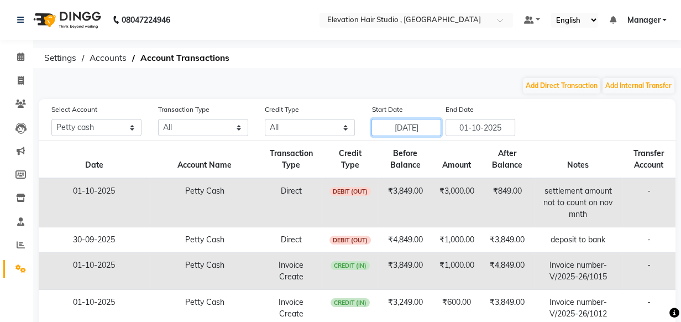
click at [398, 134] on input "[DATE]" at bounding box center [407, 127] width 70 height 17
select select "9"
select select "2025"
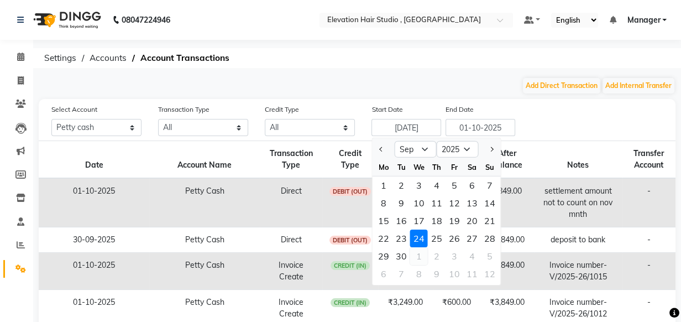
click at [422, 254] on div "1" at bounding box center [419, 256] width 18 height 18
type input "01-10-2025"
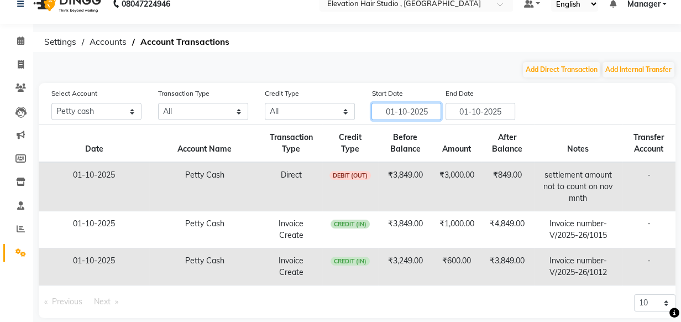
scroll to position [29, 0]
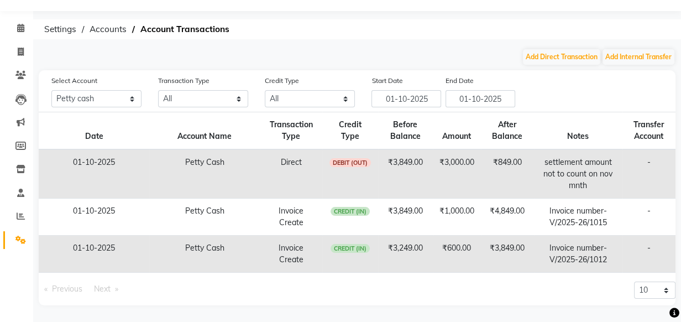
click at [519, 102] on div "Start Date [DATE] End Date [DATE]" at bounding box center [443, 91] width 160 height 33
click at [20, 54] on icon at bounding box center [21, 52] width 6 height 8
select select "service"
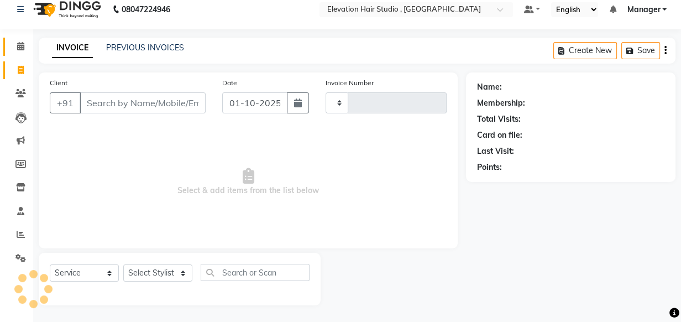
scroll to position [11, 0]
type input "1017"
select select "6886"
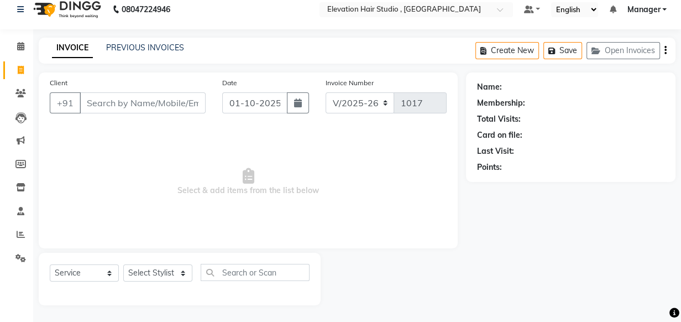
click at [110, 121] on div "Client +91" at bounding box center [127, 99] width 173 height 45
click at [122, 106] on input "Client" at bounding box center [143, 102] width 126 height 21
click at [121, 138] on span "Select & add items from the list below" at bounding box center [248, 182] width 397 height 111
click at [134, 107] on input "Client" at bounding box center [143, 102] width 126 height 21
click at [135, 136] on span "Select & add items from the list below" at bounding box center [248, 182] width 397 height 111
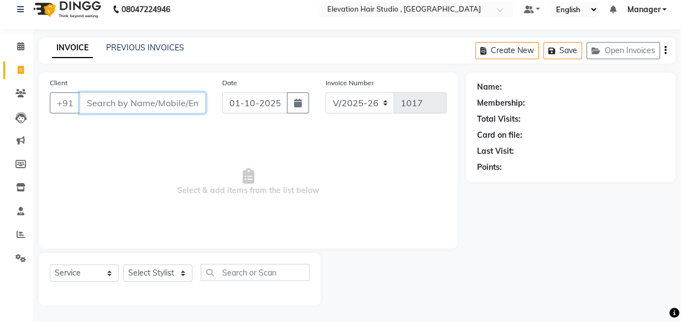
click at [134, 109] on input "Client" at bounding box center [143, 102] width 126 height 21
click at [138, 119] on div "Client +91" at bounding box center [127, 99] width 173 height 45
click at [129, 102] on input "Client" at bounding box center [143, 102] width 126 height 21
click at [133, 130] on span "Select & add items from the list below" at bounding box center [248, 182] width 397 height 111
click at [165, 101] on input "Client" at bounding box center [143, 102] width 126 height 21
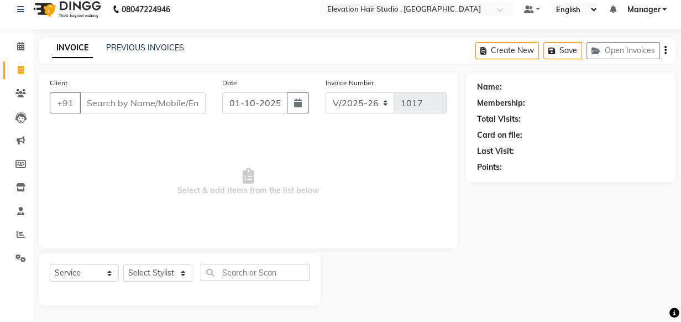
click at [147, 127] on span "Select & add items from the list below" at bounding box center [248, 182] width 397 height 111
click at [18, 44] on icon at bounding box center [20, 46] width 7 height 8
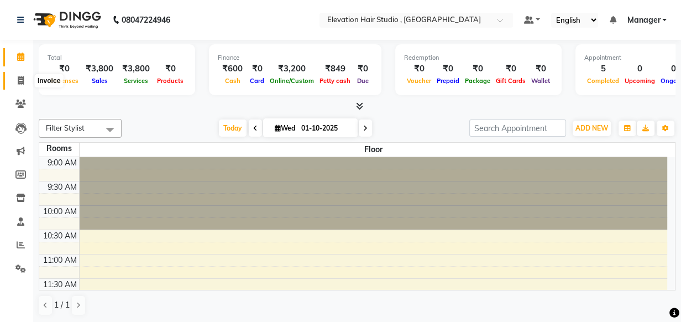
click at [27, 82] on span at bounding box center [20, 81] width 19 height 13
select select "service"
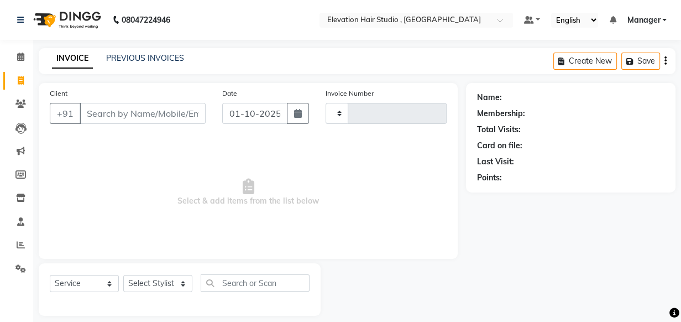
type input "1017"
select select "6886"
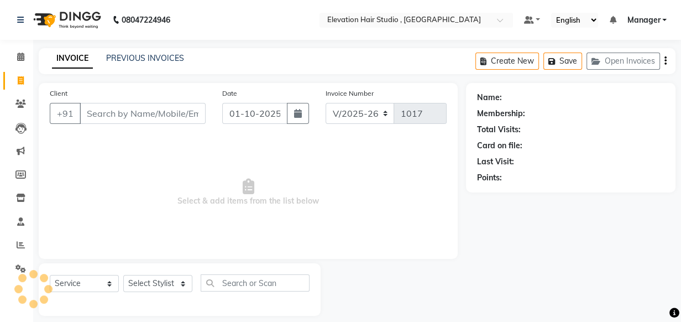
click at [128, 117] on input "Client" at bounding box center [143, 113] width 126 height 21
click at [128, 127] on div "Client +91" at bounding box center [127, 109] width 173 height 45
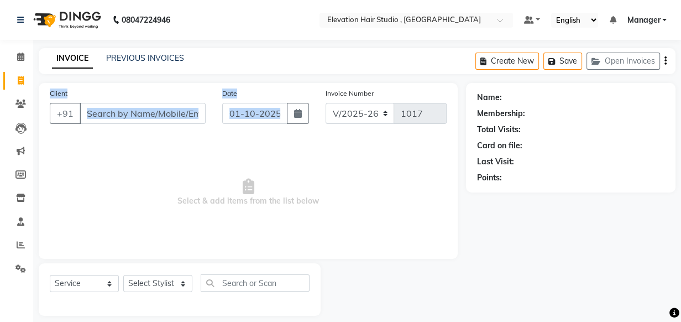
click at [329, 74] on main "INVOICE PREVIOUS INVOICES Create New Save Open Invoices Client +91 Date [DATE] …" at bounding box center [357, 190] width 648 height 284
click at [310, 45] on div "08047224946 Select Location × Elevation Hair Studio , Thane West Default Panel …" at bounding box center [340, 166] width 681 height 332
